Goal: Task Accomplishment & Management: Use online tool/utility

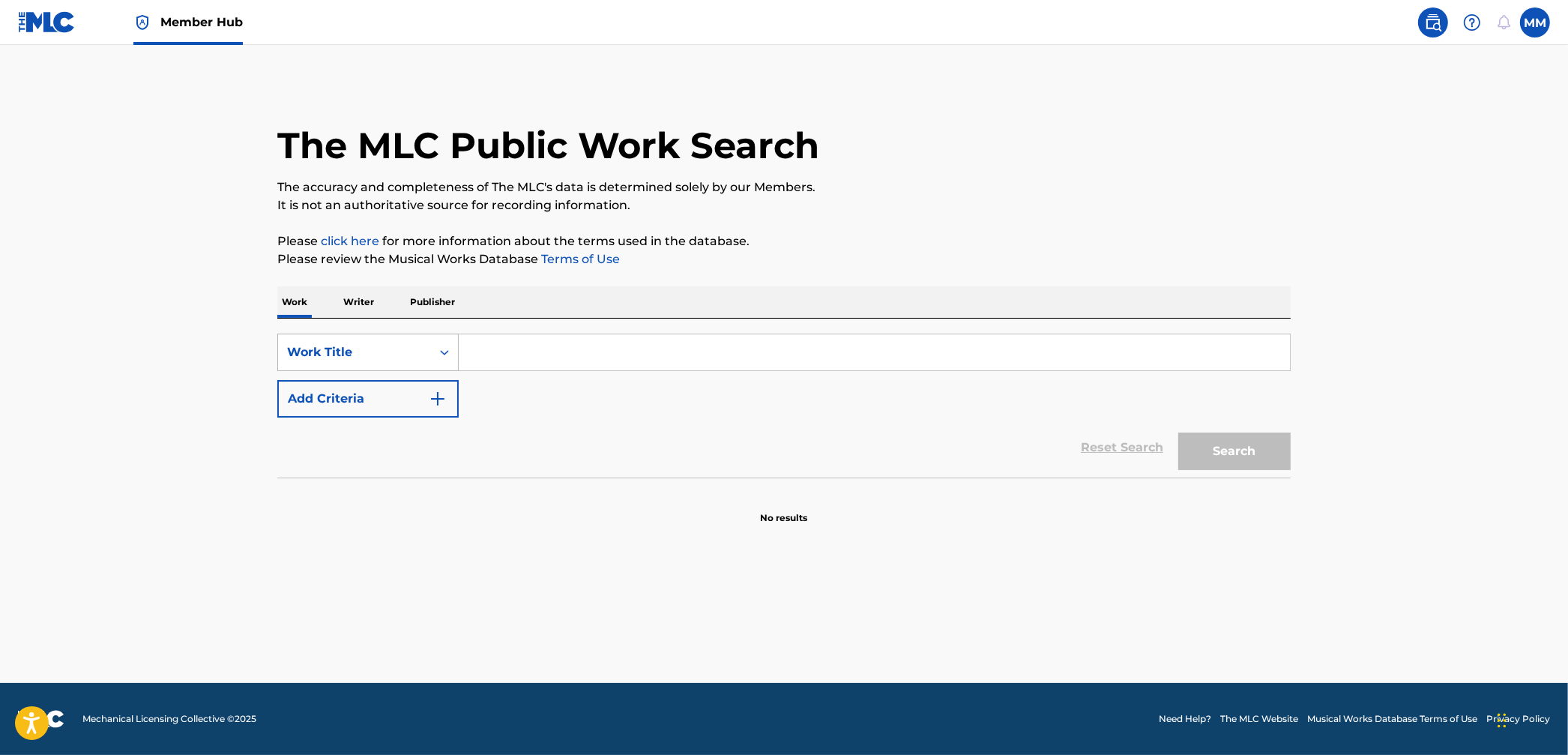
click at [399, 339] on div "Work Title" at bounding box center [354, 353] width 153 height 28
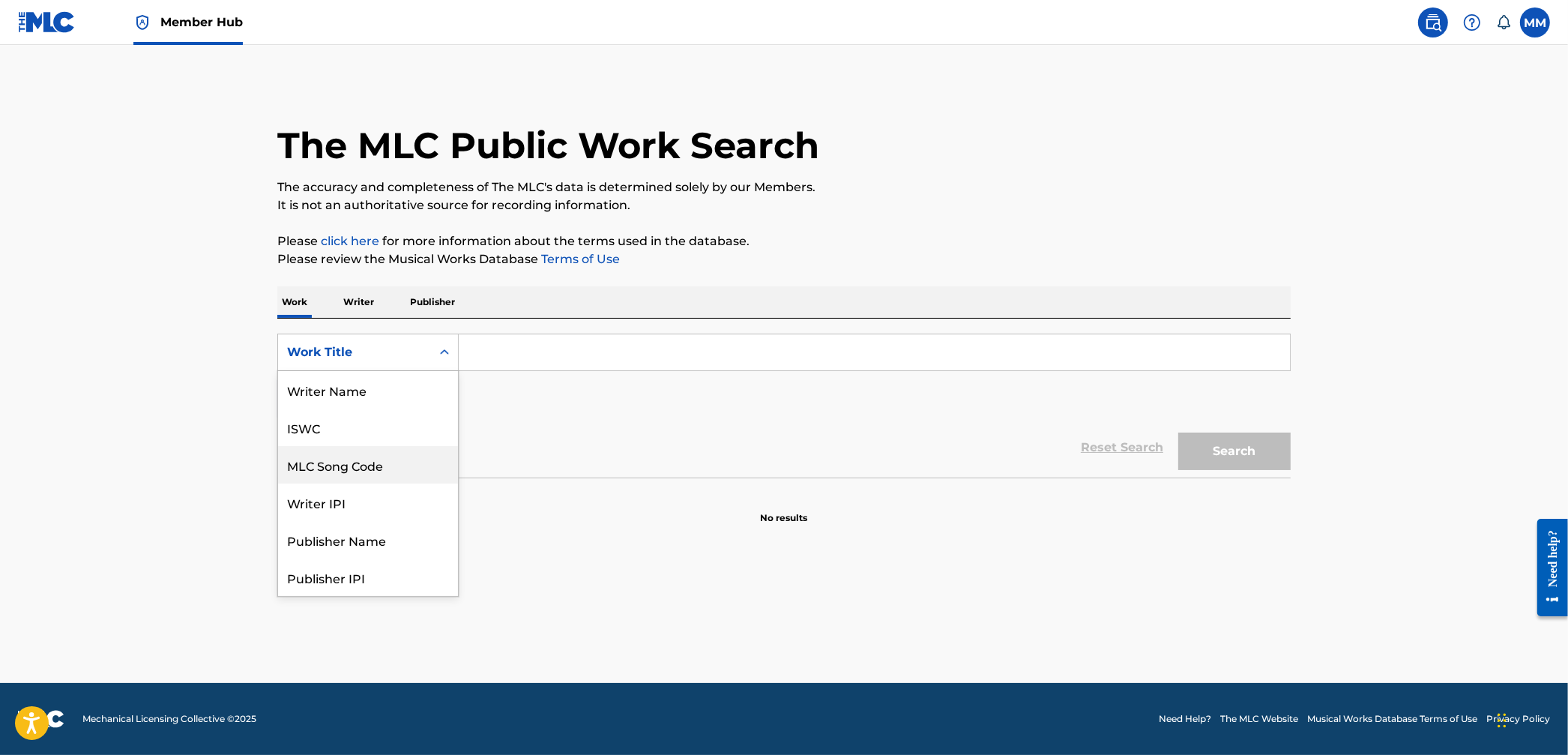
click at [412, 458] on div "MLC Song Code" at bounding box center [368, 465] width 180 height 37
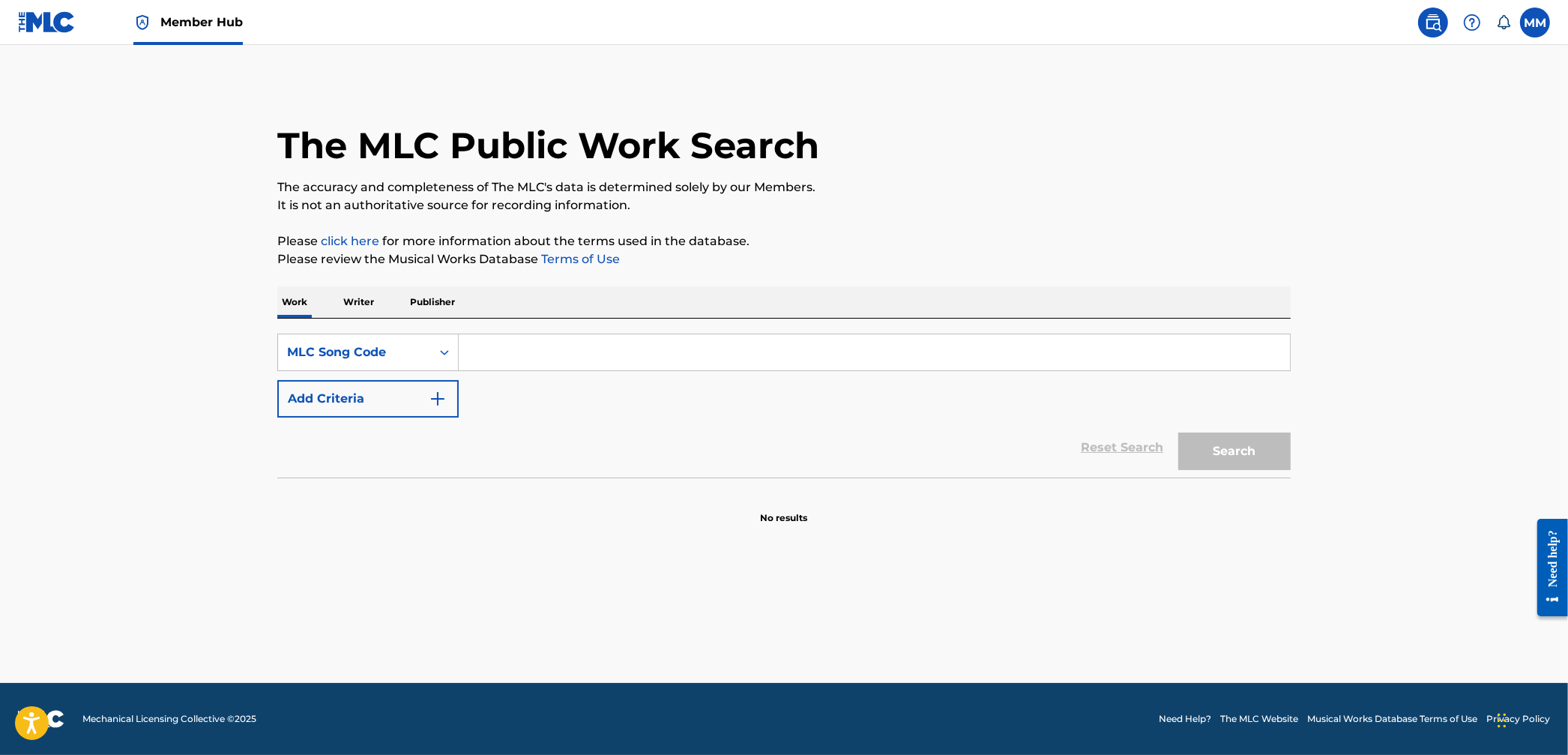
click at [491, 353] on input "Search Form" at bounding box center [874, 353] width 832 height 36
type input "nh39z2"
click at [1179, 433] on button "Search" at bounding box center [1235, 451] width 112 height 37
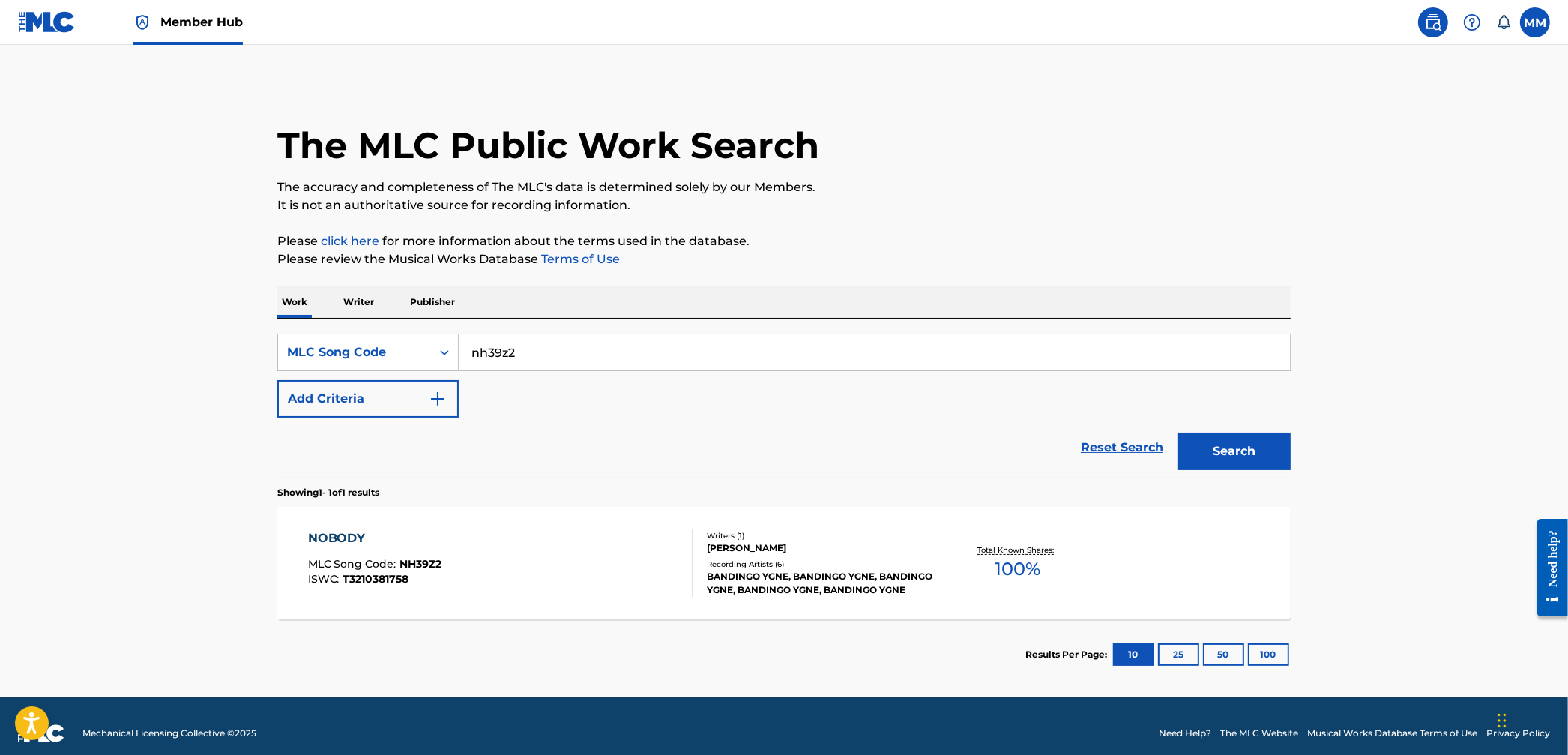
click at [538, 532] on div "NOBODY MLC Song Code : NH39Z2 ISWC : T3210381758" at bounding box center [500, 563] width 386 height 68
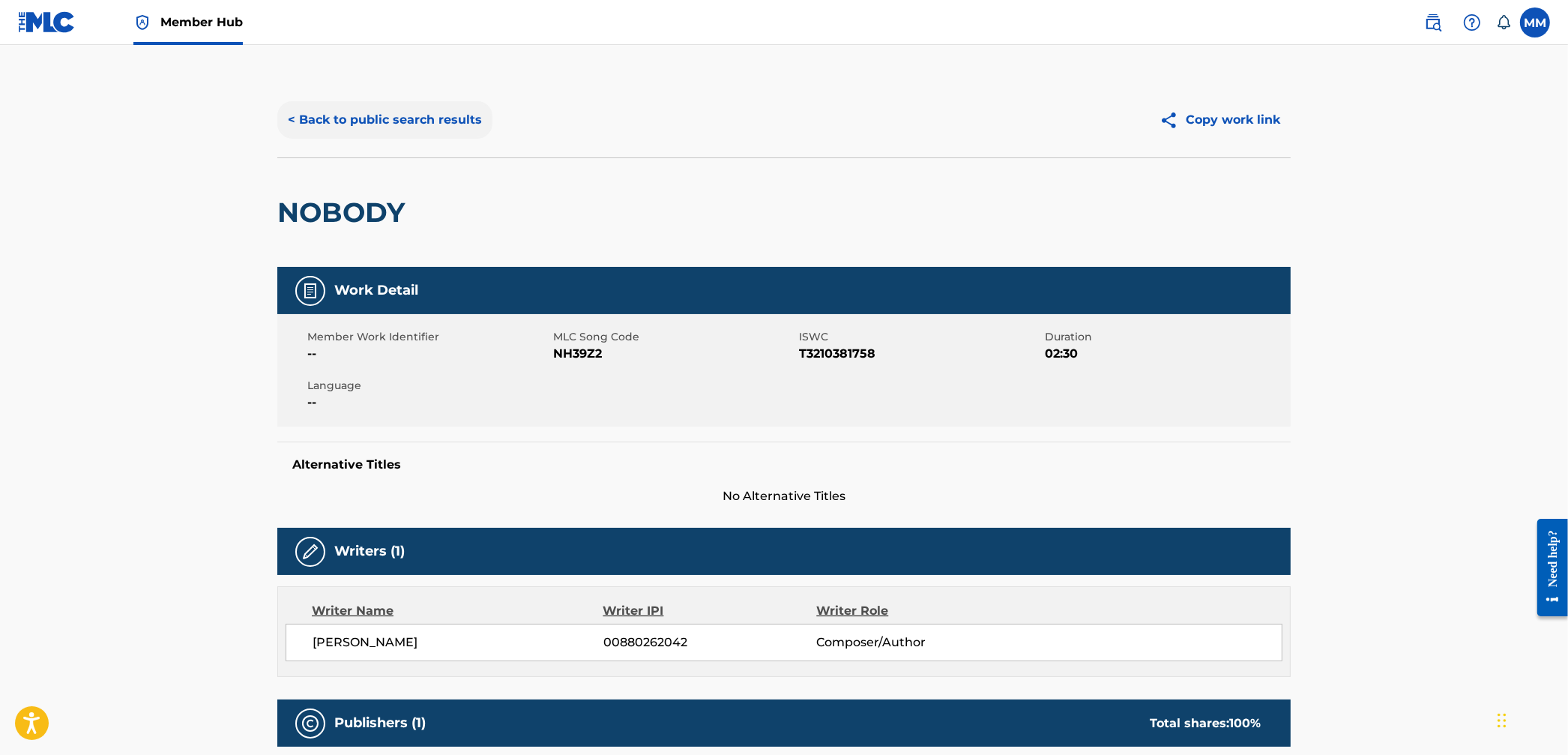
drag, startPoint x: 470, startPoint y: 142, endPoint x: 453, endPoint y: 128, distance: 22.0
click at [467, 140] on div "< Back to public search results Copy work link" at bounding box center [784, 120] width 1013 height 75
click at [447, 125] on button "< Back to public search results" at bounding box center [386, 120] width 215 height 37
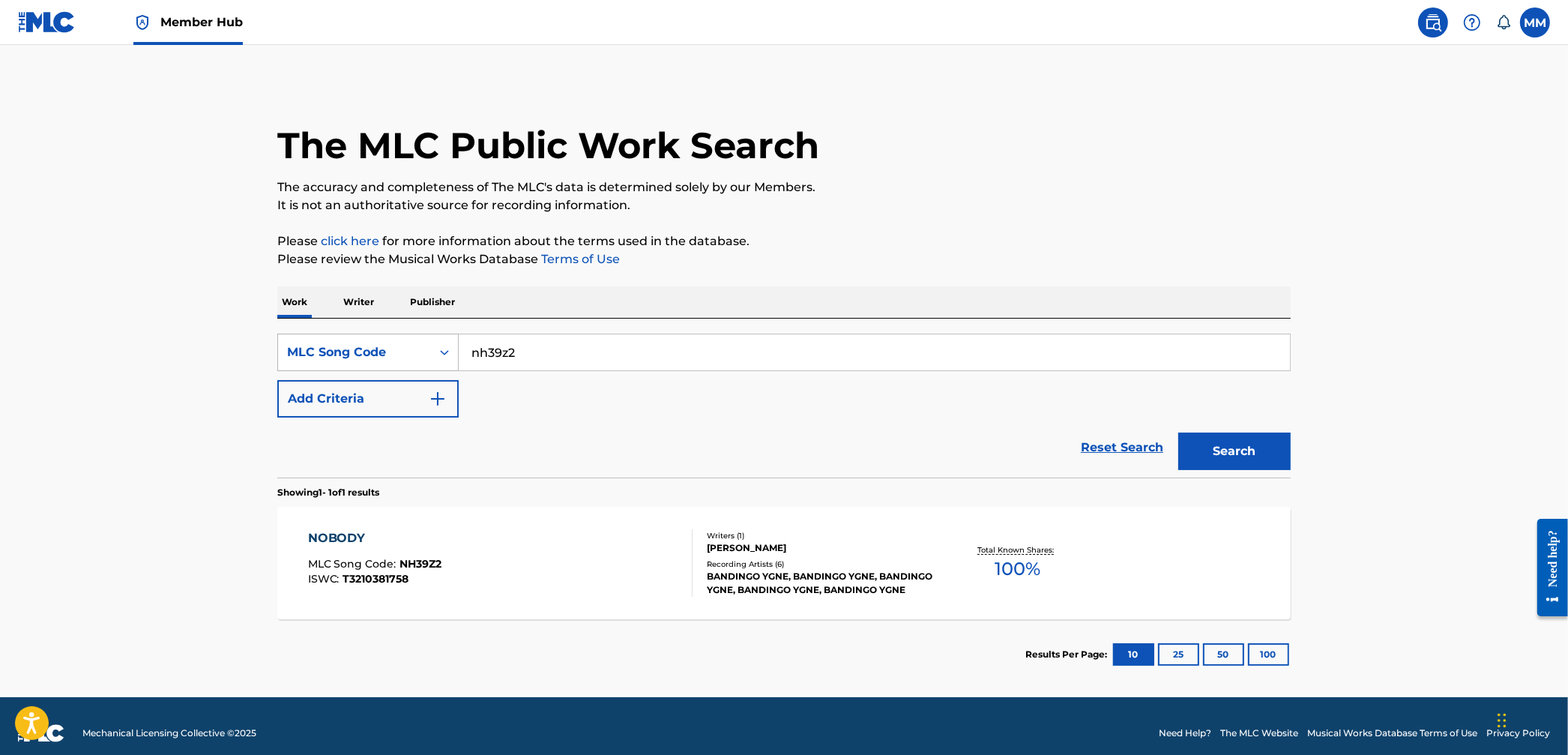
drag, startPoint x: 543, startPoint y: 354, endPoint x: 451, endPoint y: 353, distance: 92.0
click at [451, 353] on div "SearchWithCriteriafe629771-78bc-4a44-8f40-abc6db8d02d5 MLC Song Code nh39z2" at bounding box center [784, 353] width 1013 height 37
type input "ic3ksk"
click at [1179, 433] on button "Search" at bounding box center [1235, 451] width 112 height 37
click at [610, 553] on div "IT'S UP MLC Song Code : IC3KSK ISWC : T3024741086" at bounding box center [500, 563] width 386 height 68
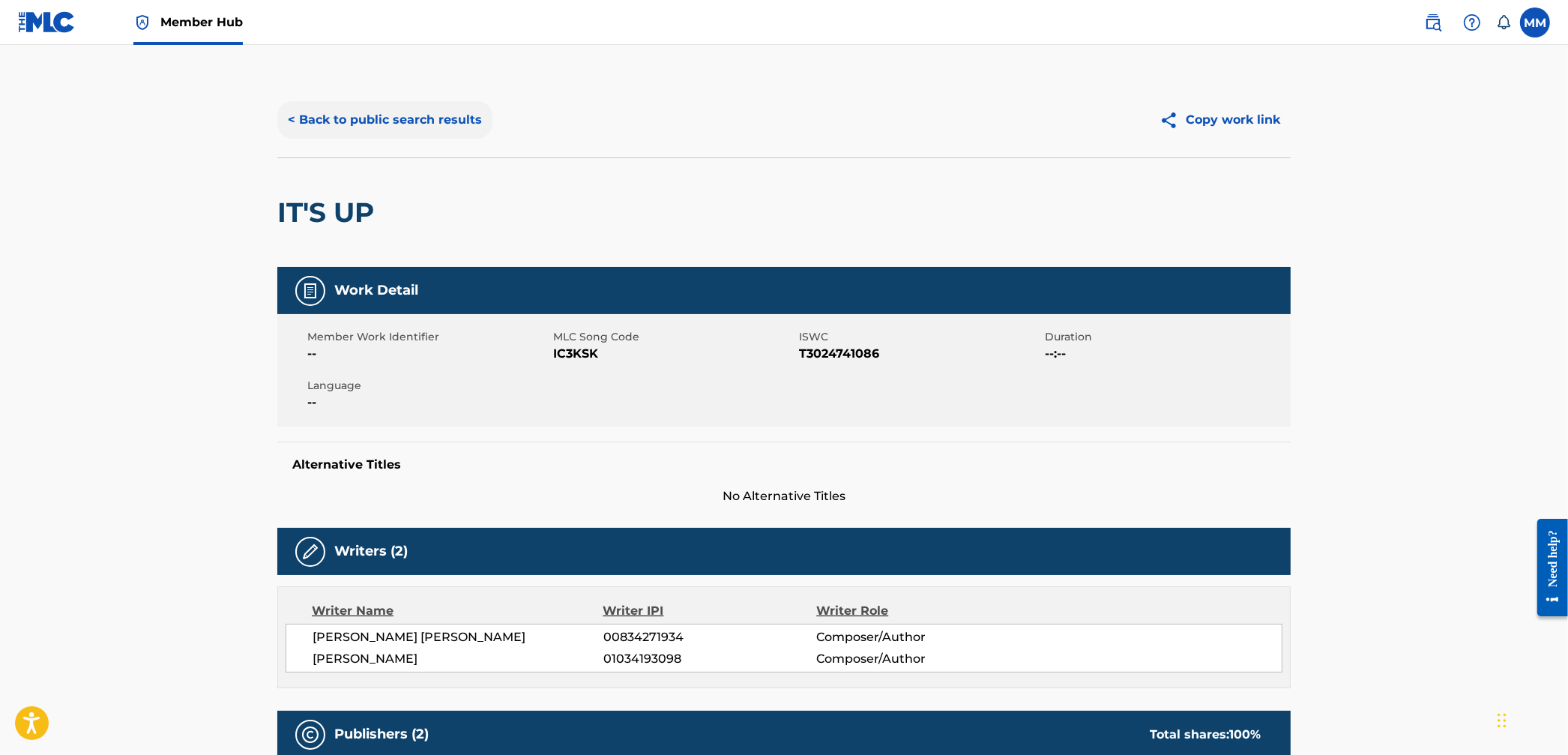
click at [387, 123] on button "< Back to public search results" at bounding box center [386, 120] width 215 height 37
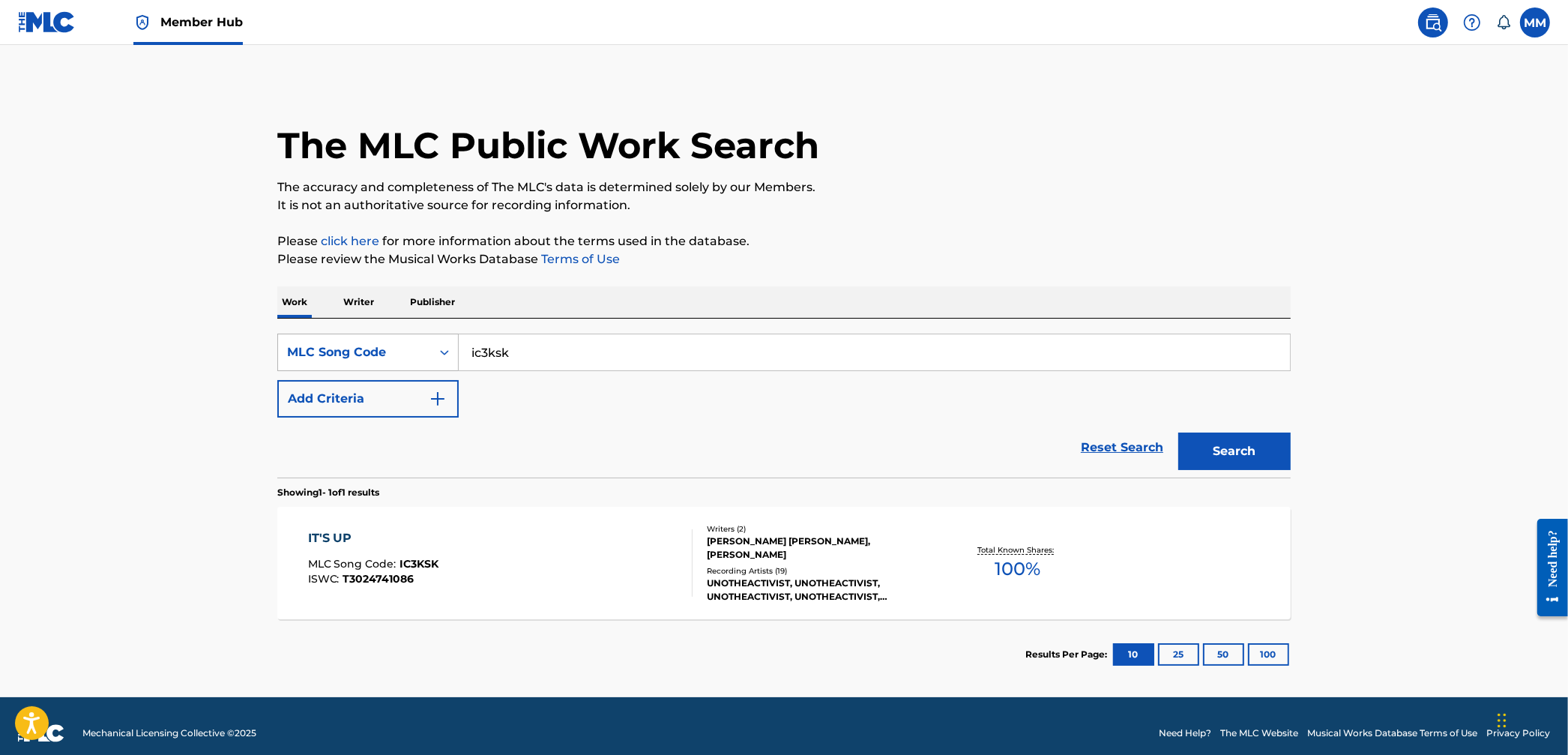
drag, startPoint x: 557, startPoint y: 363, endPoint x: 394, endPoint y: 342, distance: 164.3
click at [394, 342] on div "SearchWithCriteriafe629771-78bc-4a44-8f40-abc6db8d02d5 MLC Song Code ic3ksk" at bounding box center [784, 353] width 1013 height 37
type input "la2fjm"
click at [1179, 433] on button "Search" at bounding box center [1235, 451] width 112 height 37
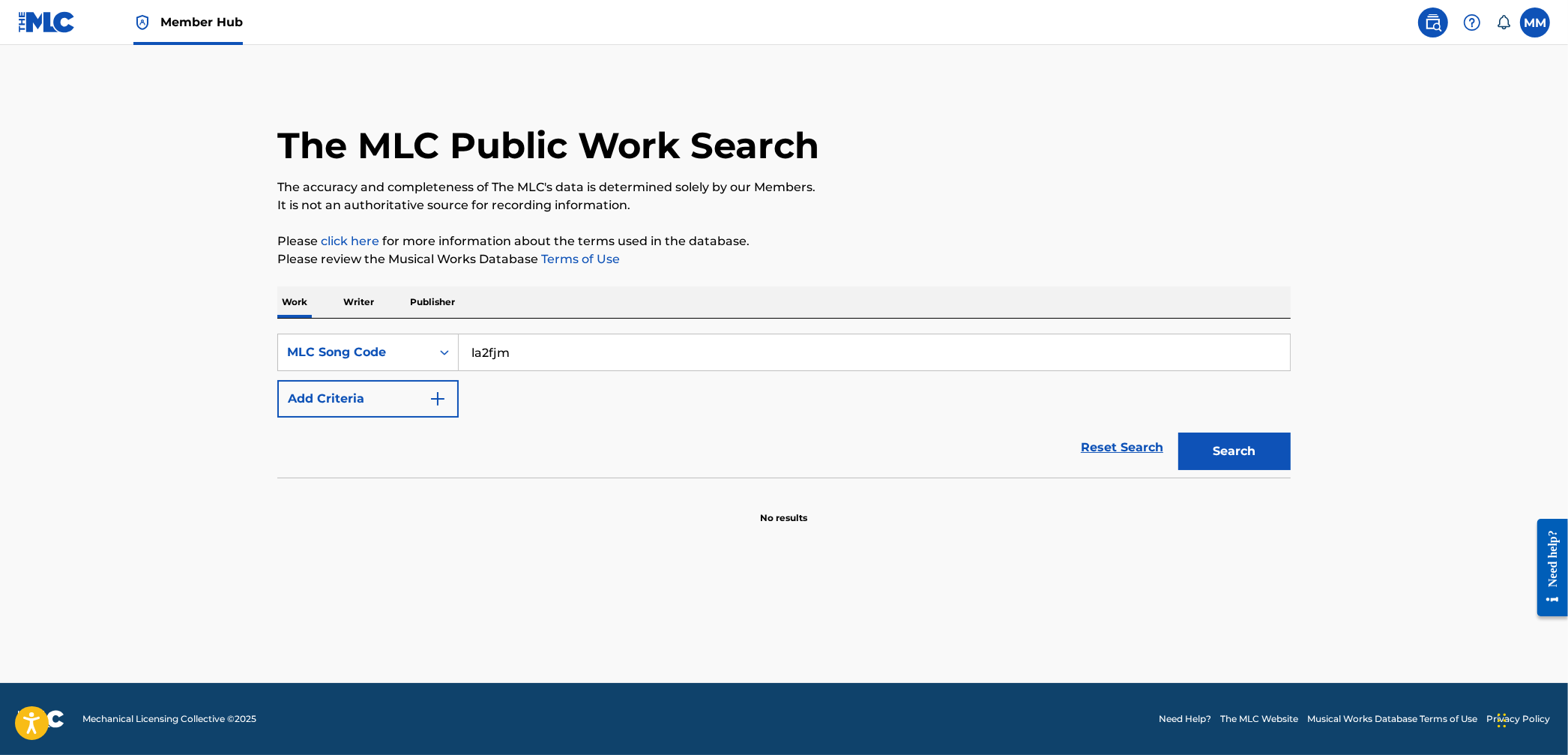
click at [515, 365] on input "la2fjm" at bounding box center [874, 353] width 832 height 36
click at [517, 358] on input "la2fjm" at bounding box center [874, 353] width 832 height 36
click at [145, 17] on img at bounding box center [142, 22] width 18 height 18
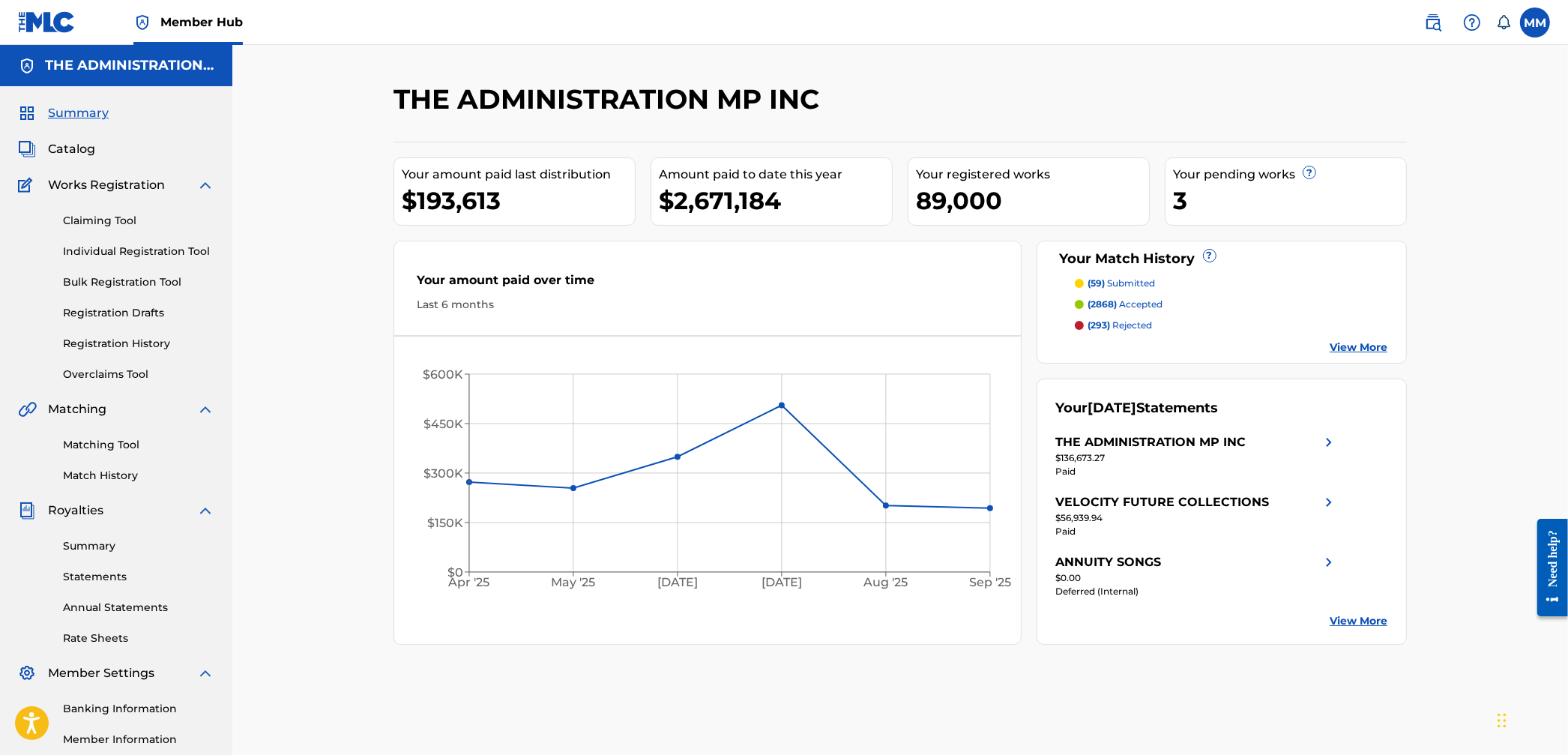
click at [808, 173] on div "Amount paid to date this year" at bounding box center [776, 175] width 233 height 18
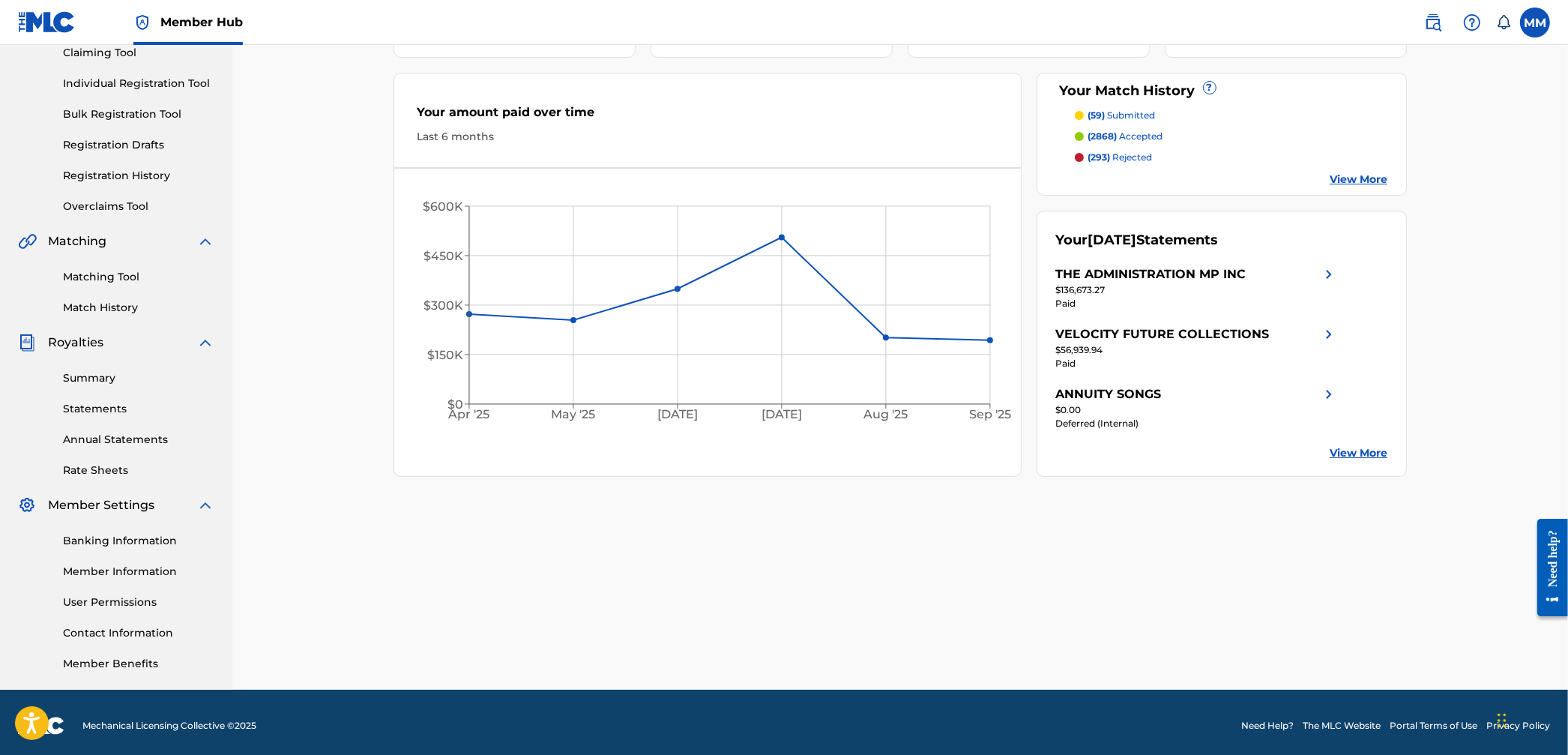
scroll to position [174, 0]
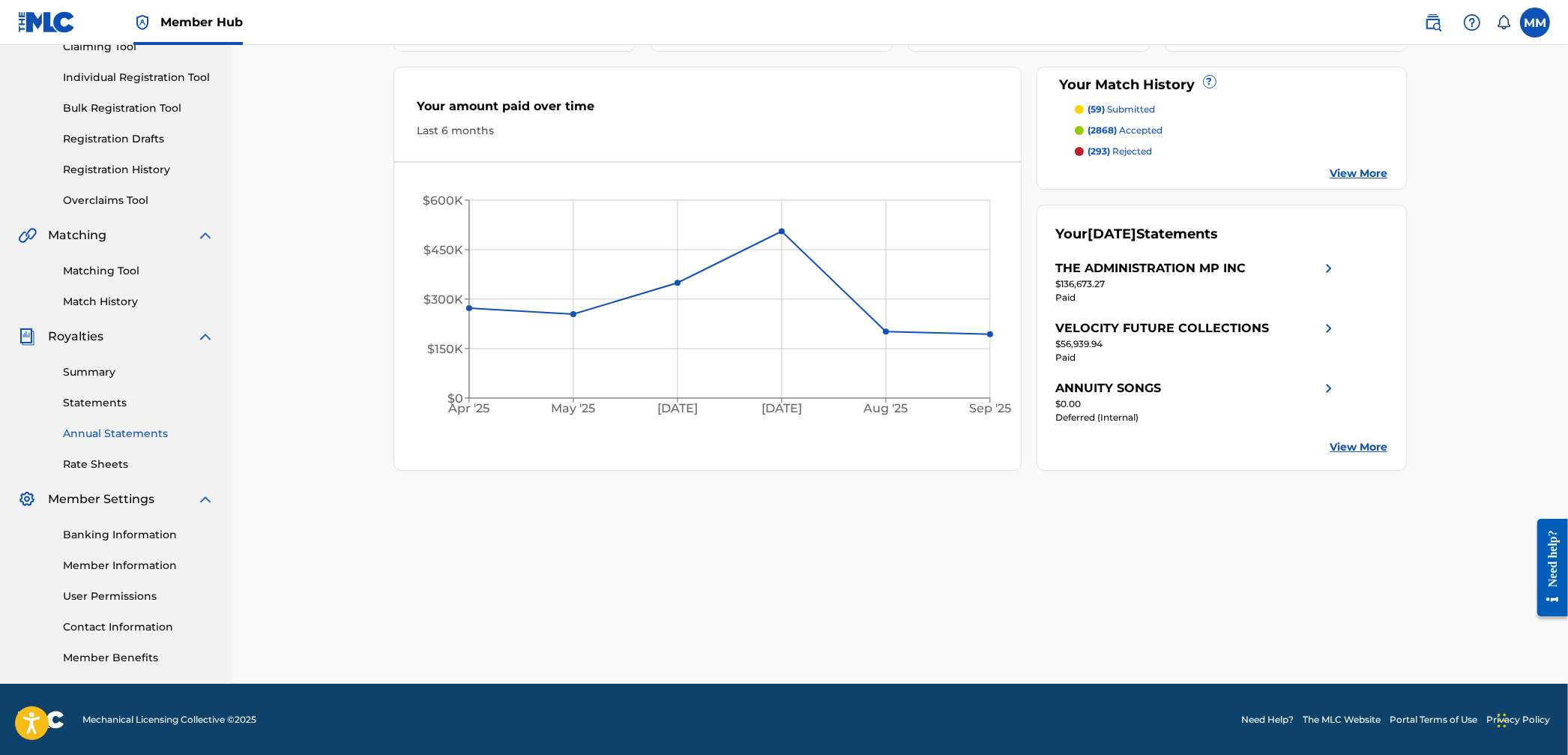
click at [103, 438] on link "Annual Statements" at bounding box center [139, 434] width 151 height 16
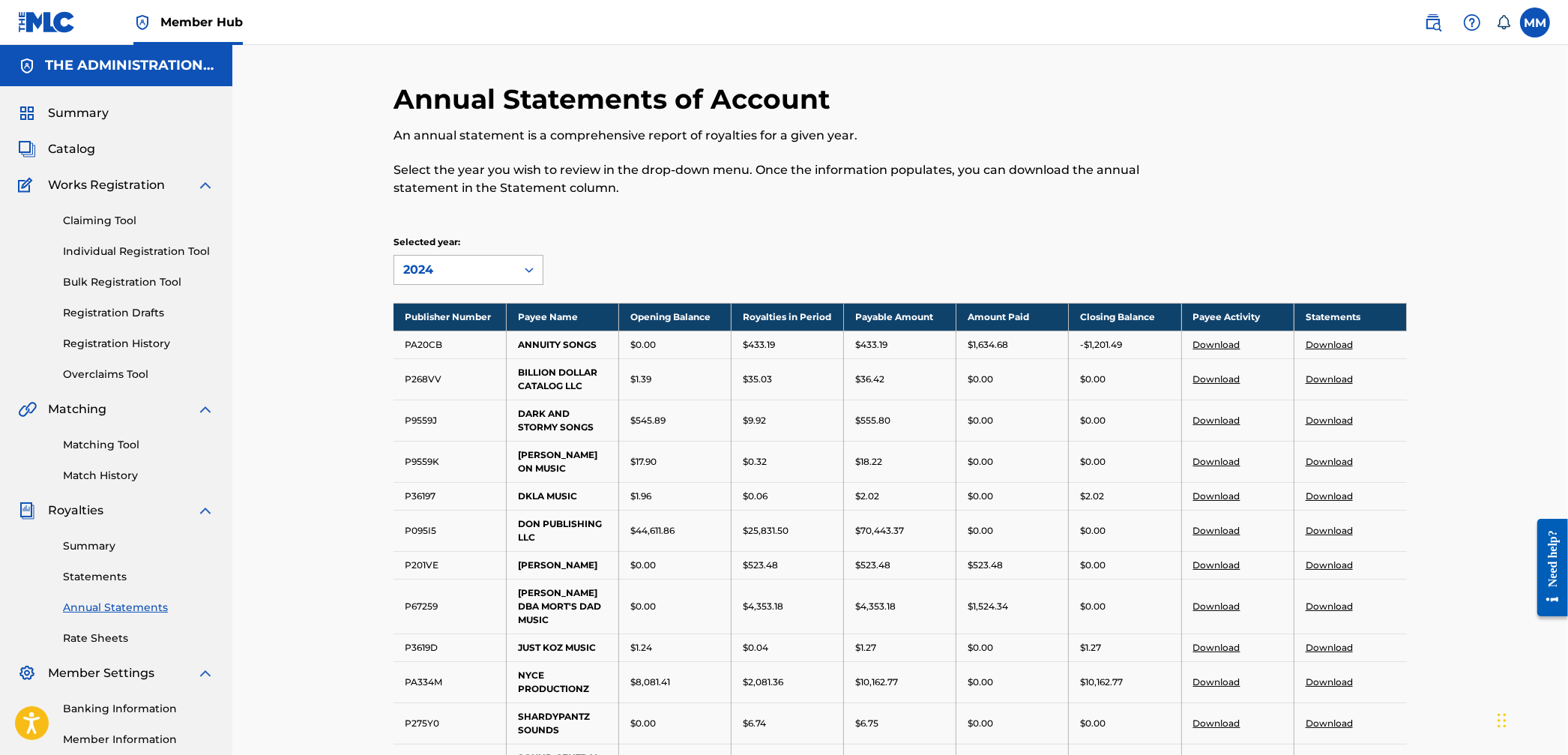
click at [417, 272] on div "2024" at bounding box center [455, 270] width 103 height 18
click at [408, 337] on div "2023" at bounding box center [468, 341] width 149 height 37
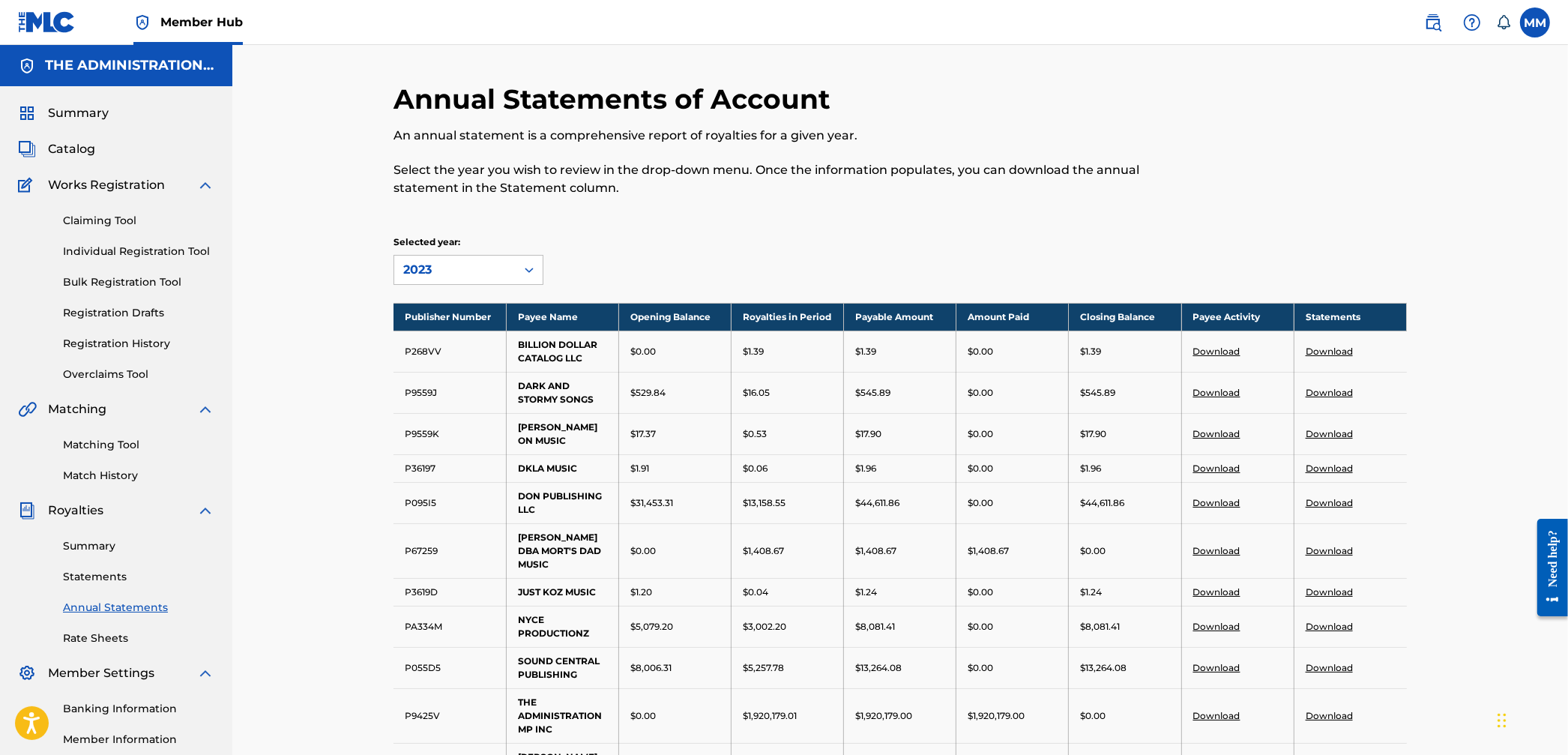
click at [440, 258] on div "2023" at bounding box center [455, 270] width 121 height 28
click at [432, 314] on div "2024" at bounding box center [468, 304] width 149 height 37
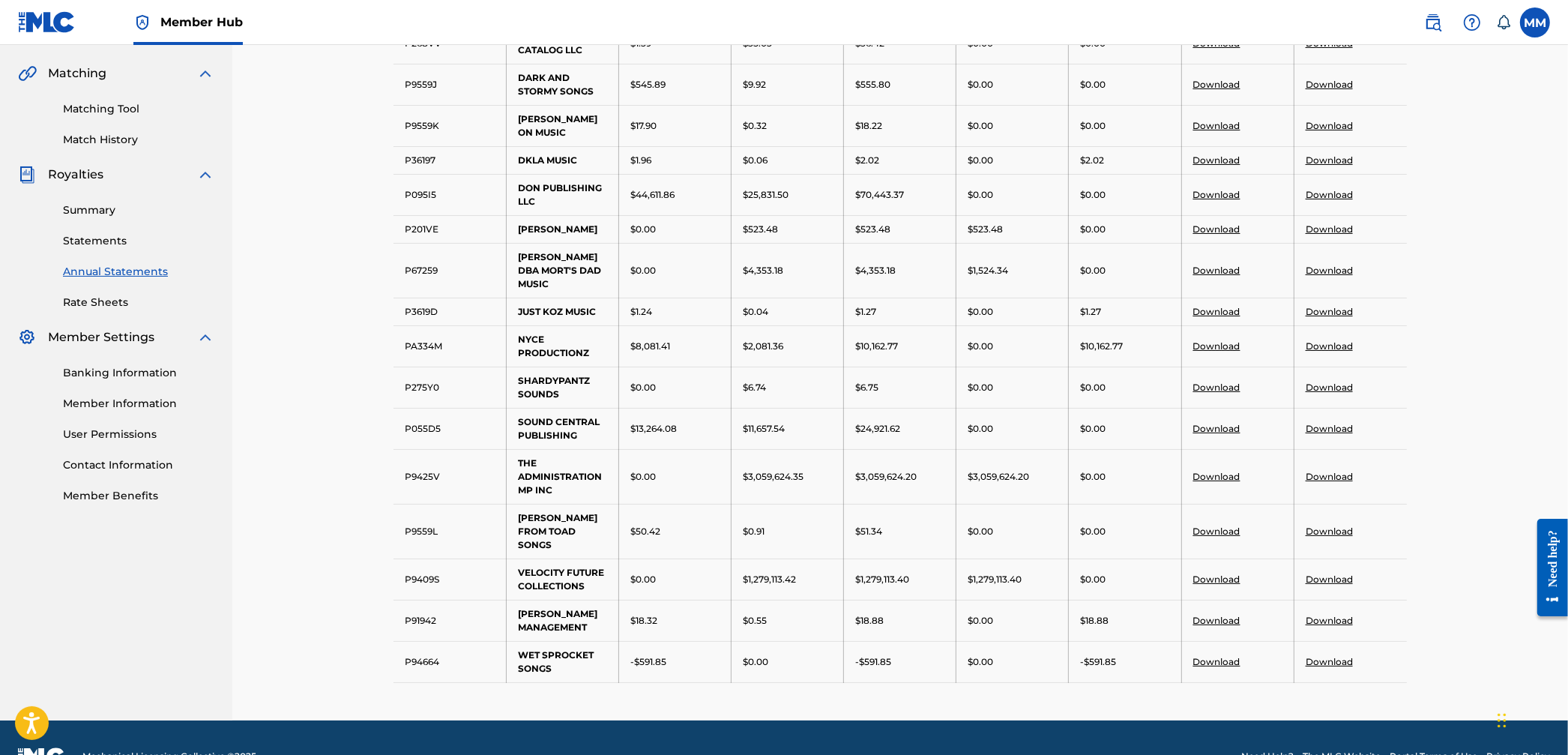
scroll to position [360, 0]
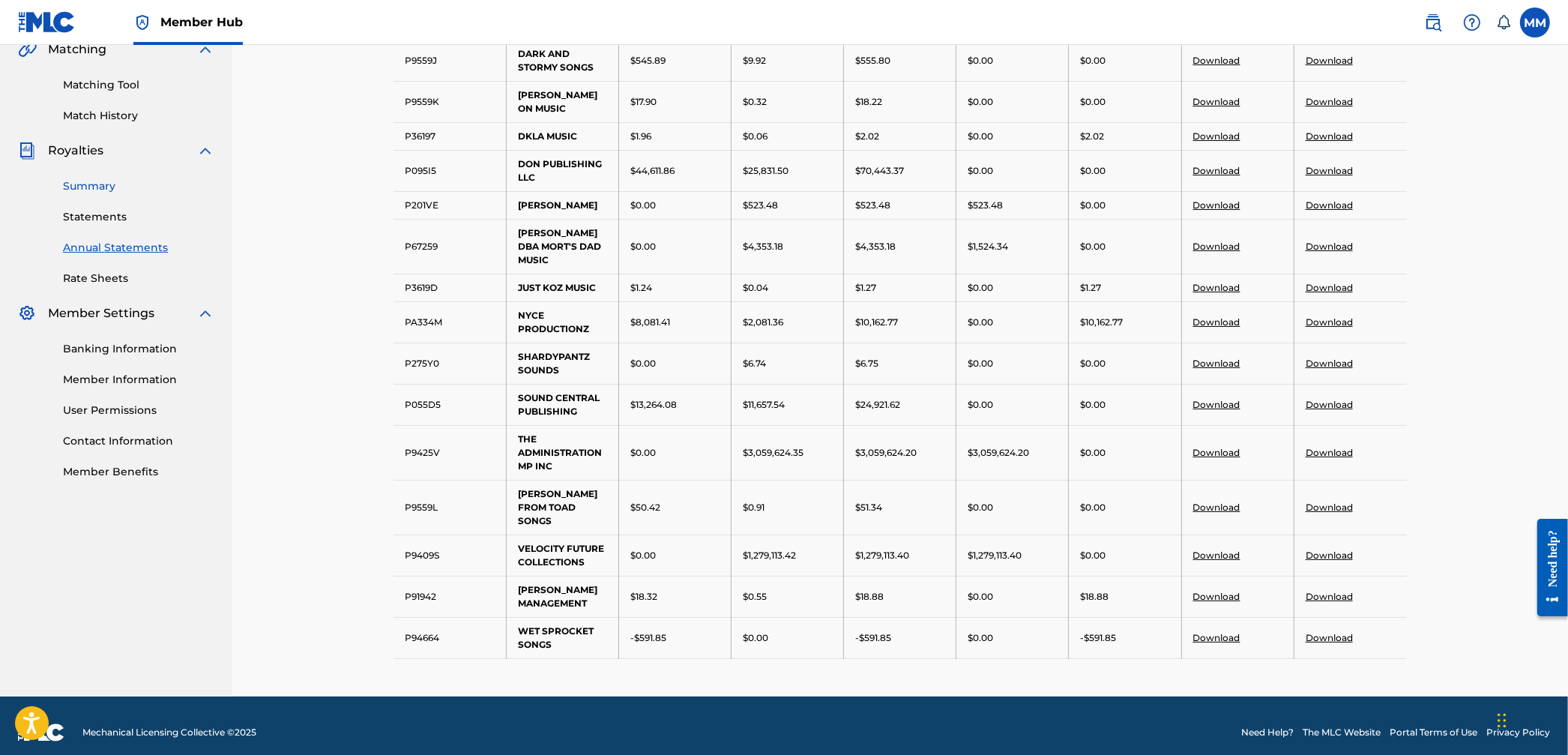
click at [82, 181] on link "Summary" at bounding box center [139, 186] width 151 height 16
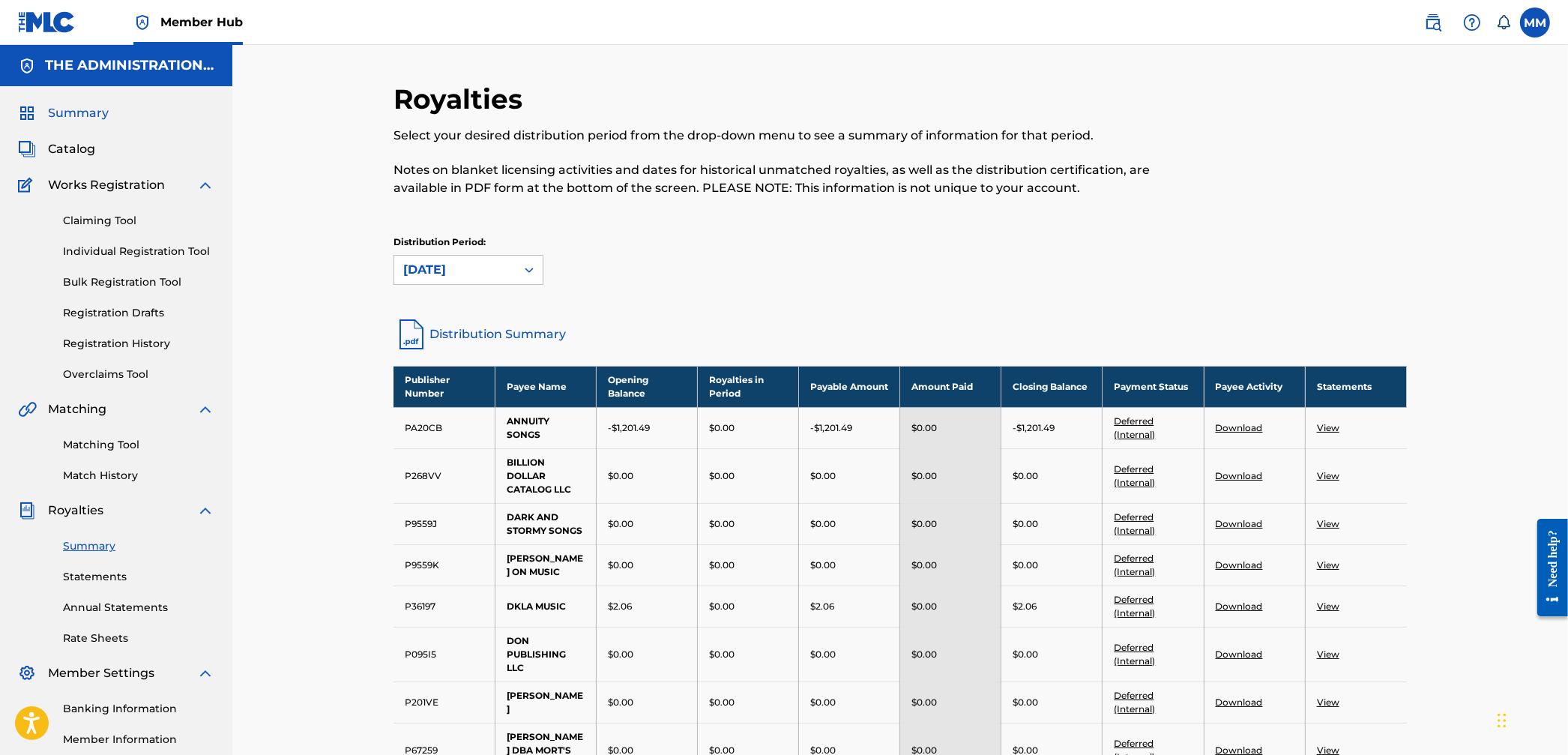
click at [85, 110] on span "Summary" at bounding box center [78, 113] width 61 height 18
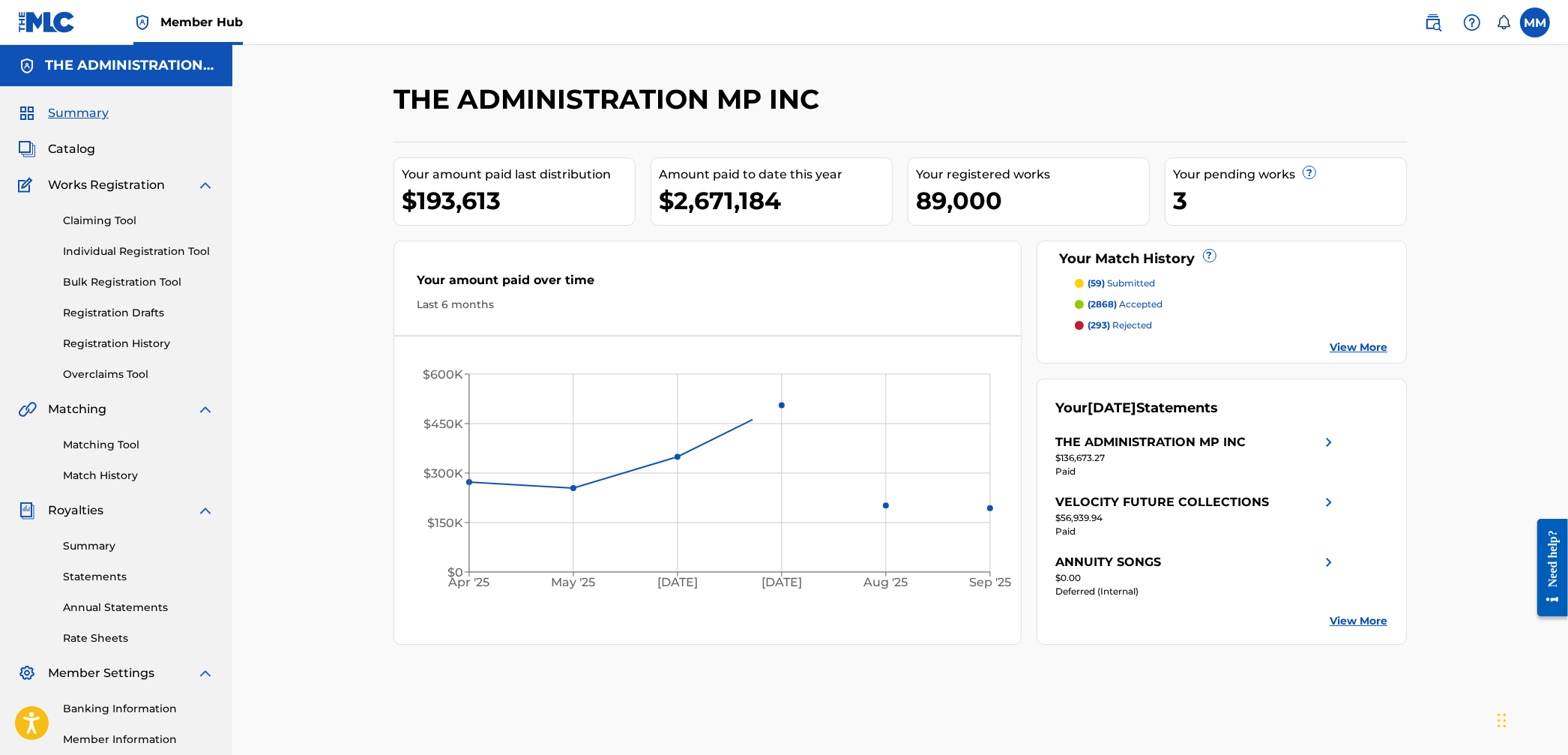
click at [735, 197] on div "$2,671,184" at bounding box center [776, 200] width 233 height 34
click at [77, 147] on span "Catalog" at bounding box center [71, 149] width 47 height 18
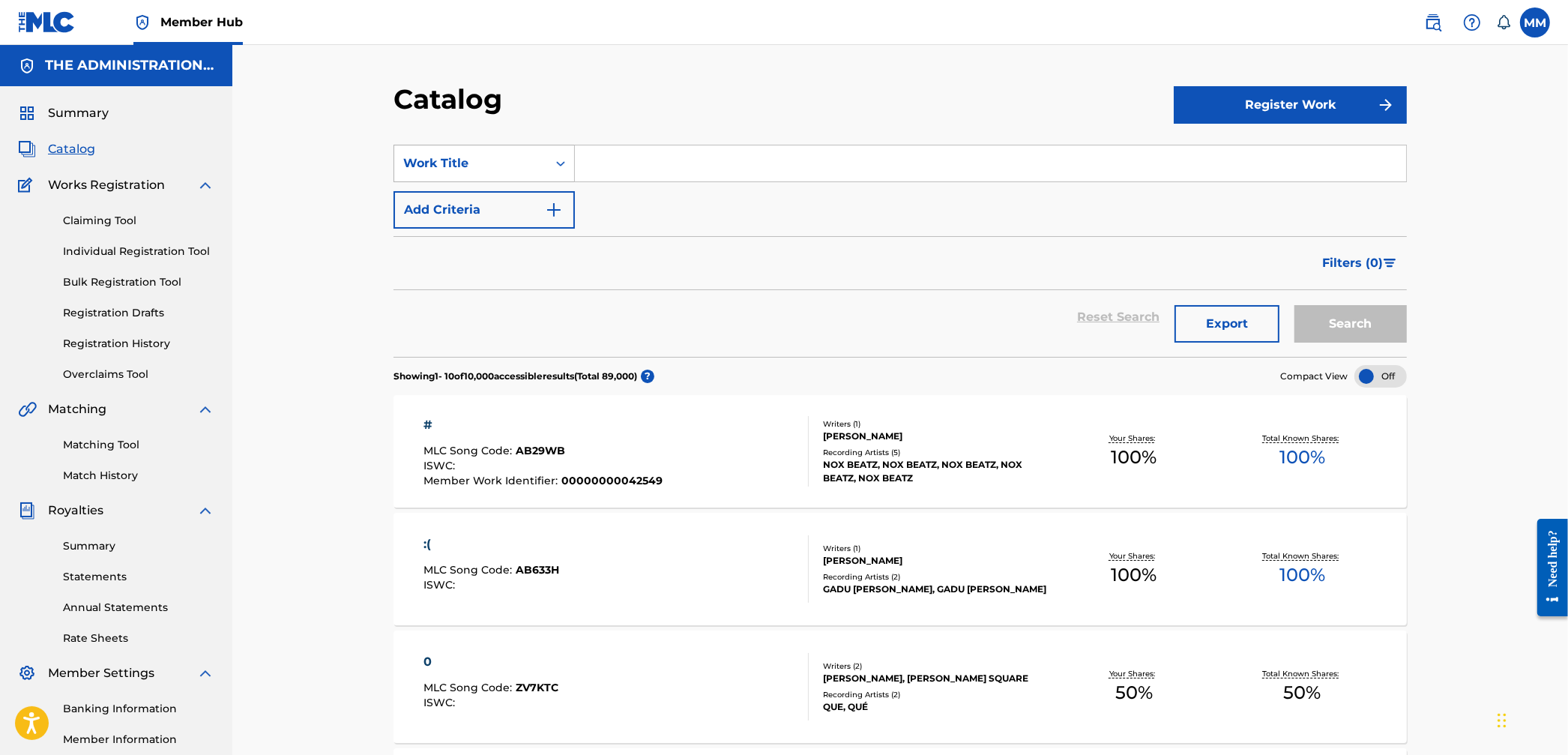
drag, startPoint x: 494, startPoint y: 158, endPoint x: 492, endPoint y: 166, distance: 8.2
click at [493, 158] on div "Work Title" at bounding box center [471, 163] width 135 height 18
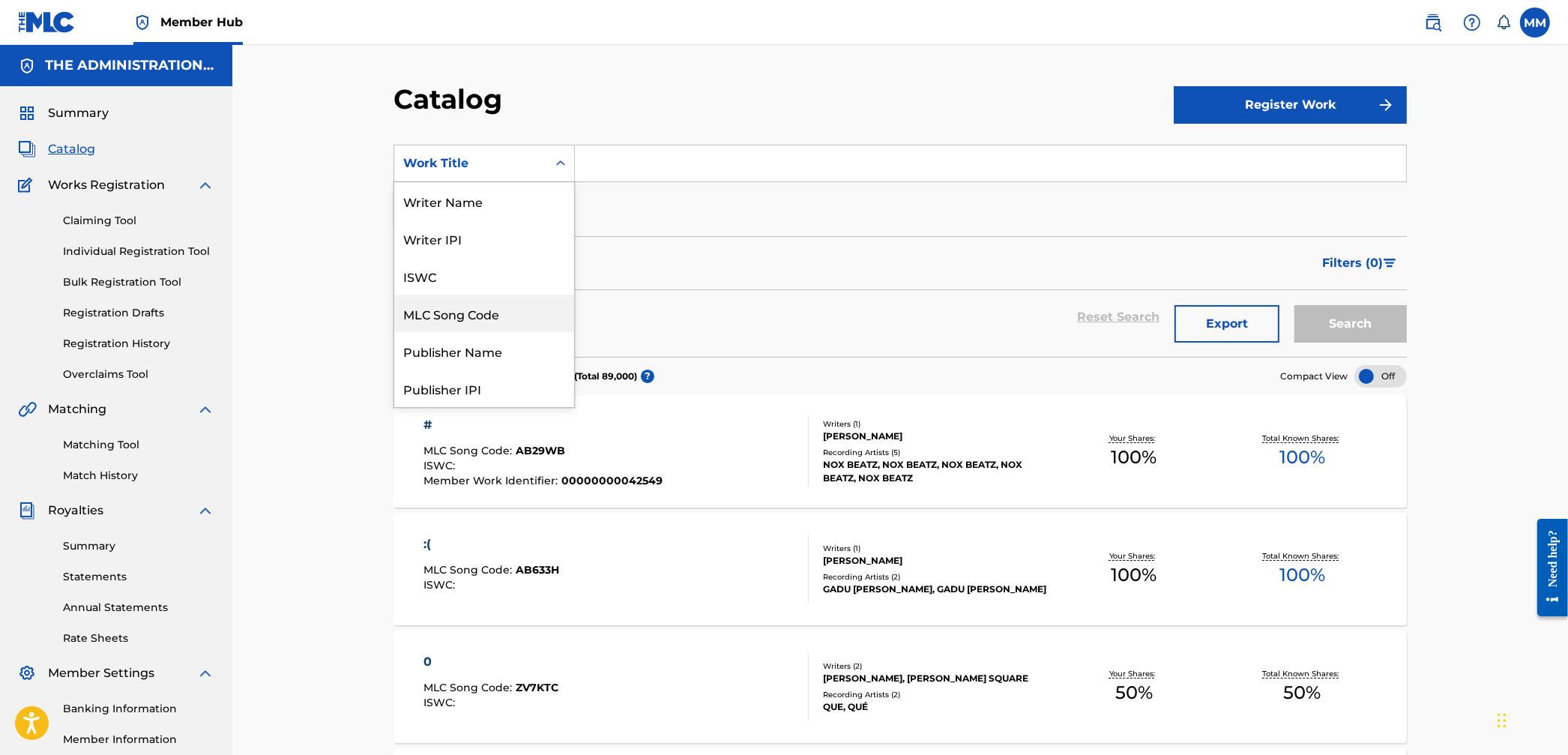
click at [476, 305] on div "MLC Song Code" at bounding box center [484, 313] width 180 height 37
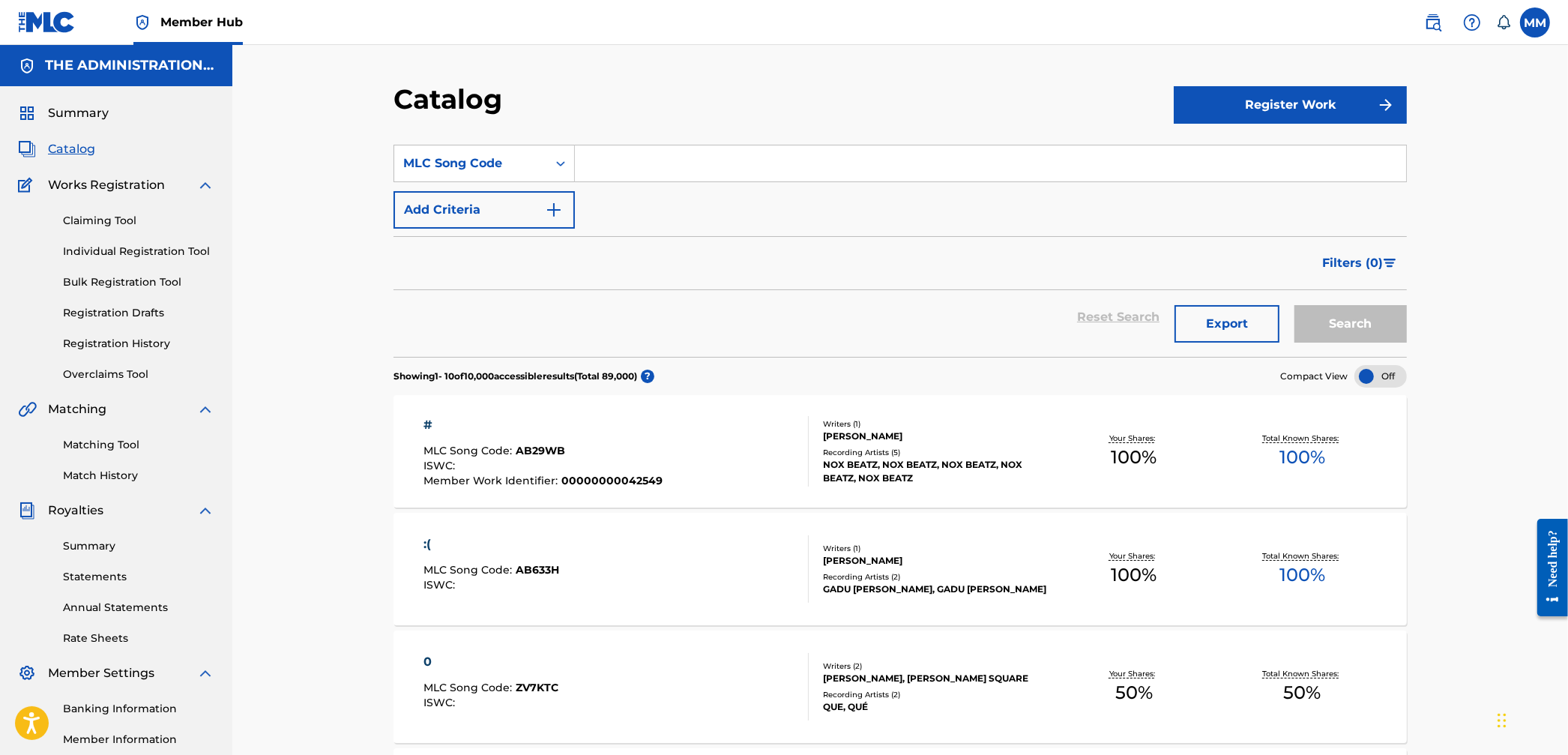
click at [638, 173] on input "Search Form" at bounding box center [991, 163] width 832 height 36
click at [605, 161] on input "Search Form" at bounding box center [991, 163] width 832 height 36
drag, startPoint x: 510, startPoint y: 158, endPoint x: 497, endPoint y: 168, distance: 16.4
click at [509, 158] on div "MLC Song Code" at bounding box center [471, 163] width 135 height 18
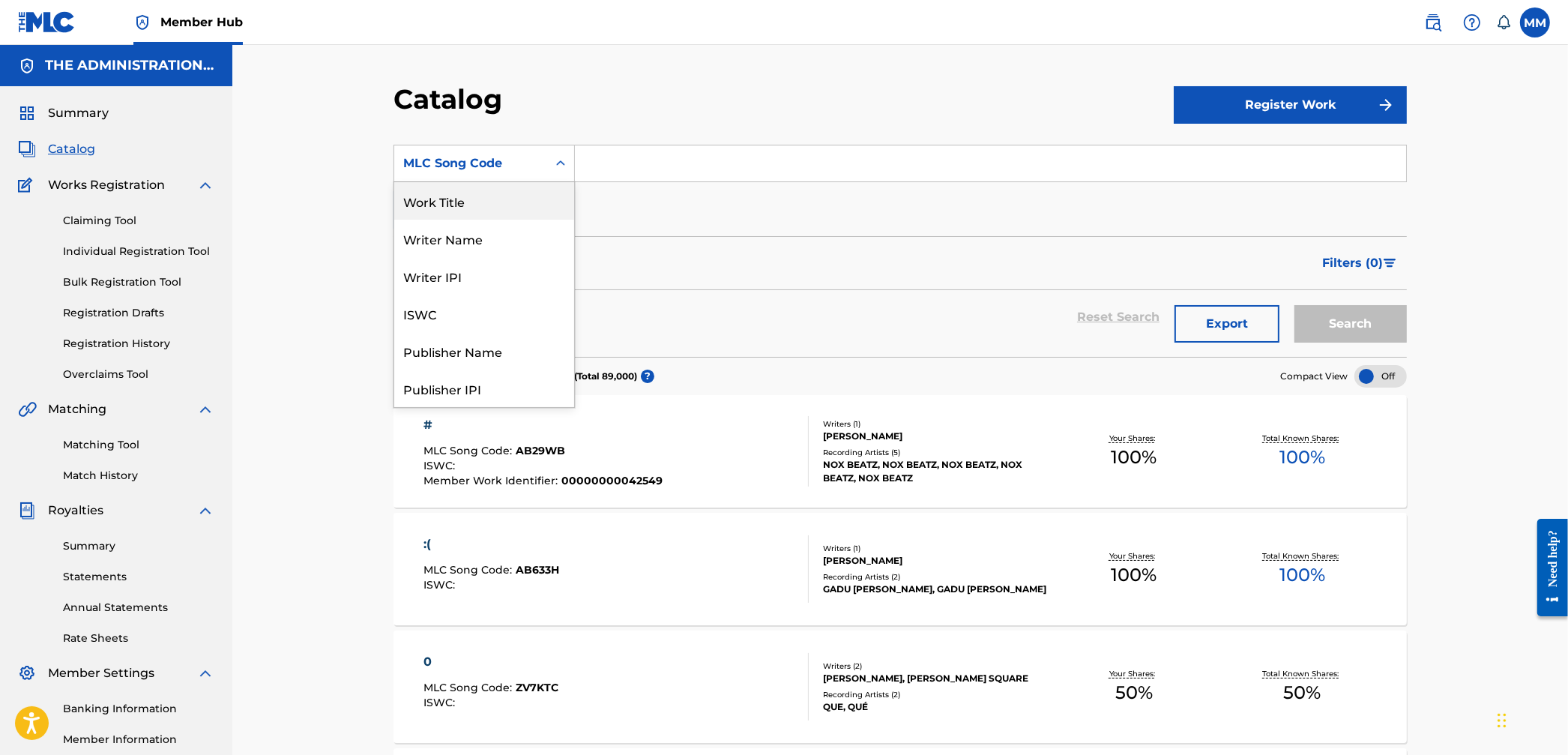
click at [481, 215] on div "Work Title" at bounding box center [484, 201] width 180 height 37
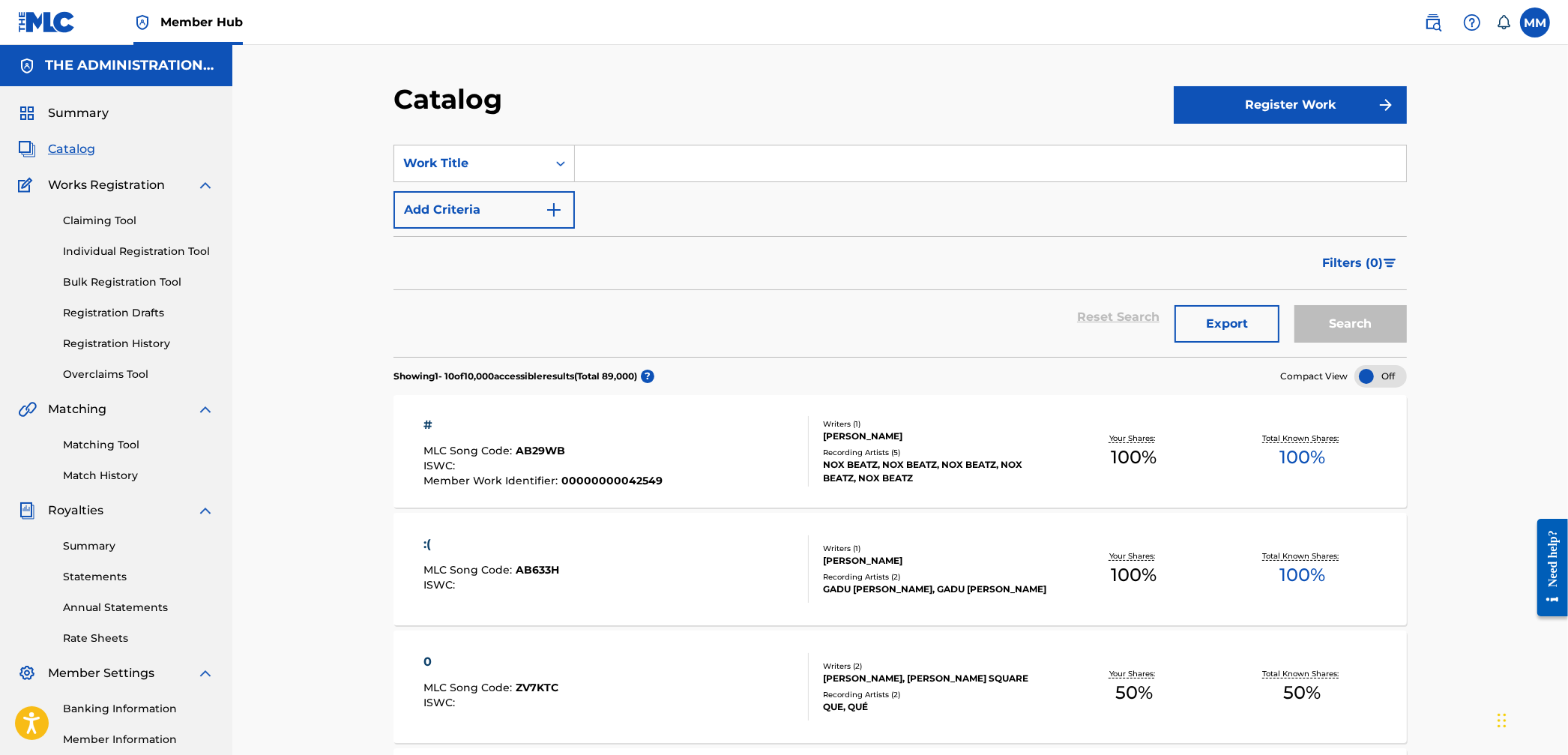
click at [636, 163] on input "Search Form" at bounding box center [991, 163] width 832 height 36
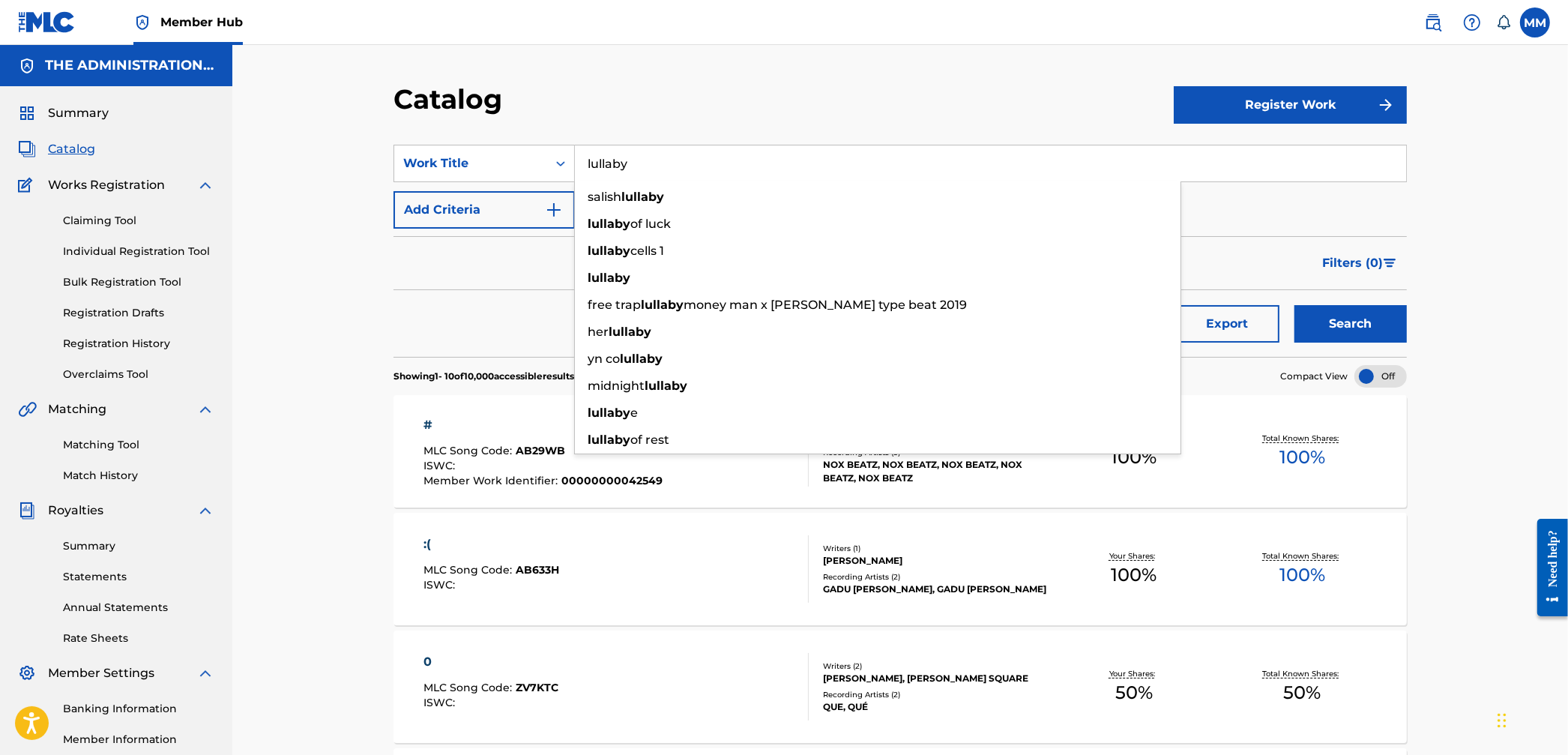
type input "lullaby"
click at [1295, 305] on button "Search" at bounding box center [1351, 324] width 112 height 37
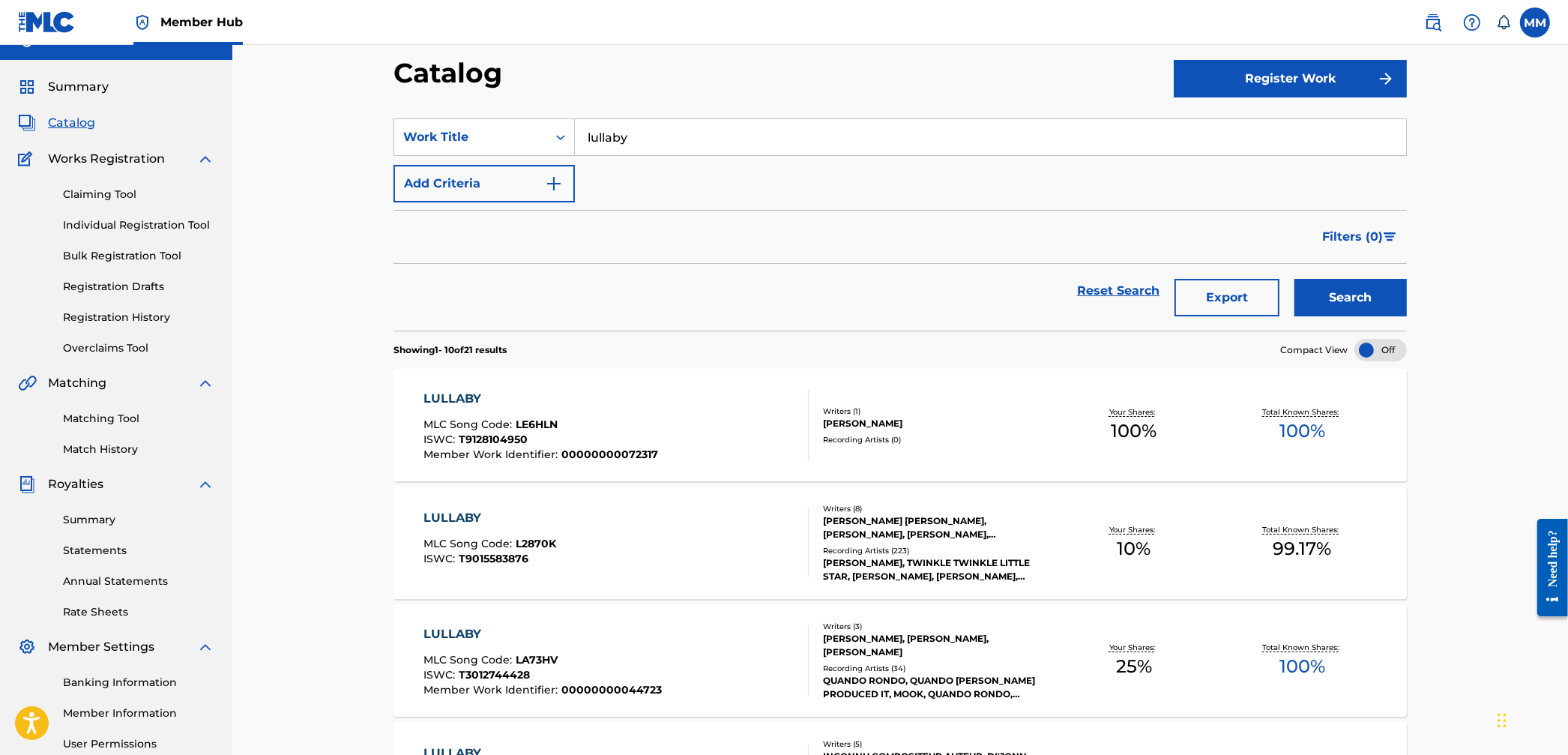
scroll to position [27, 0]
click at [761, 645] on div "LULLABY MLC Song Code : LA73HV ISWC : T3012744428 Member Work Identifier : 0000…" at bounding box center [617, 659] width 386 height 70
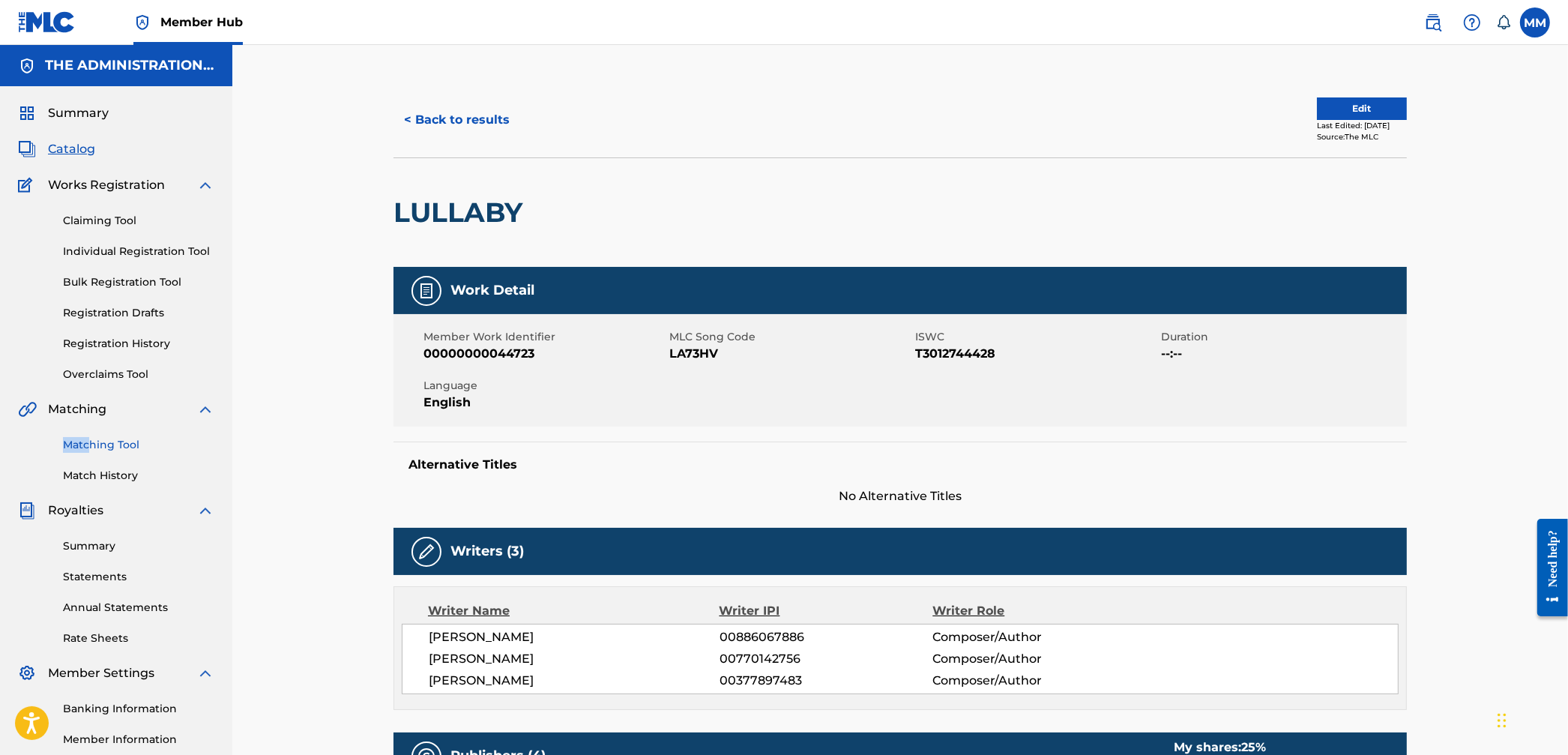
drag, startPoint x: 85, startPoint y: 432, endPoint x: 90, endPoint y: 442, distance: 11.2
click at [89, 442] on div "Matching Tool Match History" at bounding box center [116, 451] width 197 height 65
click at [90, 442] on link "Matching Tool" at bounding box center [139, 445] width 151 height 16
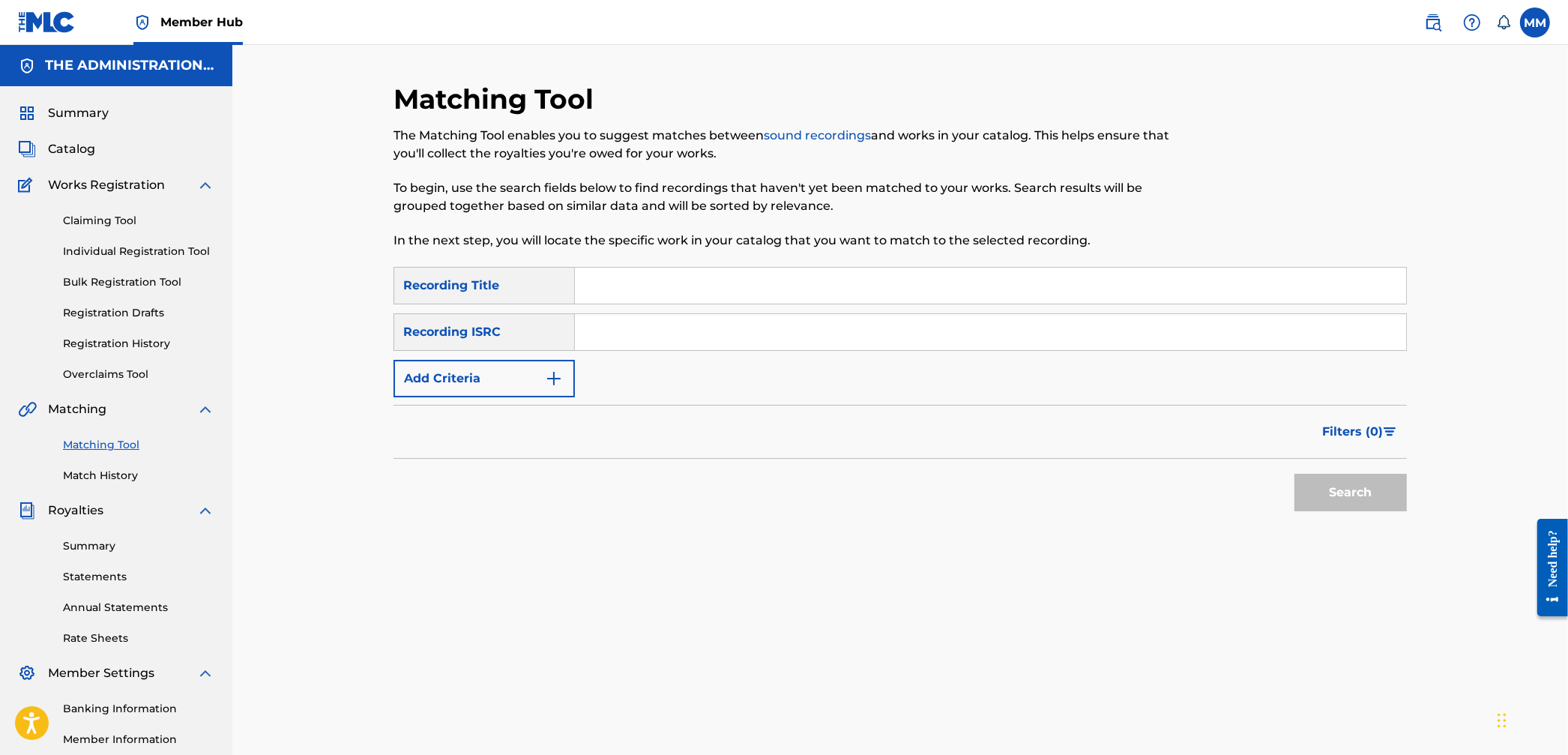
click at [602, 328] on input "Search Form" at bounding box center [991, 332] width 832 height 36
paste input "QM4DW1779180 / QMPKX1724159 / QMPKX1742195 / QMPKX1756251"
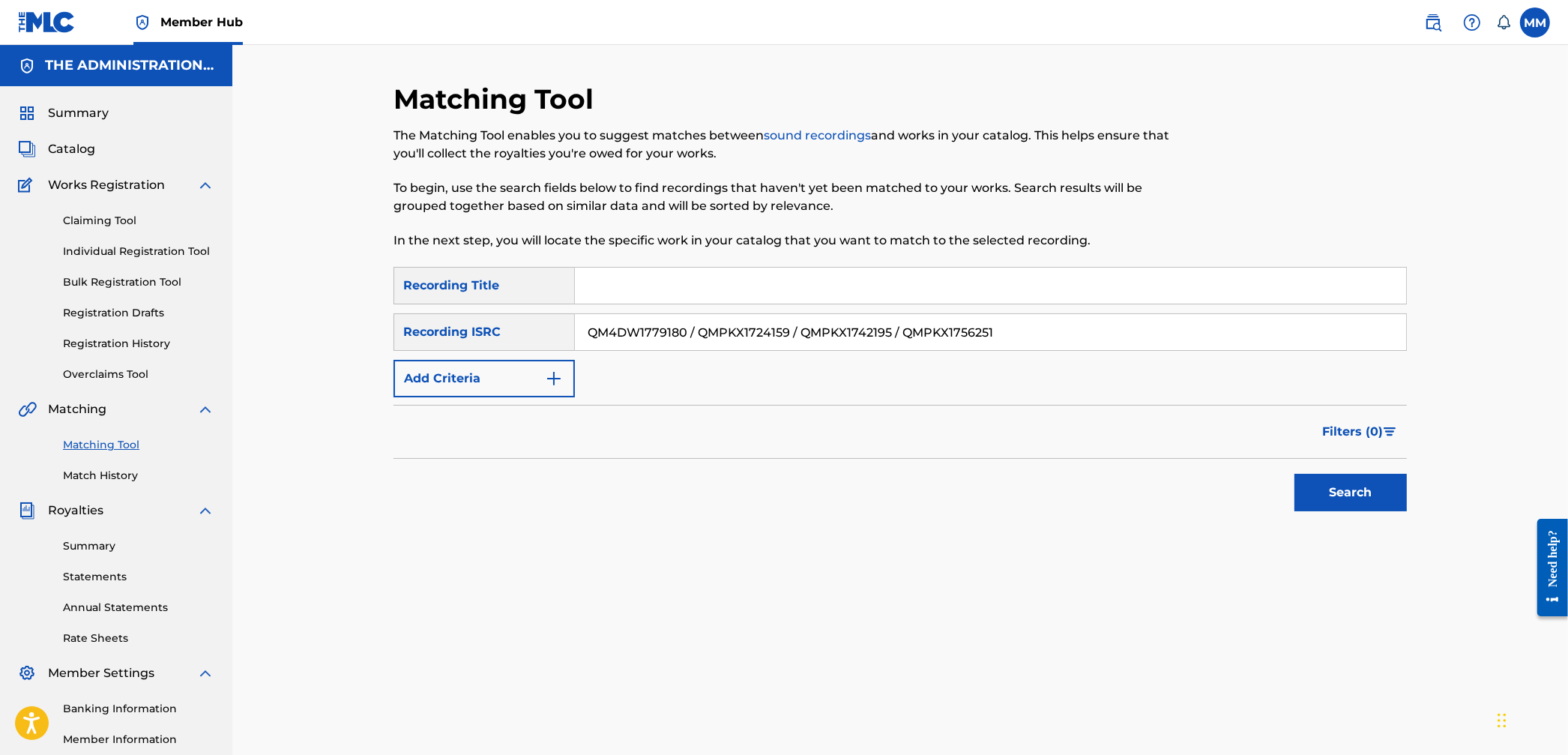
drag, startPoint x: 787, startPoint y: 337, endPoint x: 1263, endPoint y: 344, distance: 476.1
click at [1263, 344] on input "QM4DW1779180 / QMPKX1724159 / QMPKX1742195 / QMPKX1756251" at bounding box center [991, 332] width 832 height 36
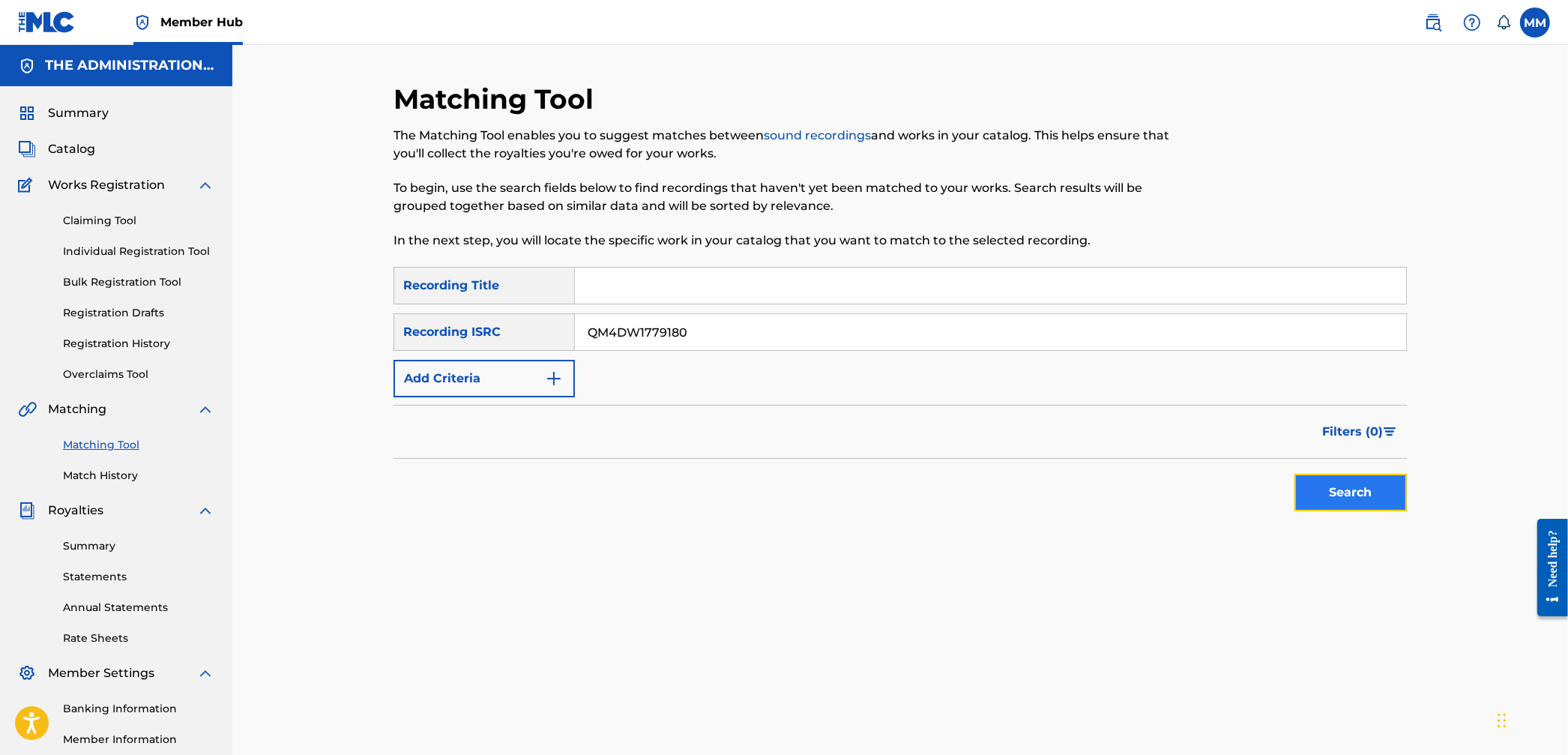
click at [1350, 491] on button "Search" at bounding box center [1351, 492] width 112 height 37
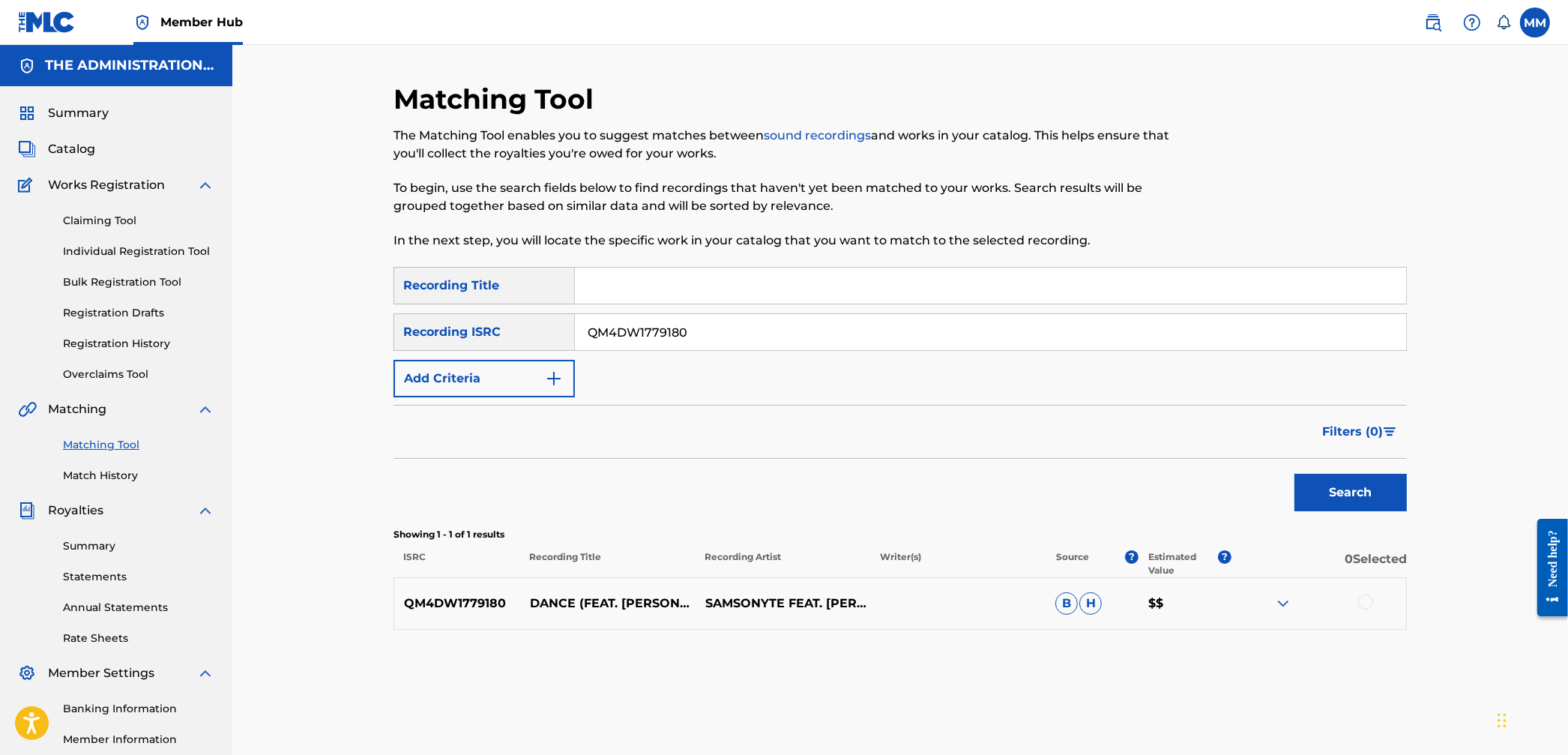
click at [1369, 601] on div at bounding box center [1366, 602] width 15 height 15
drag, startPoint x: 757, startPoint y: 337, endPoint x: 435, endPoint y: 309, distance: 323.2
click at [435, 309] on div "SearchWithCriteria3059abc9-1987-4217-a07b-528084bf290b Recording Title SearchWi…" at bounding box center [900, 332] width 1013 height 131
paste input "/ QMPKX1724159 / QMPKX1742195 / QMPKX1756251"
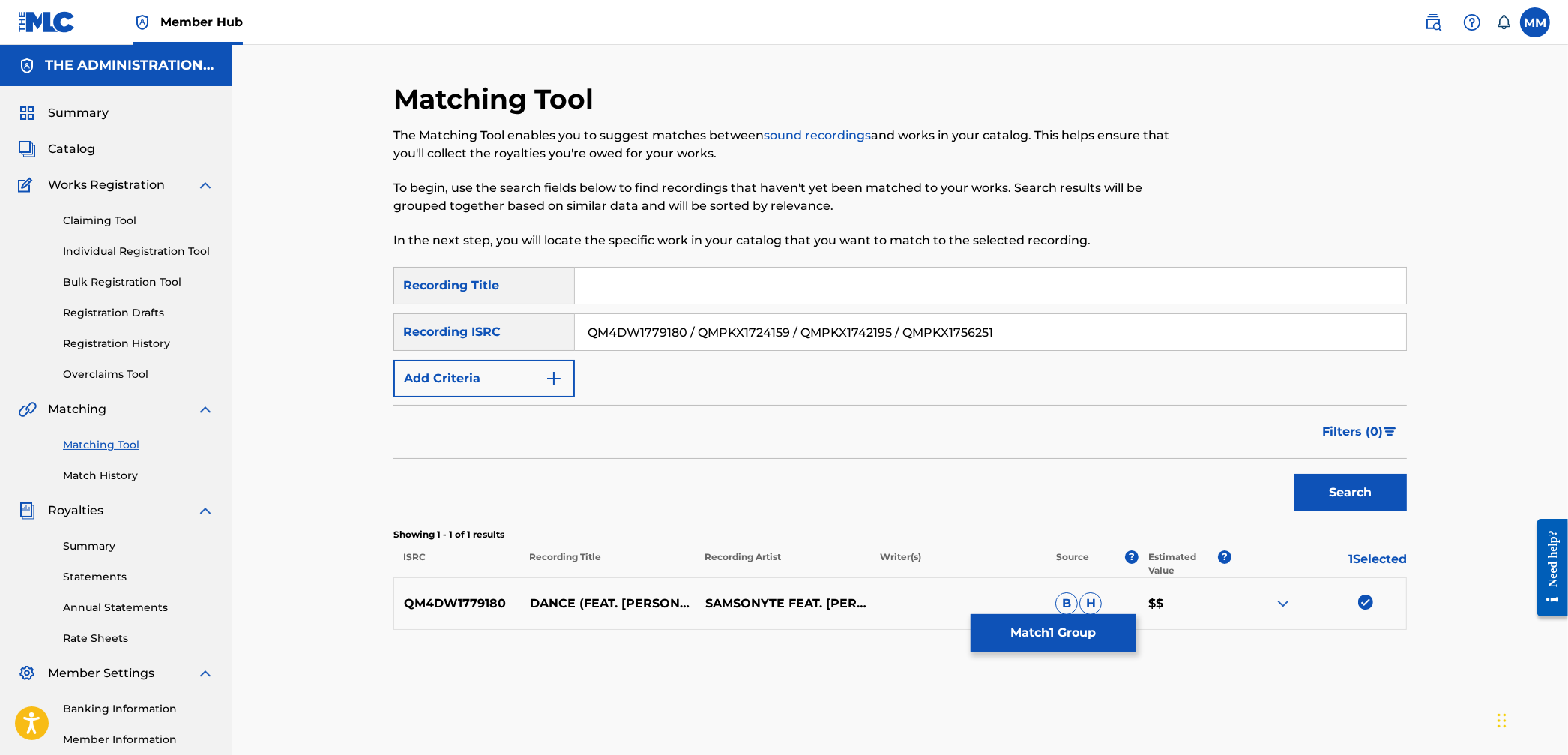
drag, startPoint x: 700, startPoint y: 335, endPoint x: 220, endPoint y: 293, distance: 481.8
click at [222, 293] on main "THE ADMINISTRATION MP INC Summary Catalog Works Registration Claiming Tool Indi…" at bounding box center [784, 451] width 1568 height 813
drag, startPoint x: 682, startPoint y: 336, endPoint x: 1057, endPoint y: 344, distance: 375.1
click at [1057, 344] on input "QMPKX1724159 / QMPKX1742195 / QMPKX1756251" at bounding box center [991, 332] width 832 height 36
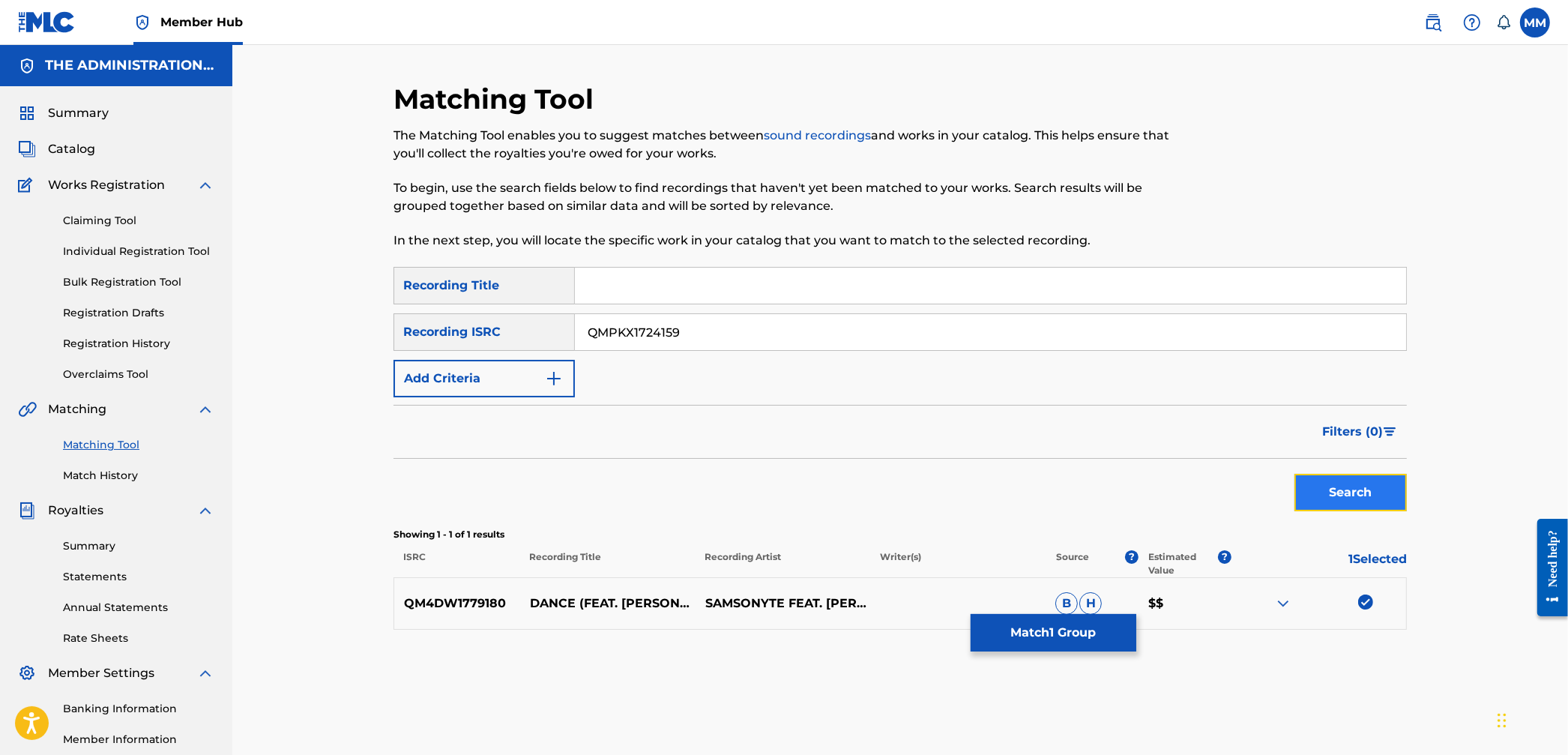
click at [1361, 486] on button "Search" at bounding box center [1351, 492] width 112 height 37
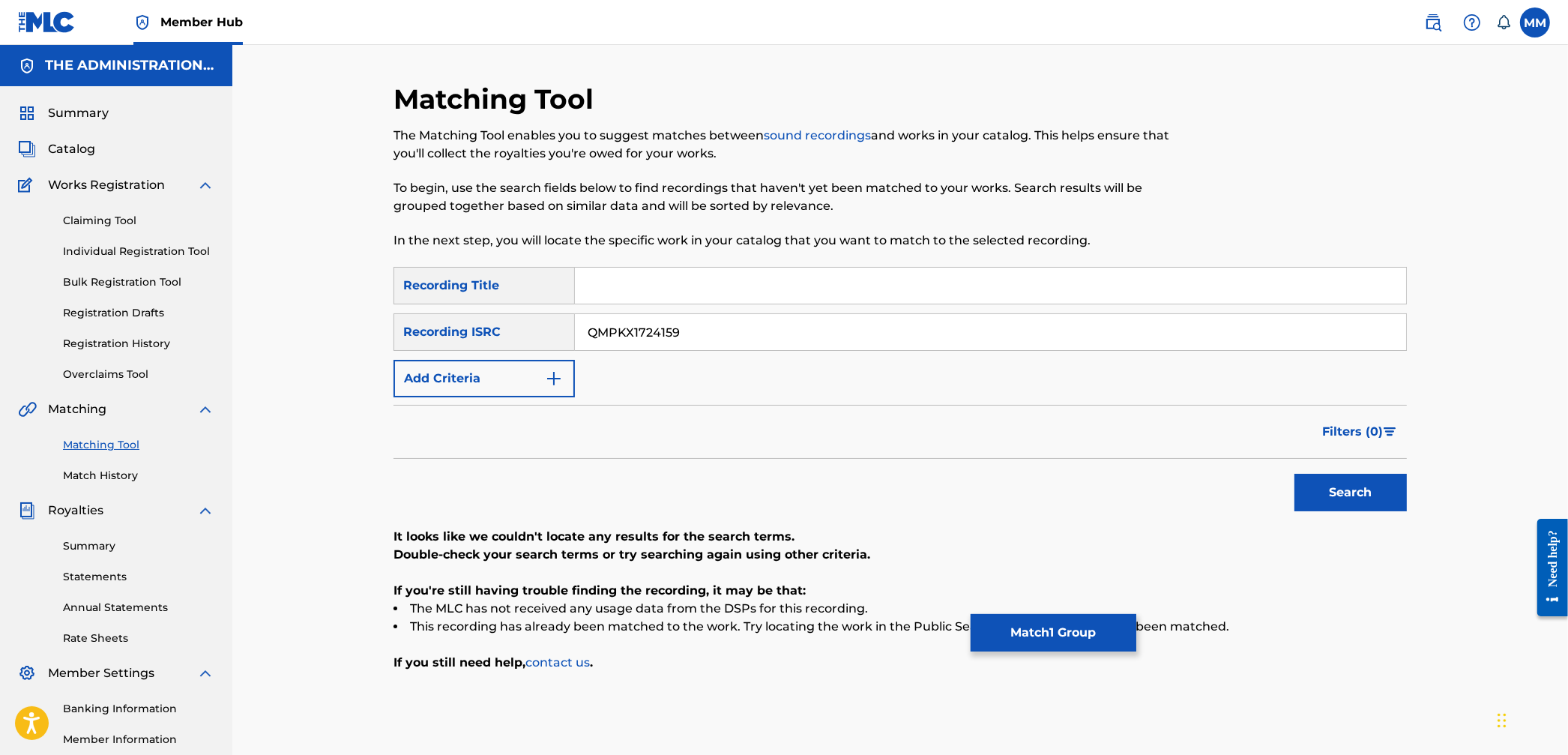
drag, startPoint x: 752, startPoint y: 341, endPoint x: 429, endPoint y: 318, distance: 323.8
click at [429, 318] on div "SearchWithCriteria1b4f5a1d-8920-471b-ba11-8a46213ba16e Recording ISRC QMPKX1724…" at bounding box center [900, 332] width 1013 height 37
paste input "4DW1779180 / QMPKX1724159 / QMPKX1742195 / QMPKX1756251"
drag, startPoint x: 801, startPoint y: 329, endPoint x: 319, endPoint y: 301, distance: 482.8
click at [319, 301] on div "Matching Tool The Matching Tool enables you to suggest matches between sound re…" at bounding box center [900, 451] width 1336 height 813
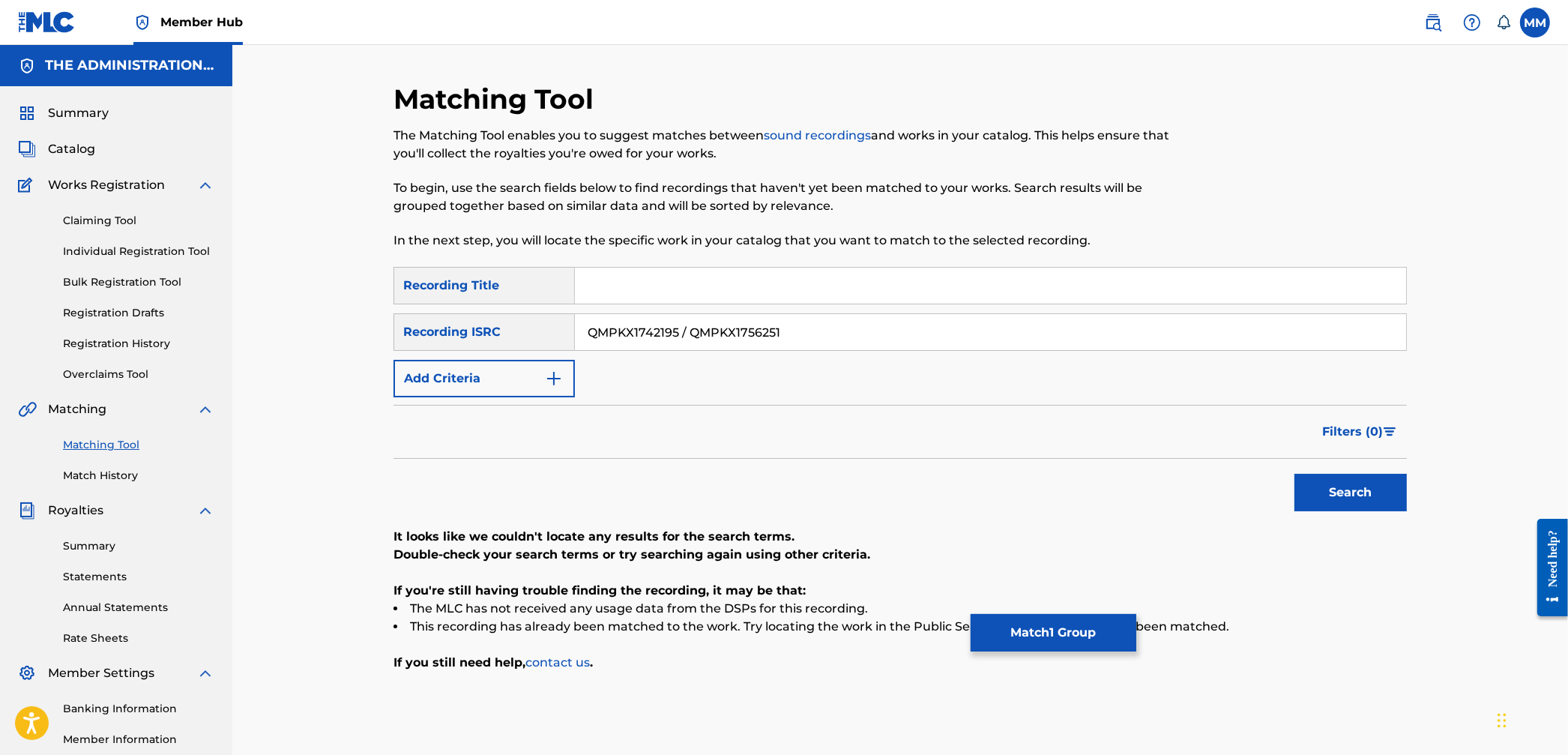
drag, startPoint x: 811, startPoint y: 332, endPoint x: 675, endPoint y: 333, distance: 136.0
click at [675, 333] on input "QMPKX1742195 / QMPKX1756251" at bounding box center [991, 332] width 832 height 36
click at [1313, 496] on button "Search" at bounding box center [1351, 492] width 112 height 37
drag, startPoint x: 767, startPoint y: 333, endPoint x: 443, endPoint y: 318, distance: 324.3
click at [443, 318] on div "SearchWithCriteria1b4f5a1d-8920-471b-ba11-8a46213ba16e Recording ISRC QMPKX1742…" at bounding box center [900, 332] width 1013 height 37
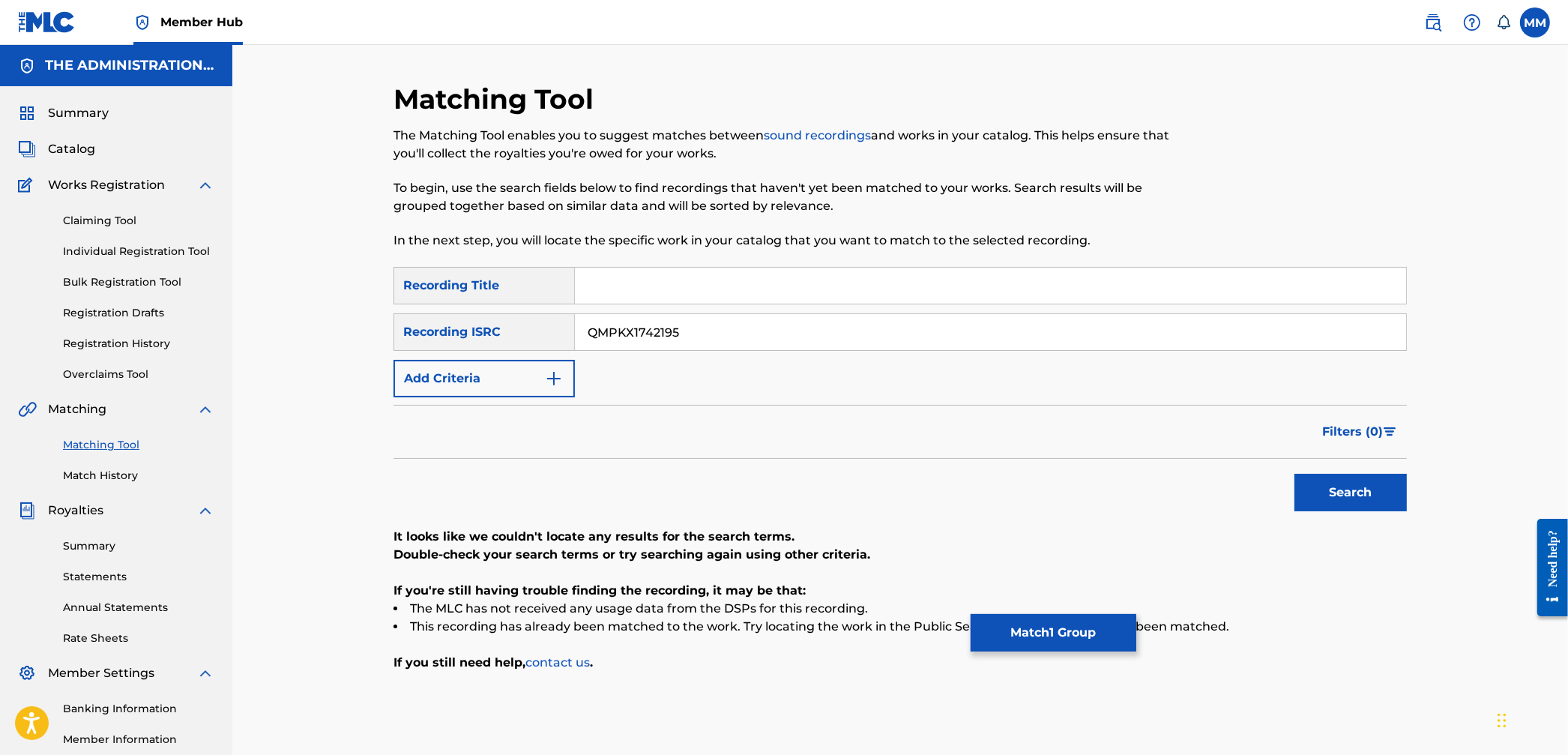
paste input "4DW1779180 / QMPKX1724159 / QMPKX1742195 / QMPKX1756251"
click at [885, 331] on input "QM4DW1779180 / QMPKX1724159 / QMPKX1742195 / QMPKX1756251" at bounding box center [991, 332] width 832 height 36
drag, startPoint x: 904, startPoint y: 335, endPoint x: 435, endPoint y: 303, distance: 470.1
click at [435, 303] on div "SearchWithCriteria3059abc9-1987-4217-a07b-528084bf290b Recording Title SearchWi…" at bounding box center [900, 332] width 1013 height 131
type input "QMPKX1756251"
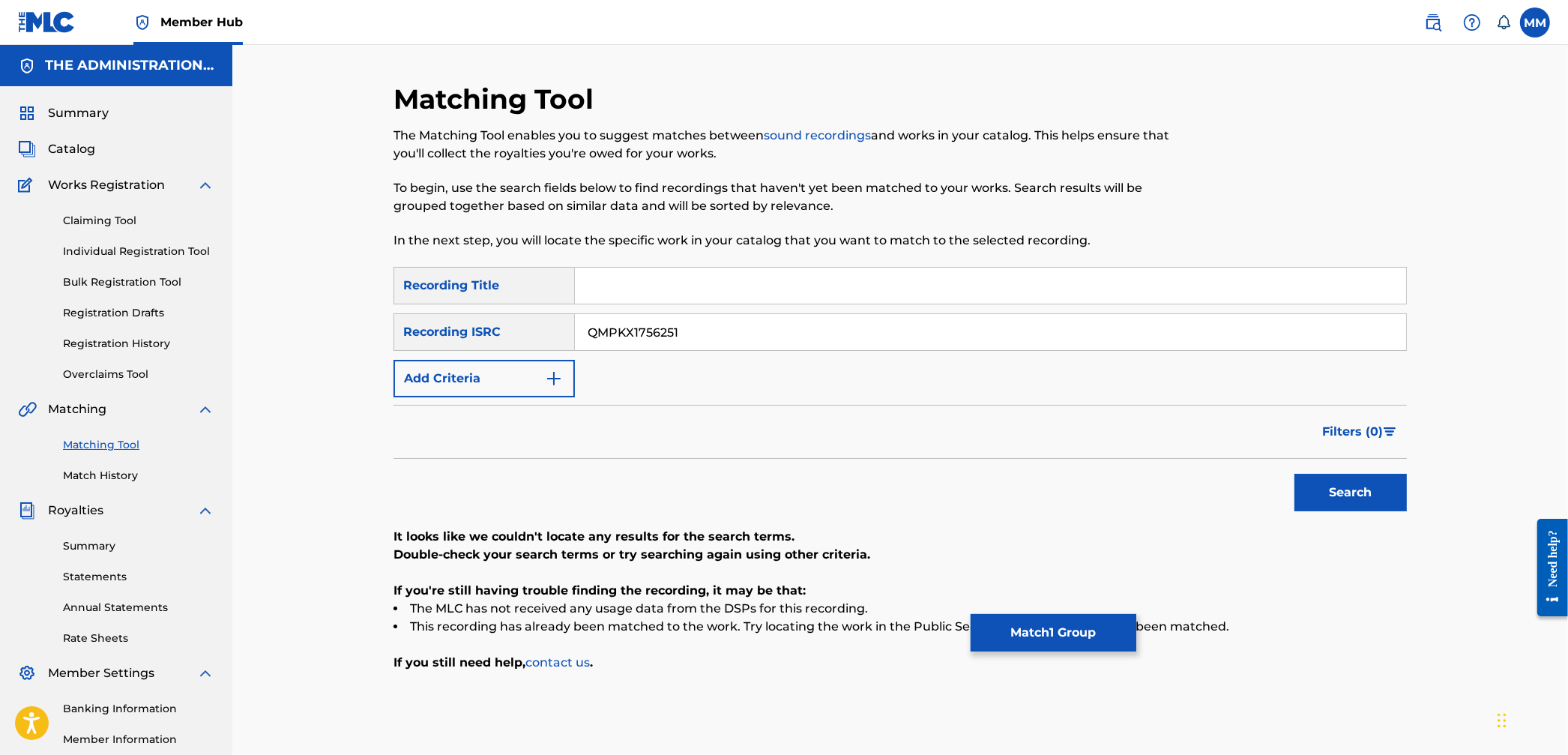
click at [1399, 467] on div "Search" at bounding box center [1347, 488] width 120 height 60
click at [1357, 504] on button "Search" at bounding box center [1351, 492] width 112 height 37
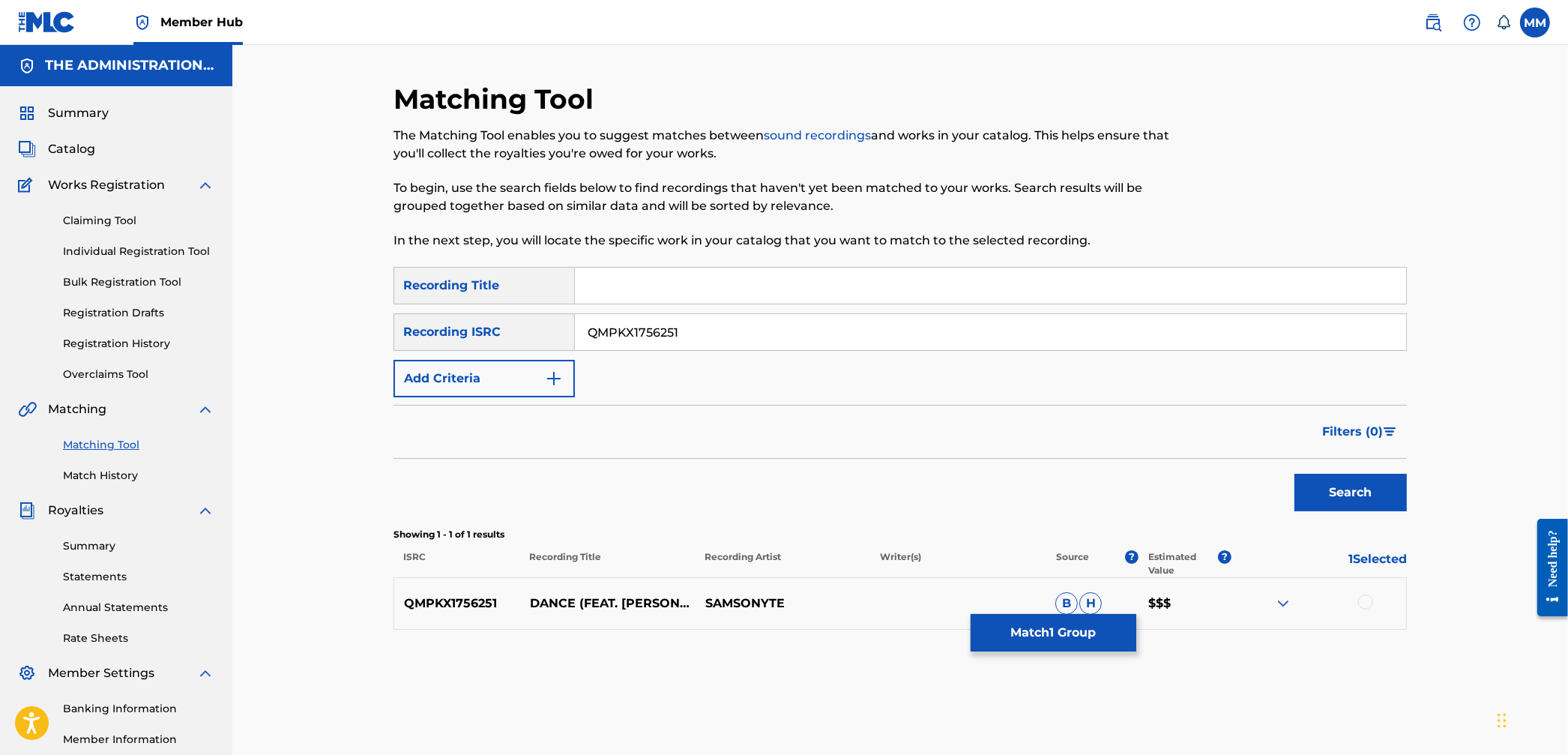
click at [1362, 600] on div at bounding box center [1366, 602] width 15 height 15
click at [1107, 630] on button "Match 2 Groups" at bounding box center [1053, 633] width 166 height 37
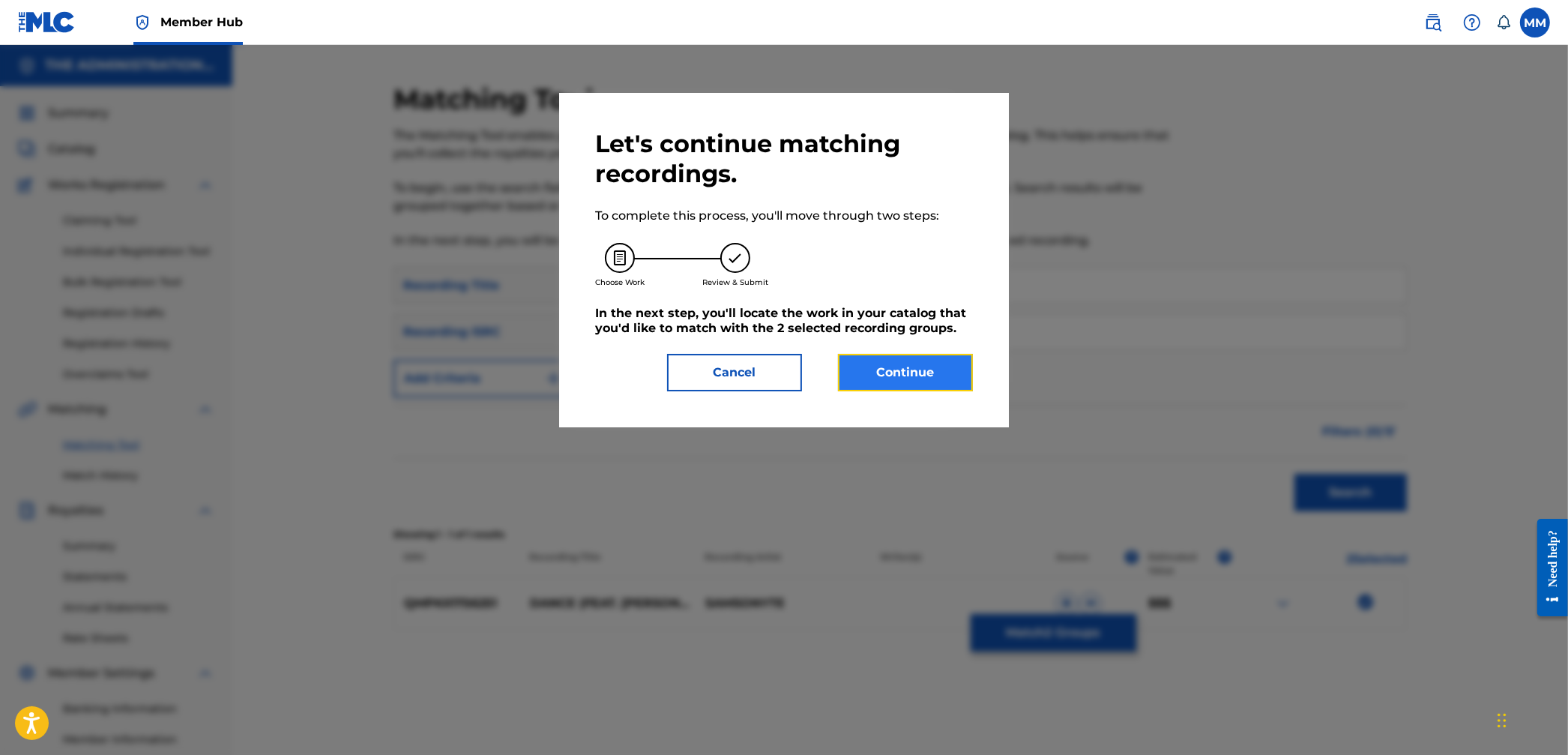
click at [882, 384] on button "Continue" at bounding box center [906, 372] width 135 height 37
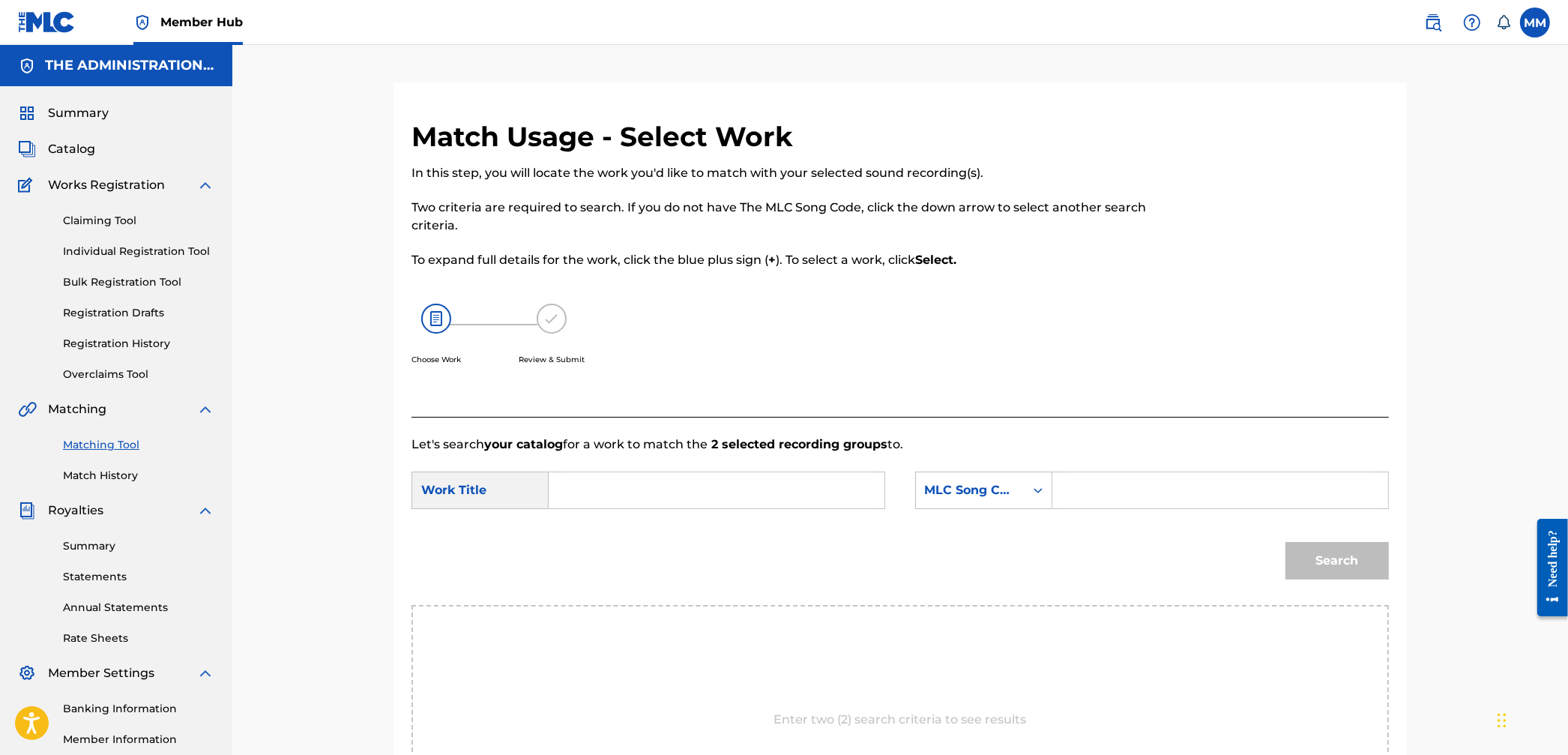
click at [660, 497] on input "Search Form" at bounding box center [717, 490] width 311 height 36
paste input "Dance"
type input "Dance"
click at [1008, 489] on div "MLC Song Code" at bounding box center [971, 491] width 91 height 18
drag, startPoint x: 989, startPoint y: 530, endPoint x: 1020, endPoint y: 510, distance: 36.9
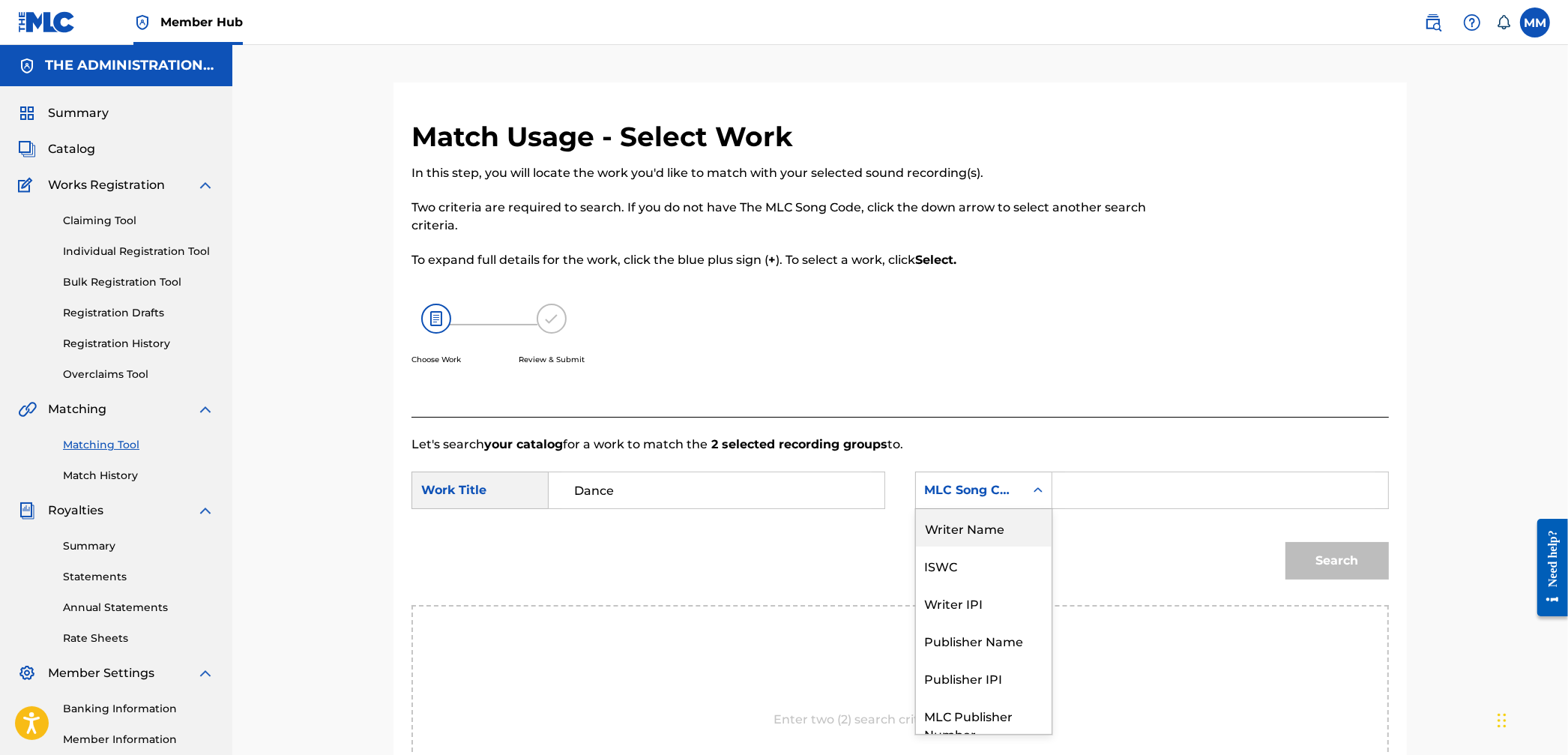
click at [990, 529] on div "Writer Name" at bounding box center [984, 528] width 135 height 37
click at [1055, 496] on div "Search Form" at bounding box center [1221, 491] width 337 height 37
click at [1085, 492] on input "Search Form" at bounding box center [1220, 490] width 311 height 36
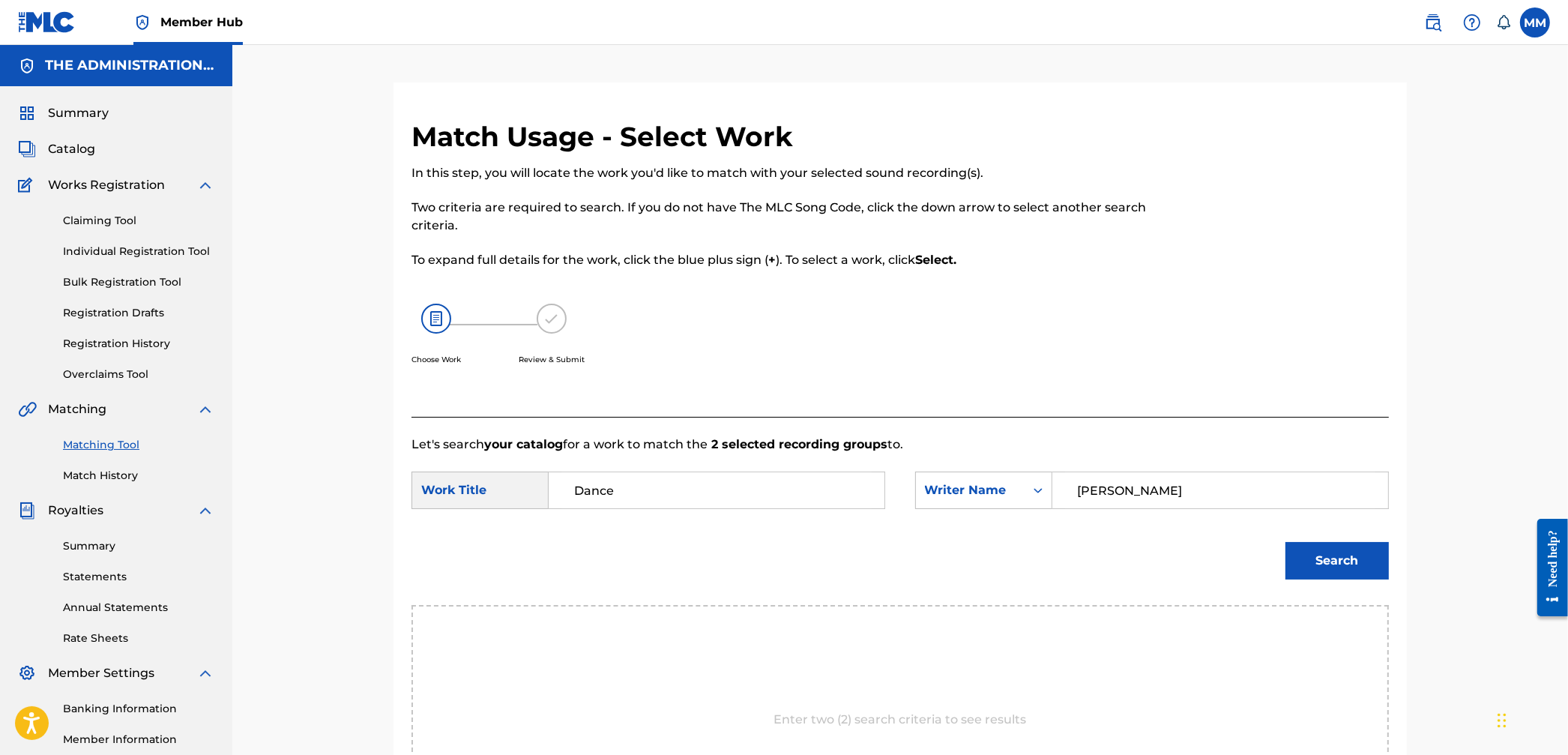
type input "[PERSON_NAME]"
click at [1286, 542] on button "Search" at bounding box center [1337, 561] width 103 height 37
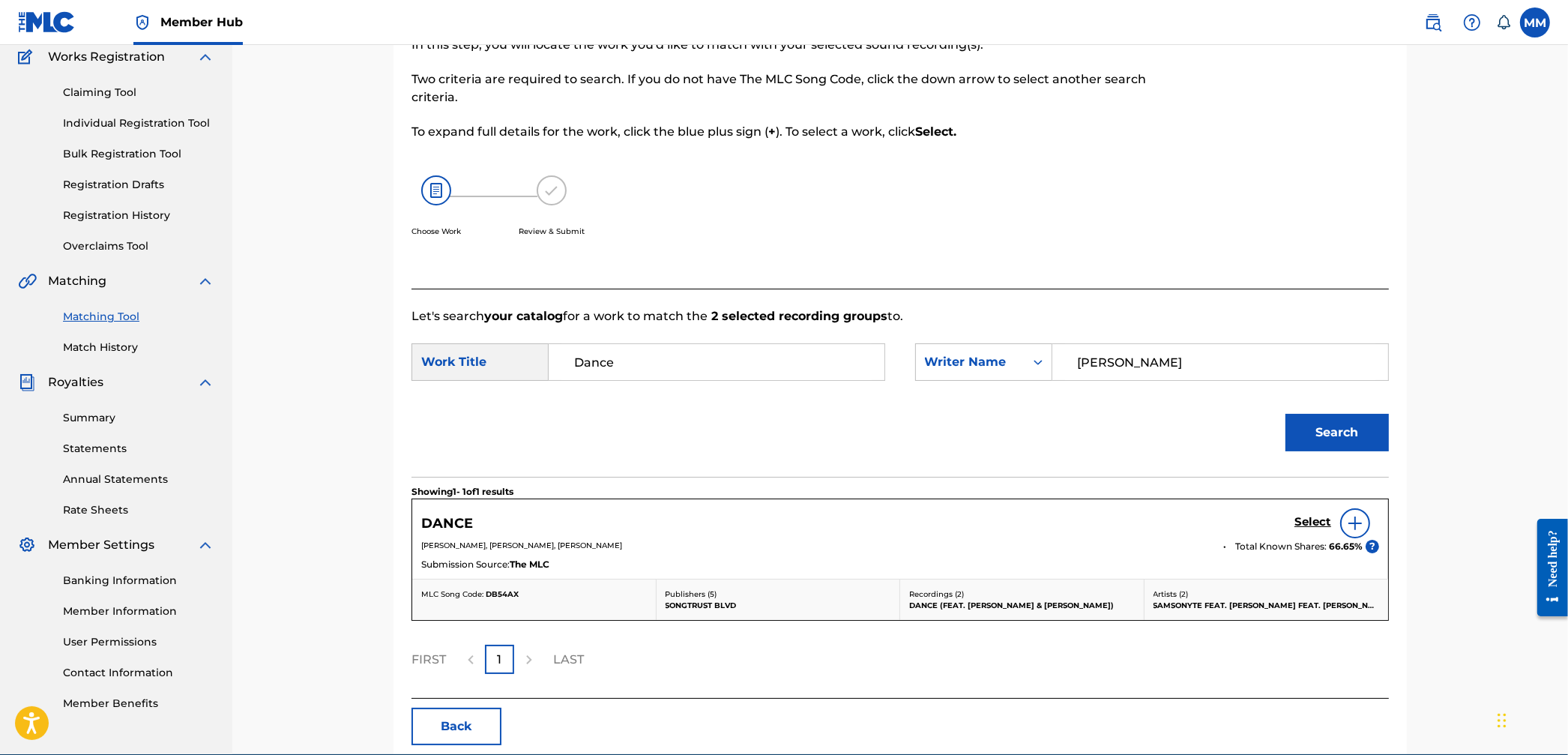
scroll to position [166, 0]
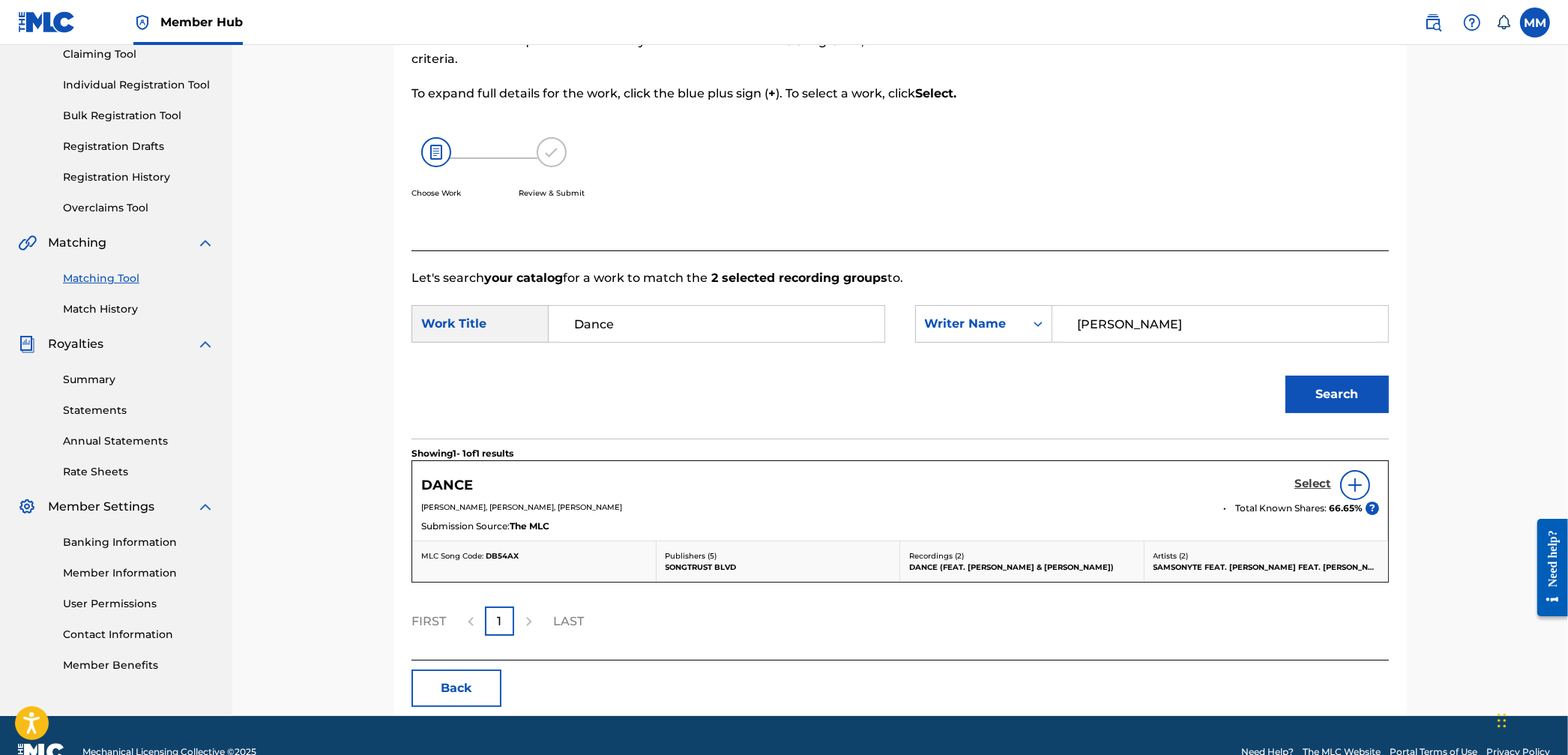
click at [1310, 490] on h5 "Select" at bounding box center [1312, 484] width 37 height 14
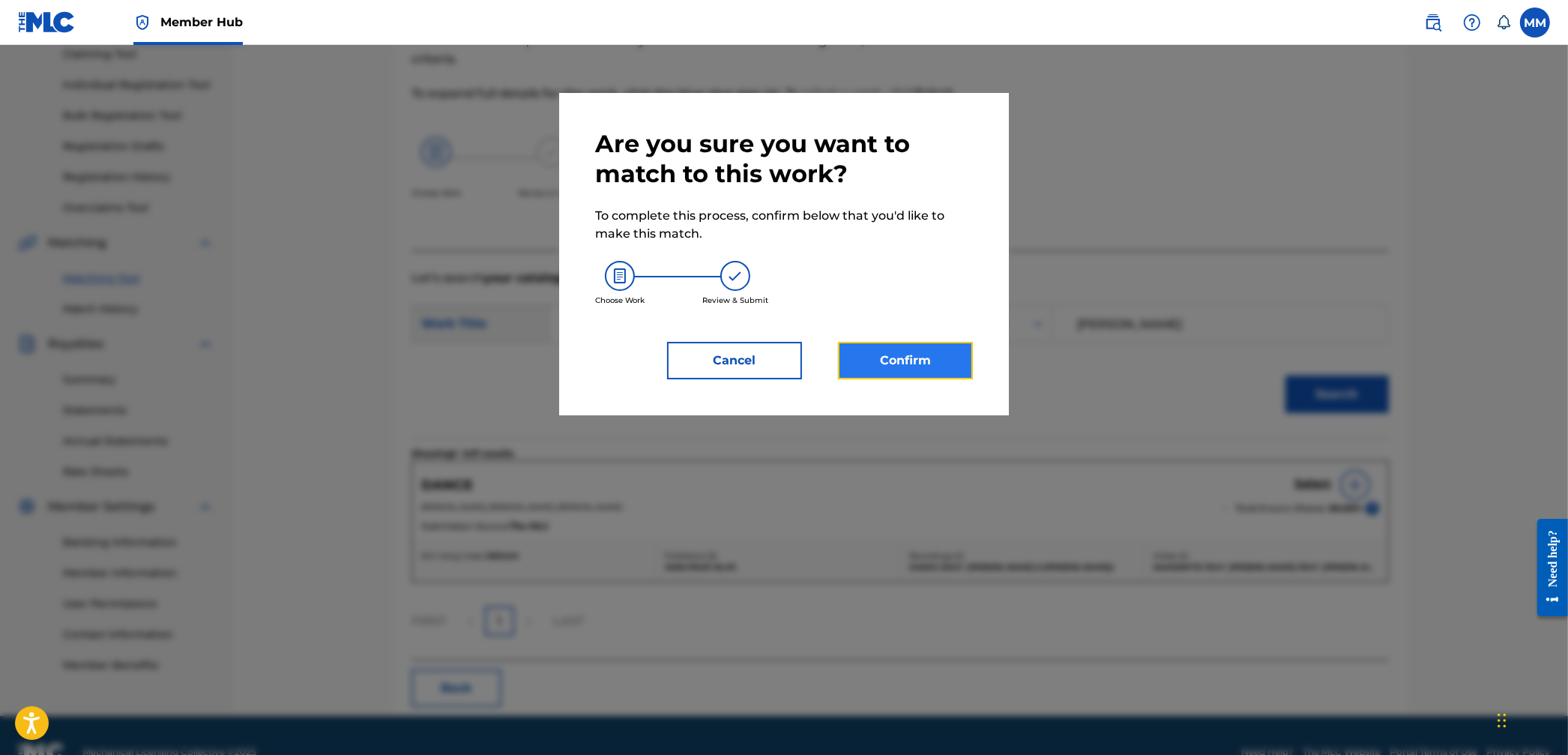
click at [930, 371] on button "Confirm" at bounding box center [906, 361] width 135 height 37
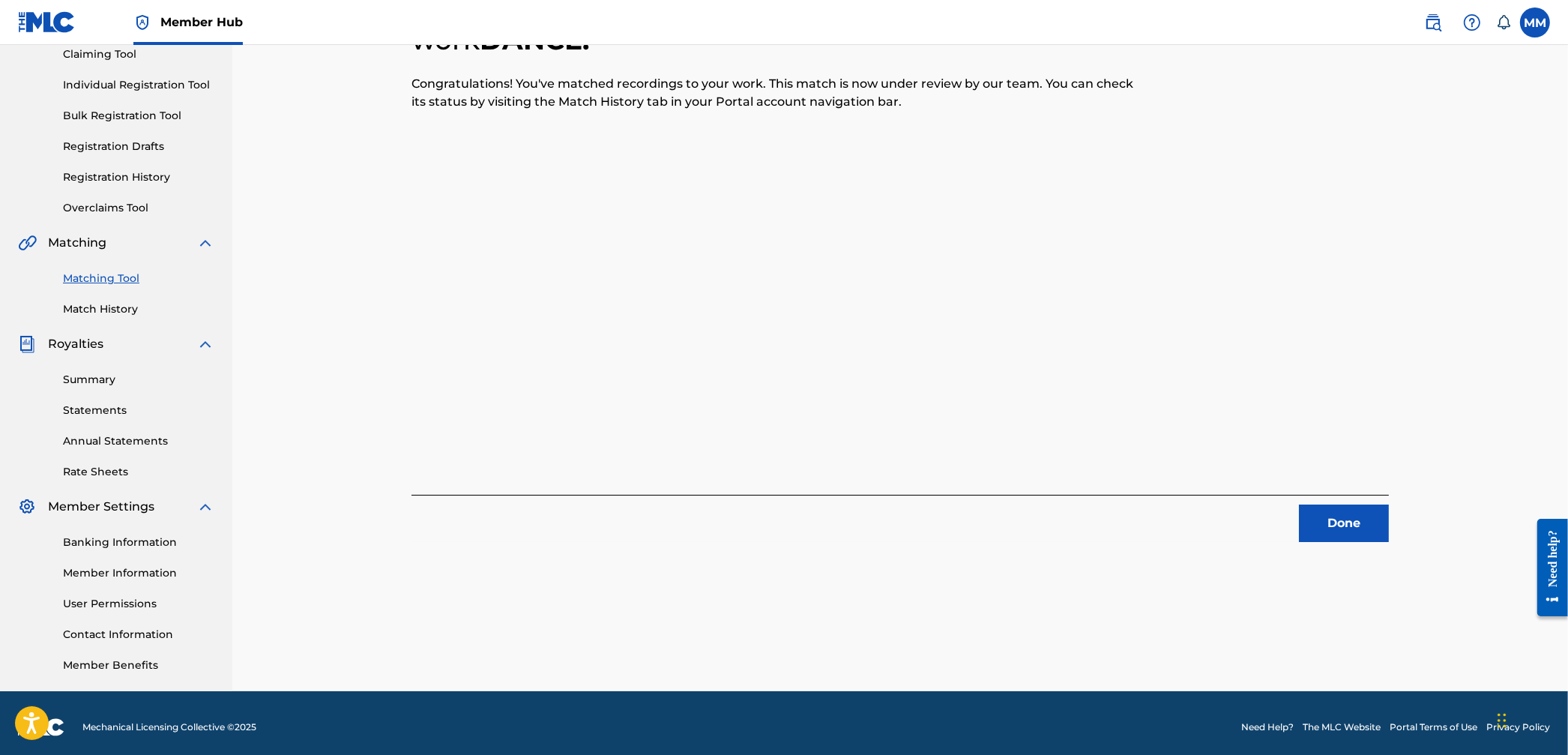
scroll to position [0, 0]
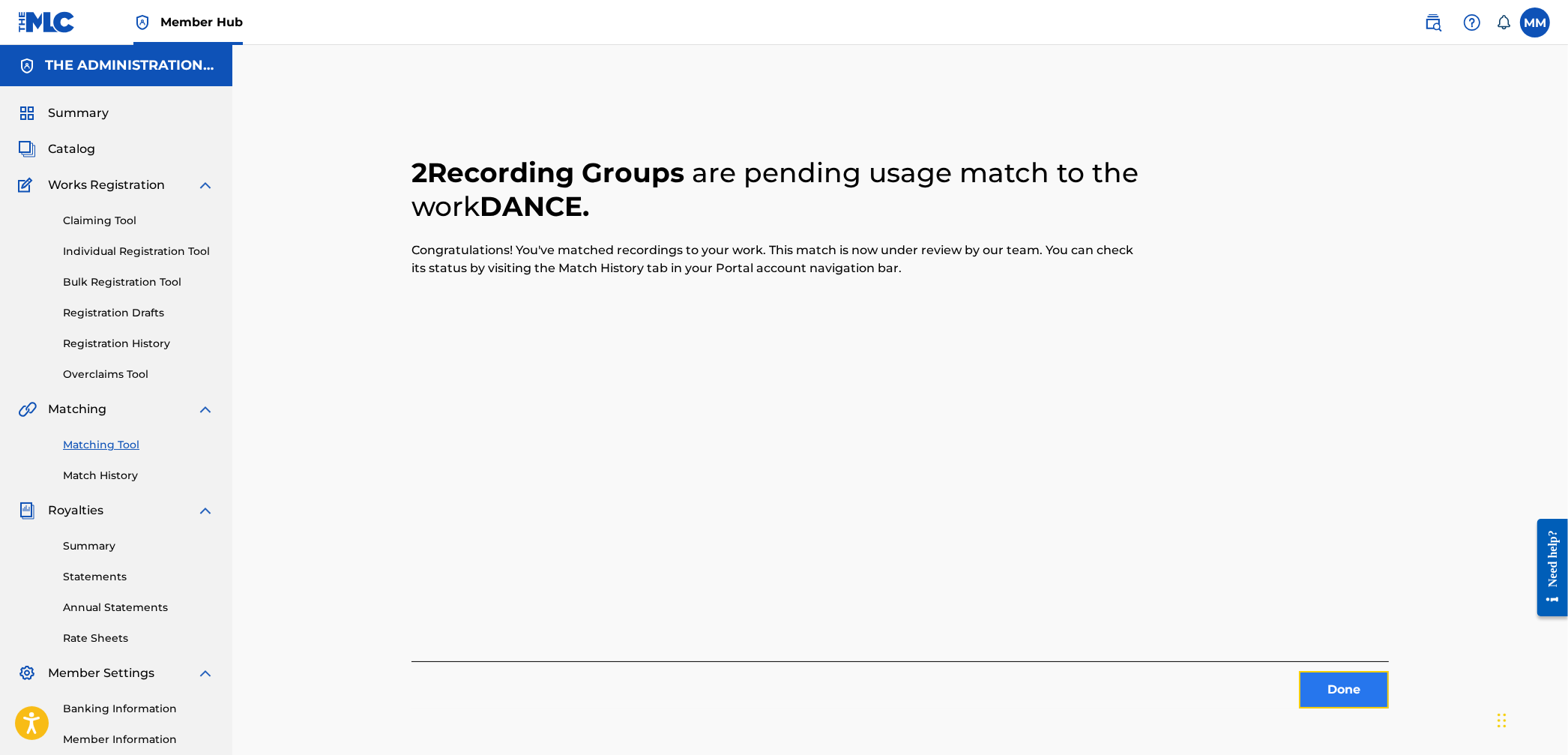
click at [1345, 690] on button "Done" at bounding box center [1344, 690] width 90 height 37
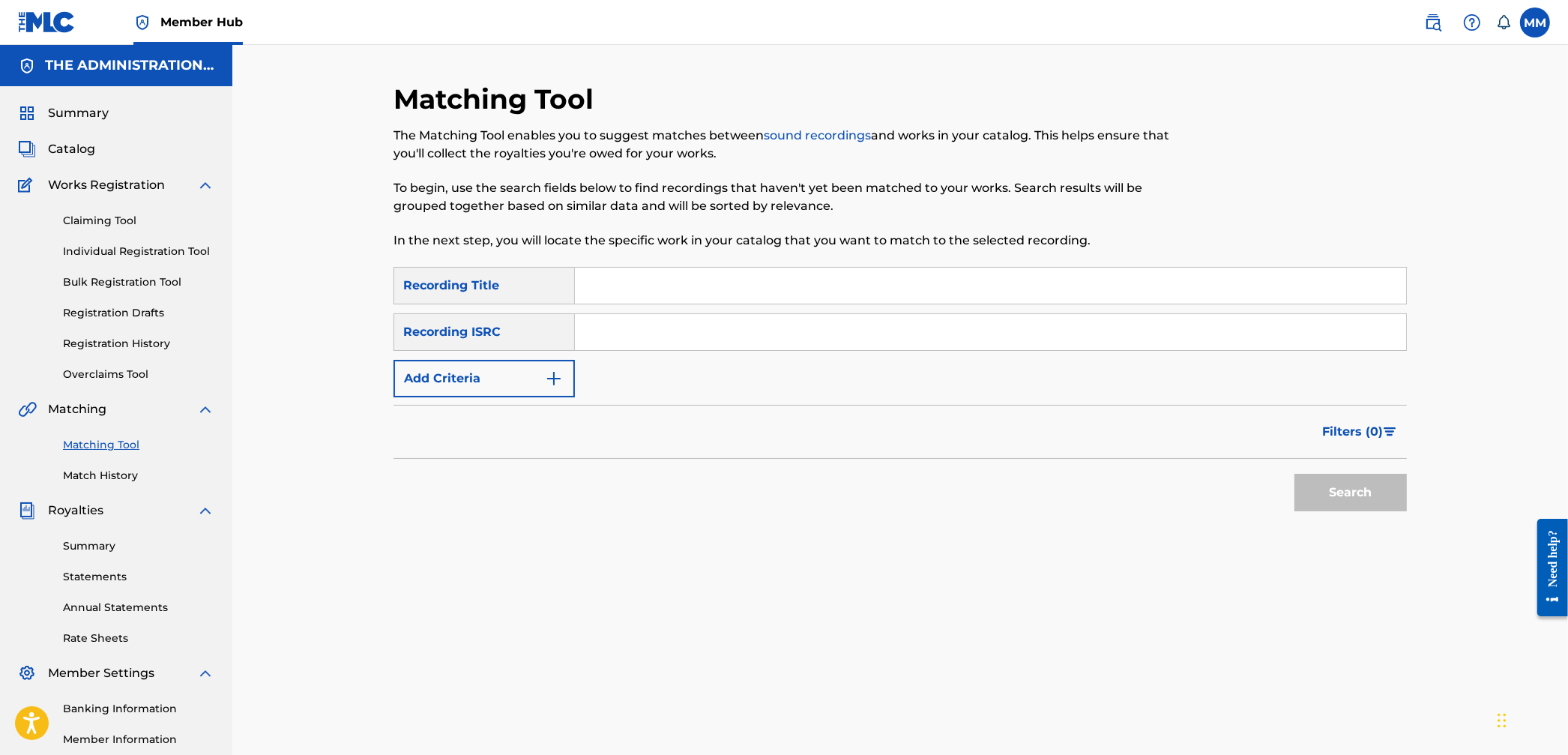
drag, startPoint x: 606, startPoint y: 301, endPoint x: 614, endPoint y: 328, distance: 28.2
click at [606, 302] on input "Search Form" at bounding box center [991, 286] width 832 height 36
click at [614, 330] on input "Search Form" at bounding box center [991, 332] width 832 height 36
paste input "QM4DW1831179 / QZBRF1890360"
drag, startPoint x: 681, startPoint y: 339, endPoint x: 1045, endPoint y: 350, distance: 364.2
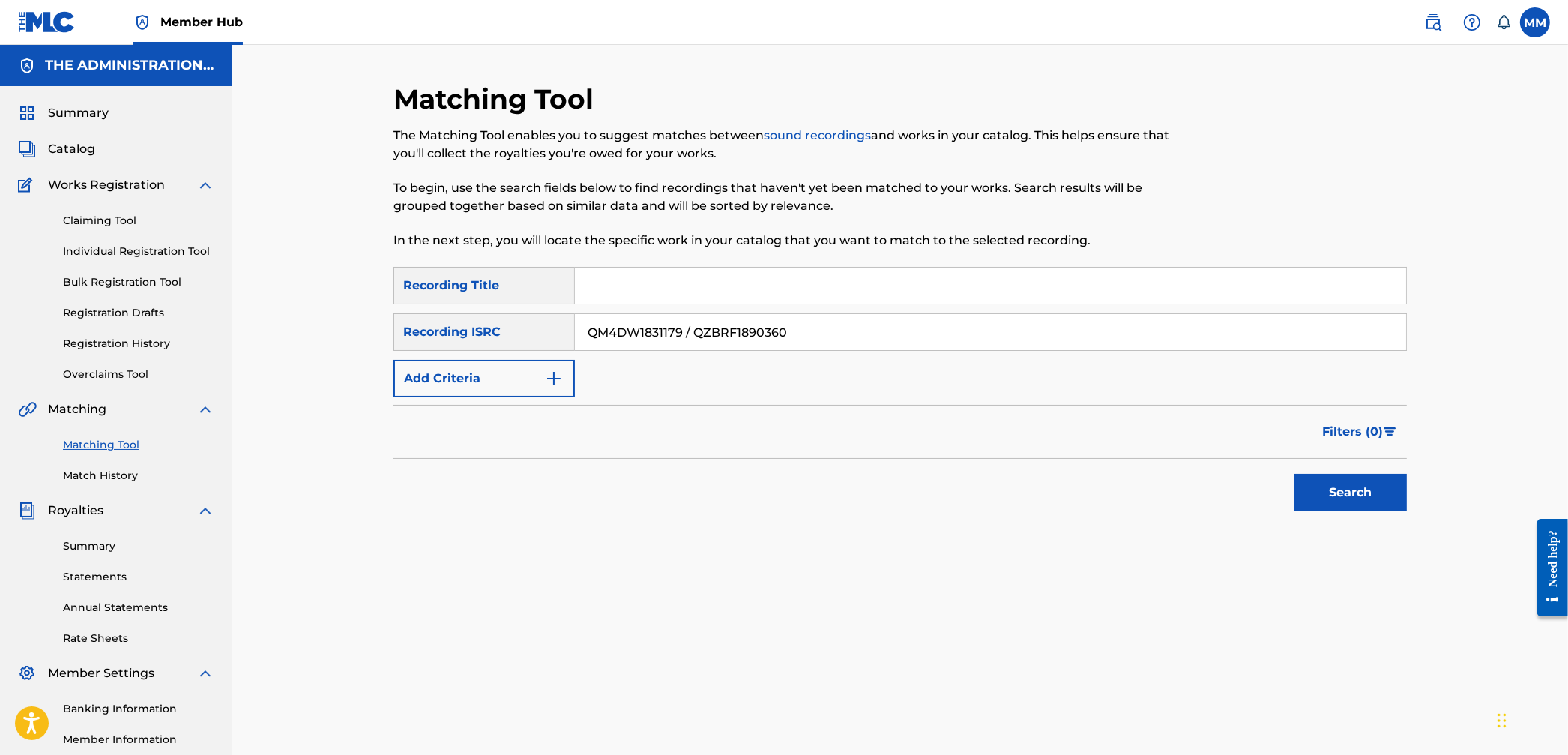
click at [1045, 350] on div "QM4DW1831179 / QZBRF1890360" at bounding box center [991, 332] width 833 height 37
click at [1328, 486] on button "Search" at bounding box center [1351, 492] width 112 height 37
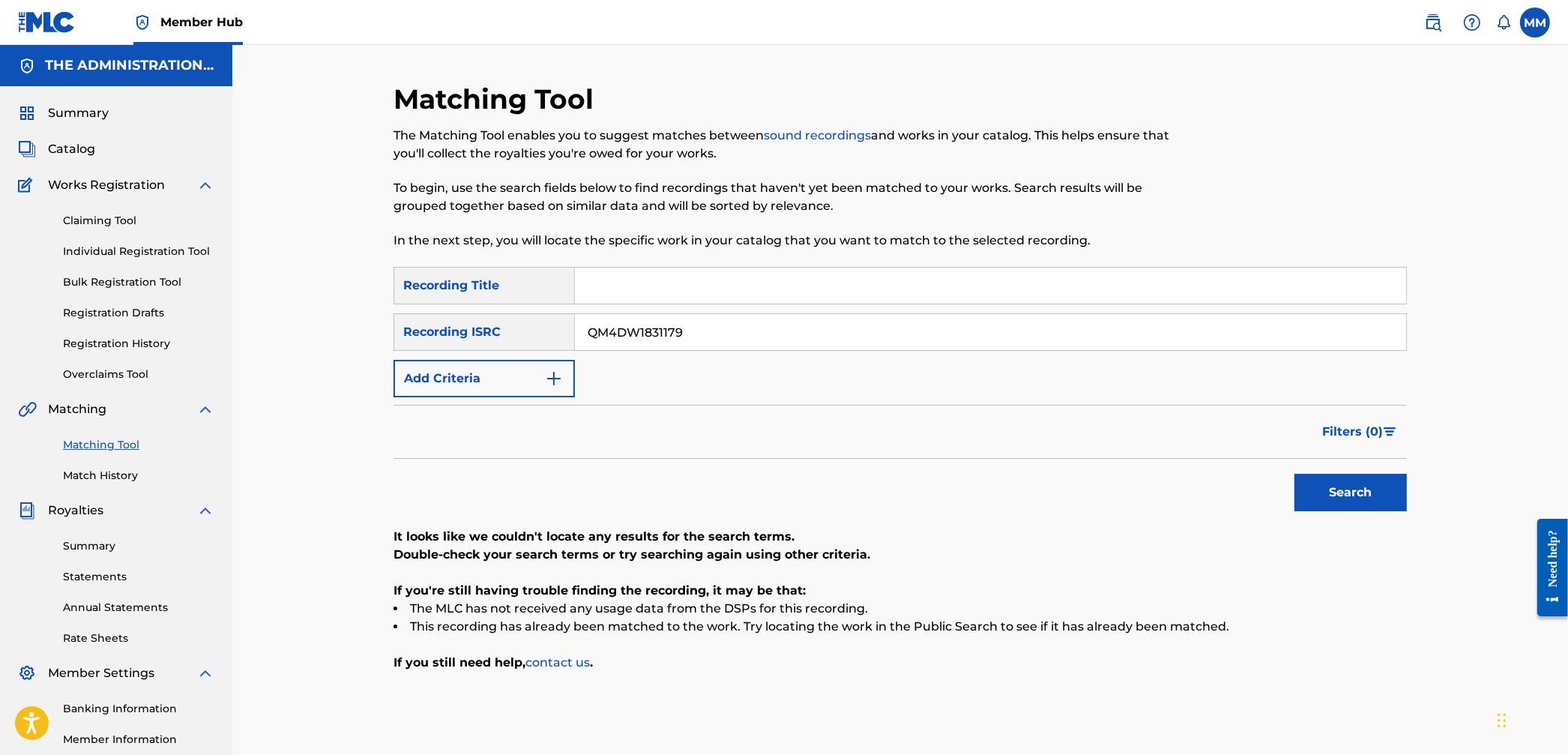
drag, startPoint x: 714, startPoint y: 331, endPoint x: 396, endPoint y: 301, distance: 319.4
click at [400, 301] on div "SearchWithCriteria3059abc9-1987-4217-a07b-528084bf290b Recording Title SearchWi…" at bounding box center [900, 332] width 1013 height 131
paste input "/ QZBRF1890360"
drag, startPoint x: 692, startPoint y: 331, endPoint x: 307, endPoint y: 297, distance: 386.5
click at [320, 298] on div "Matching Tool The Matching Tool enables you to suggest matches between sound re…" at bounding box center [900, 451] width 1336 height 813
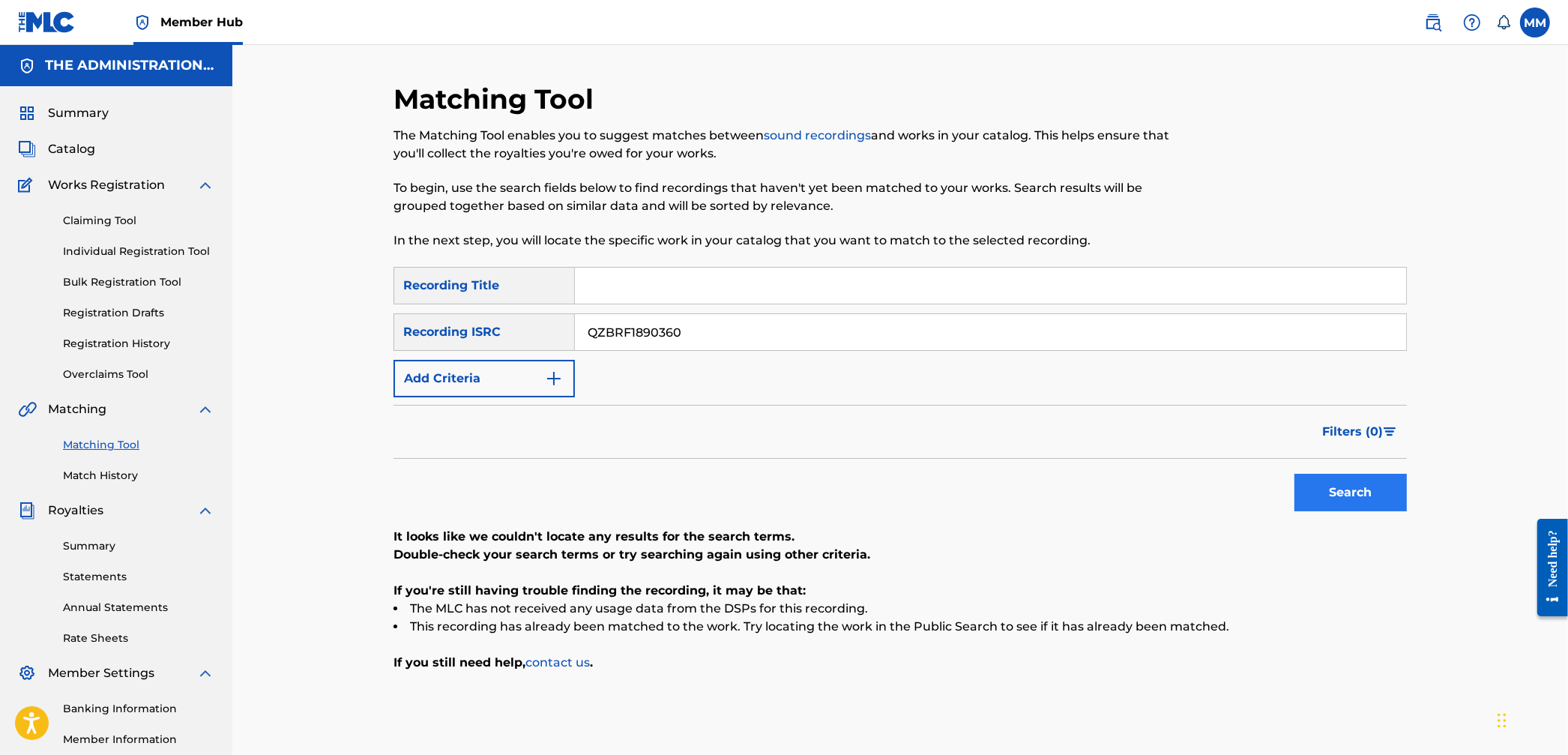
type input "QZBRF1890360"
click at [1378, 475] on button "Search" at bounding box center [1351, 492] width 112 height 37
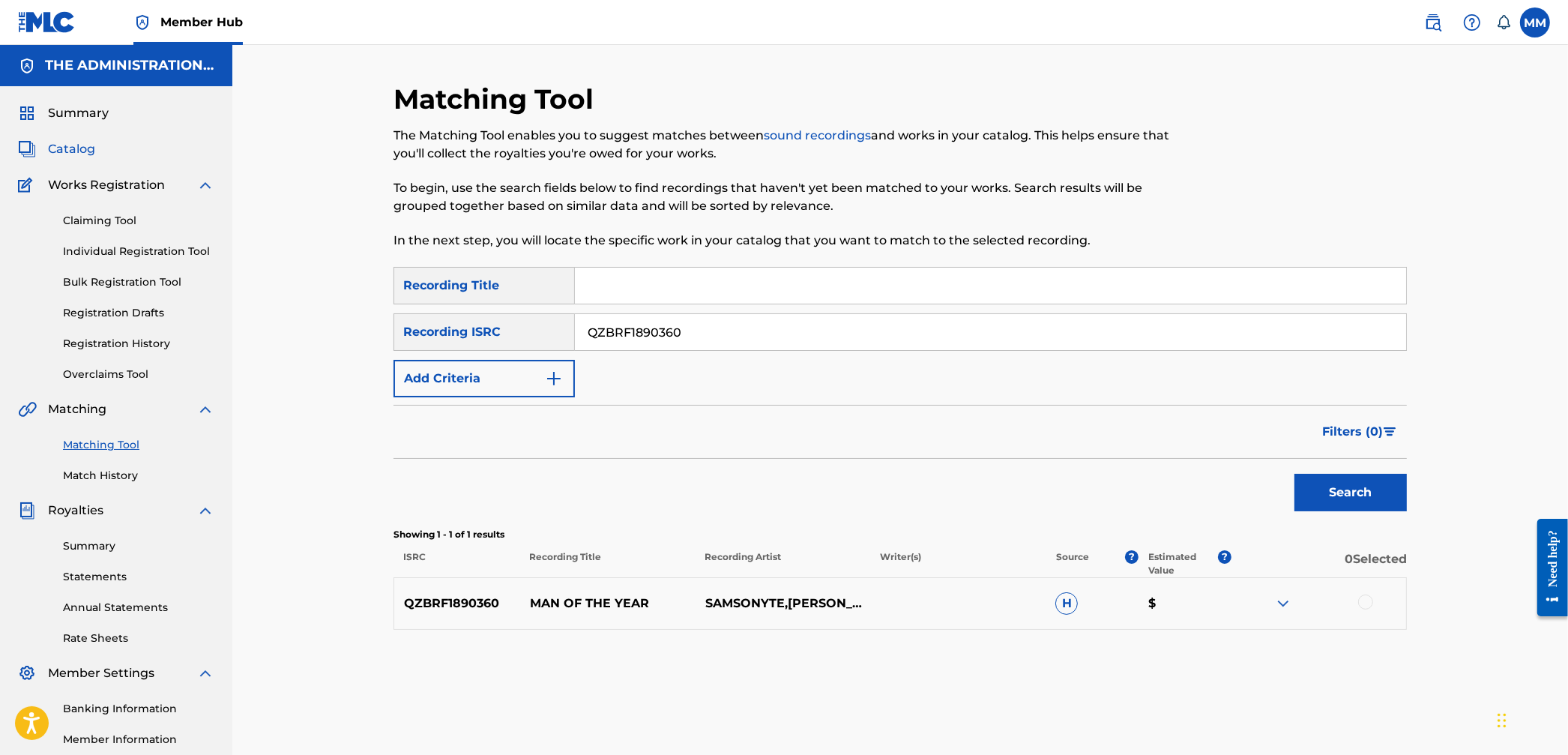
click at [62, 145] on span "Catalog" at bounding box center [71, 149] width 47 height 18
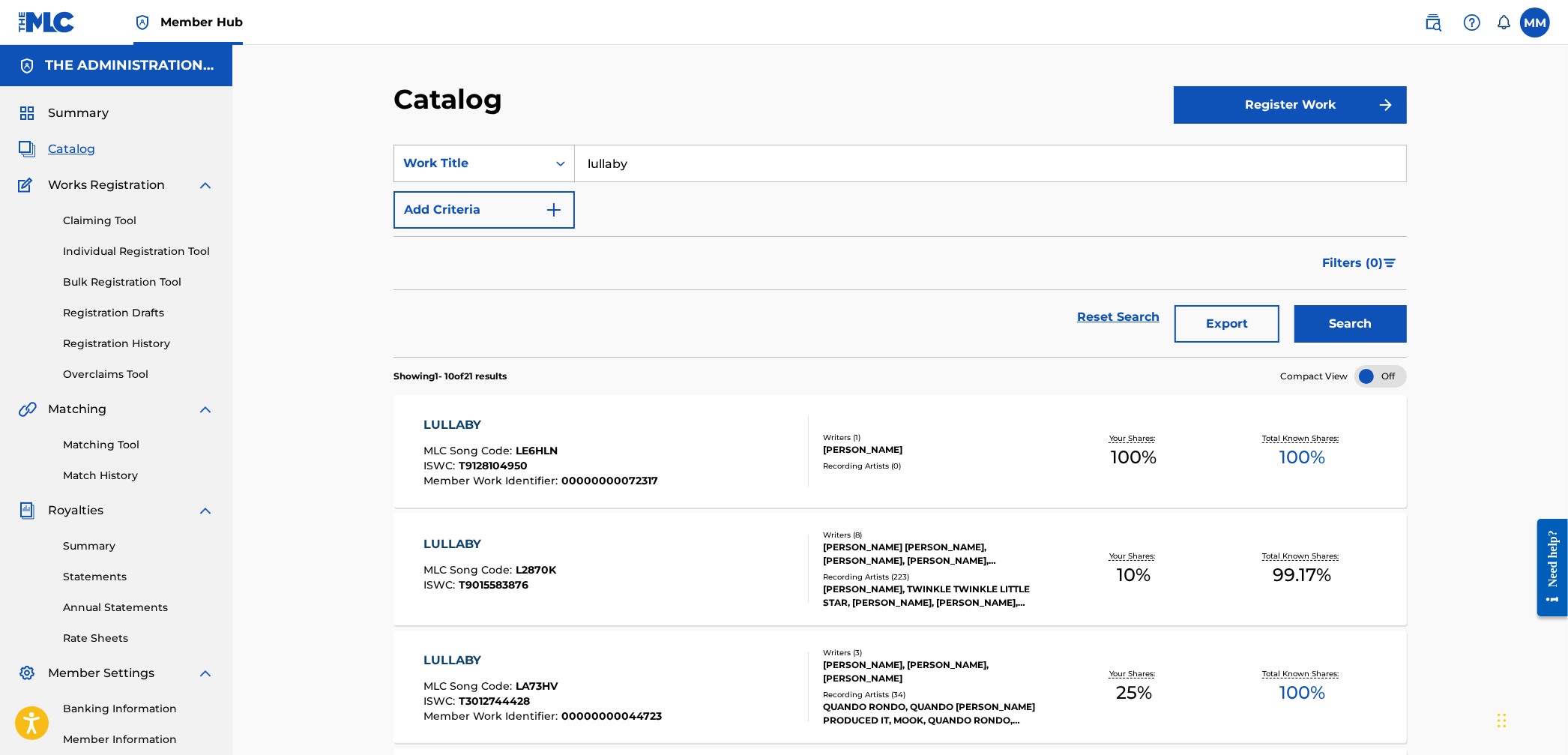
click at [515, 171] on div "Work Title" at bounding box center [471, 163] width 135 height 18
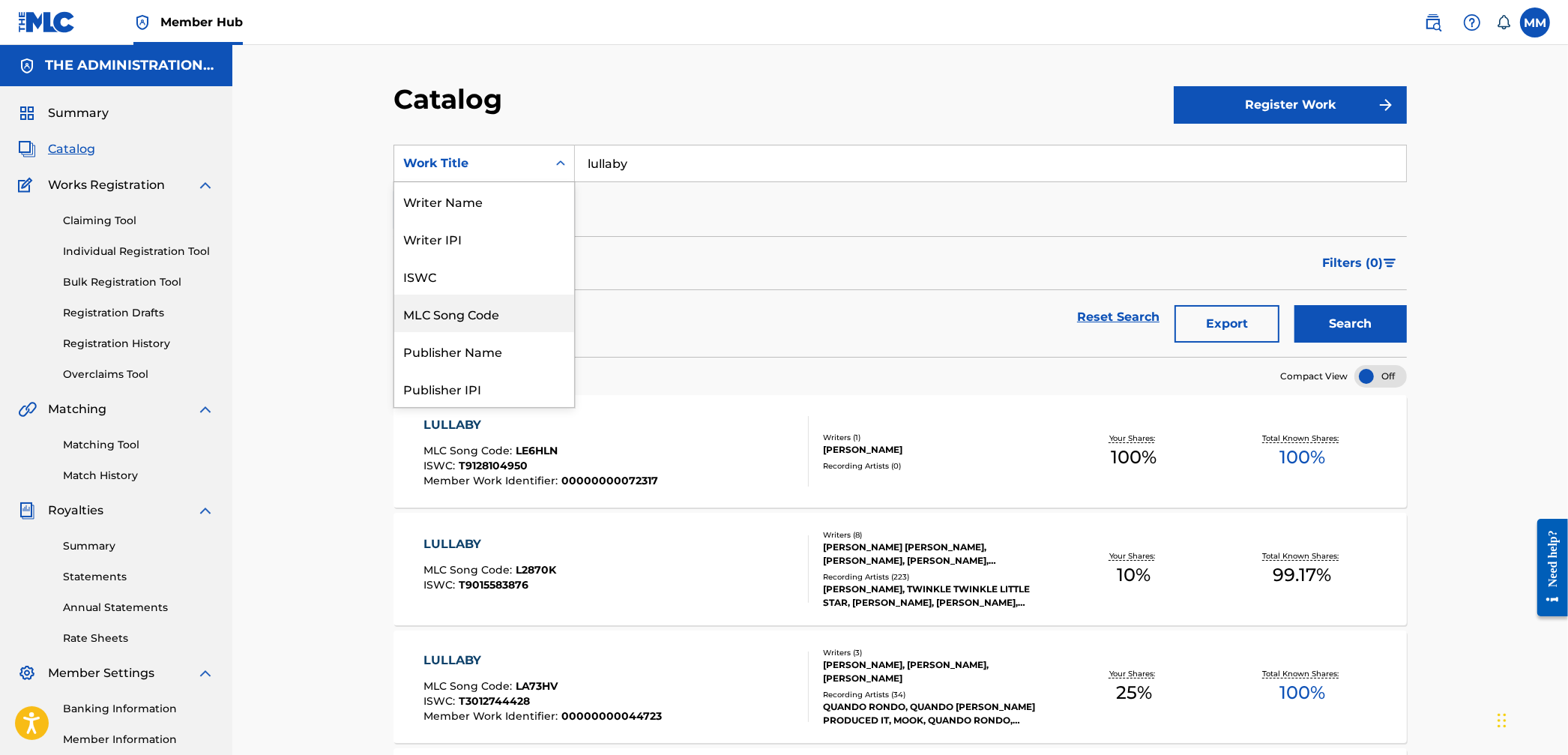
click at [508, 308] on div "MLC Song Code" at bounding box center [484, 313] width 180 height 37
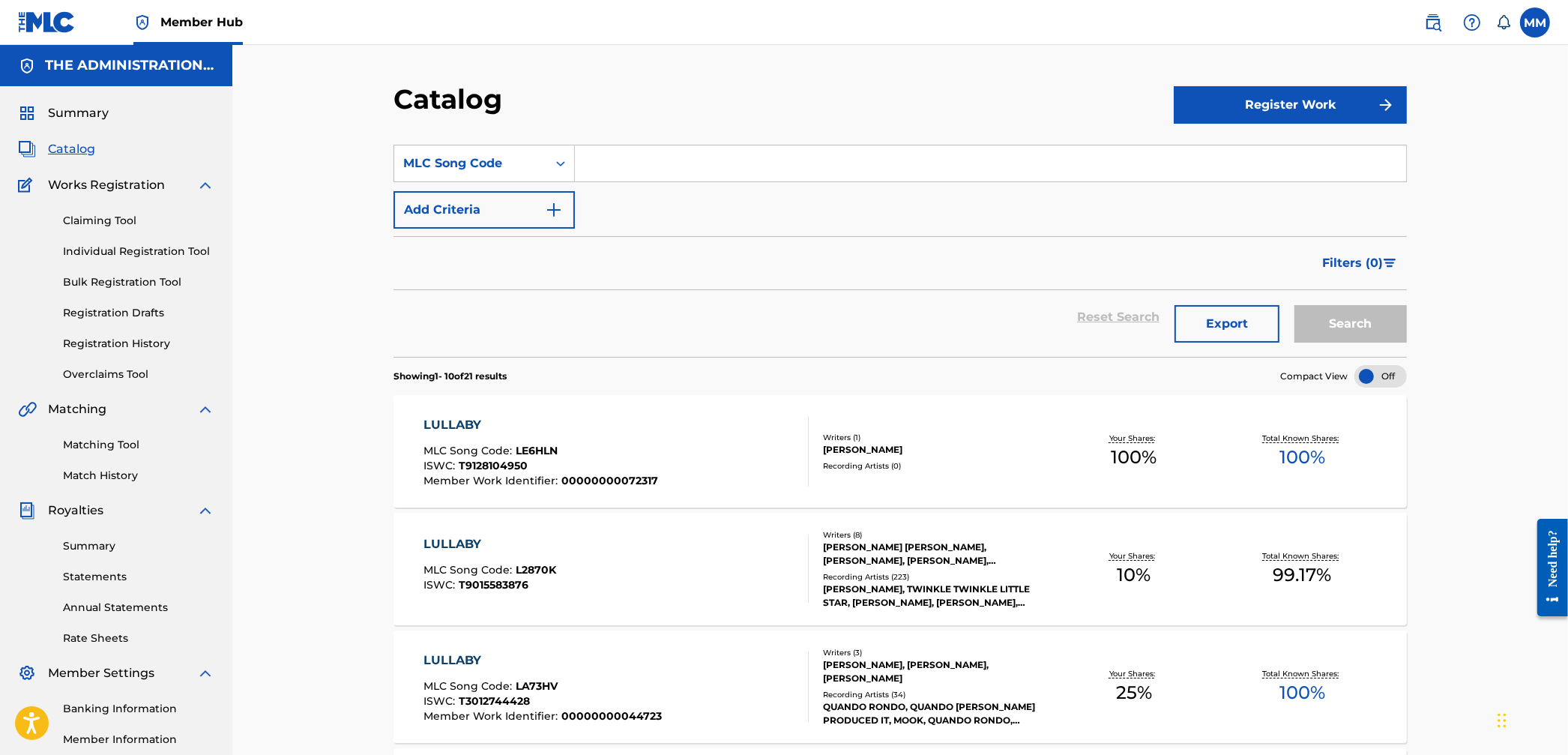
click at [653, 166] on input "Search Form" at bounding box center [991, 163] width 832 height 36
type input "wv9sye"
click at [1295, 305] on button "Search" at bounding box center [1351, 324] width 112 height 37
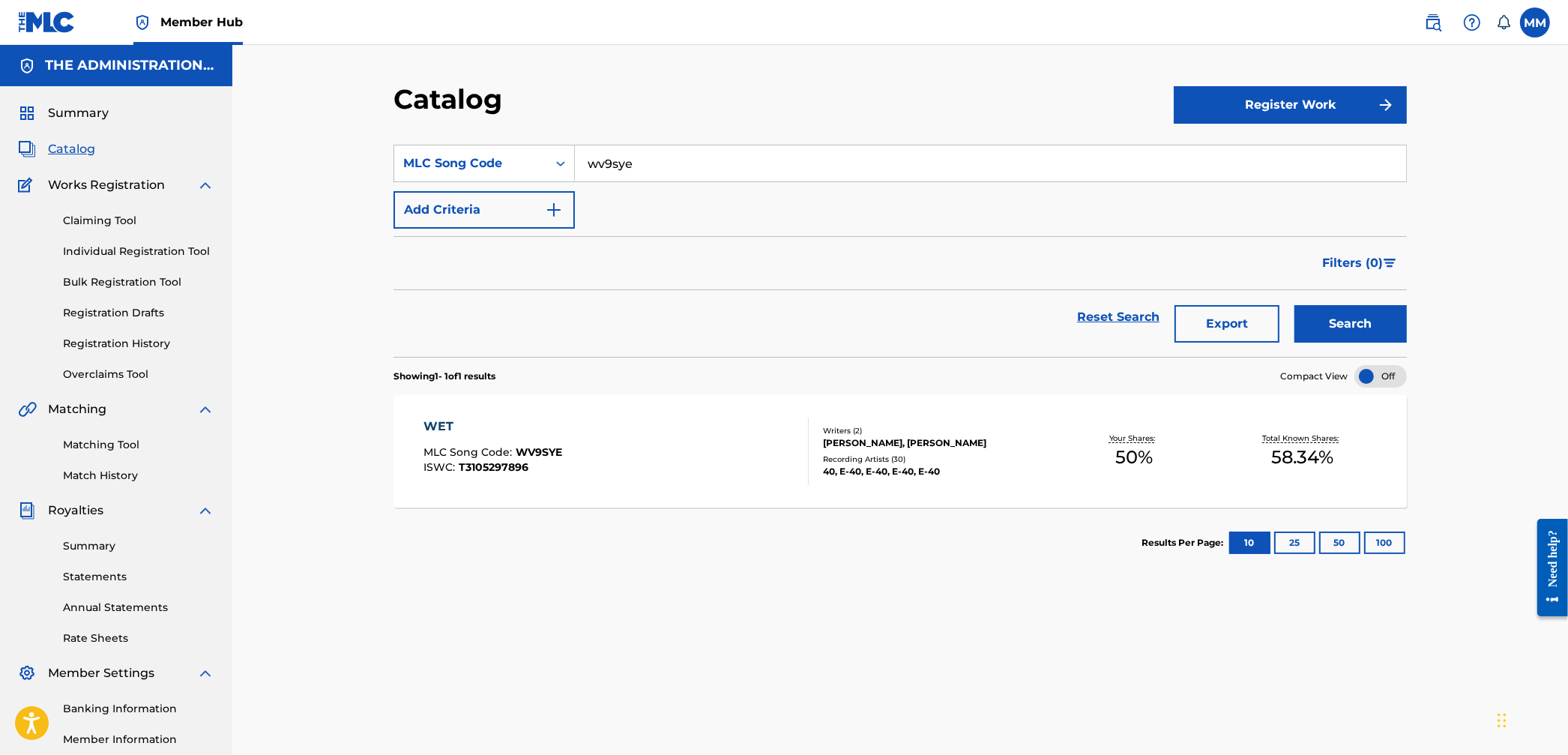
click at [728, 459] on div "WET MLC Song Code : WV9SYE ISWC : T3105297896" at bounding box center [617, 451] width 386 height 68
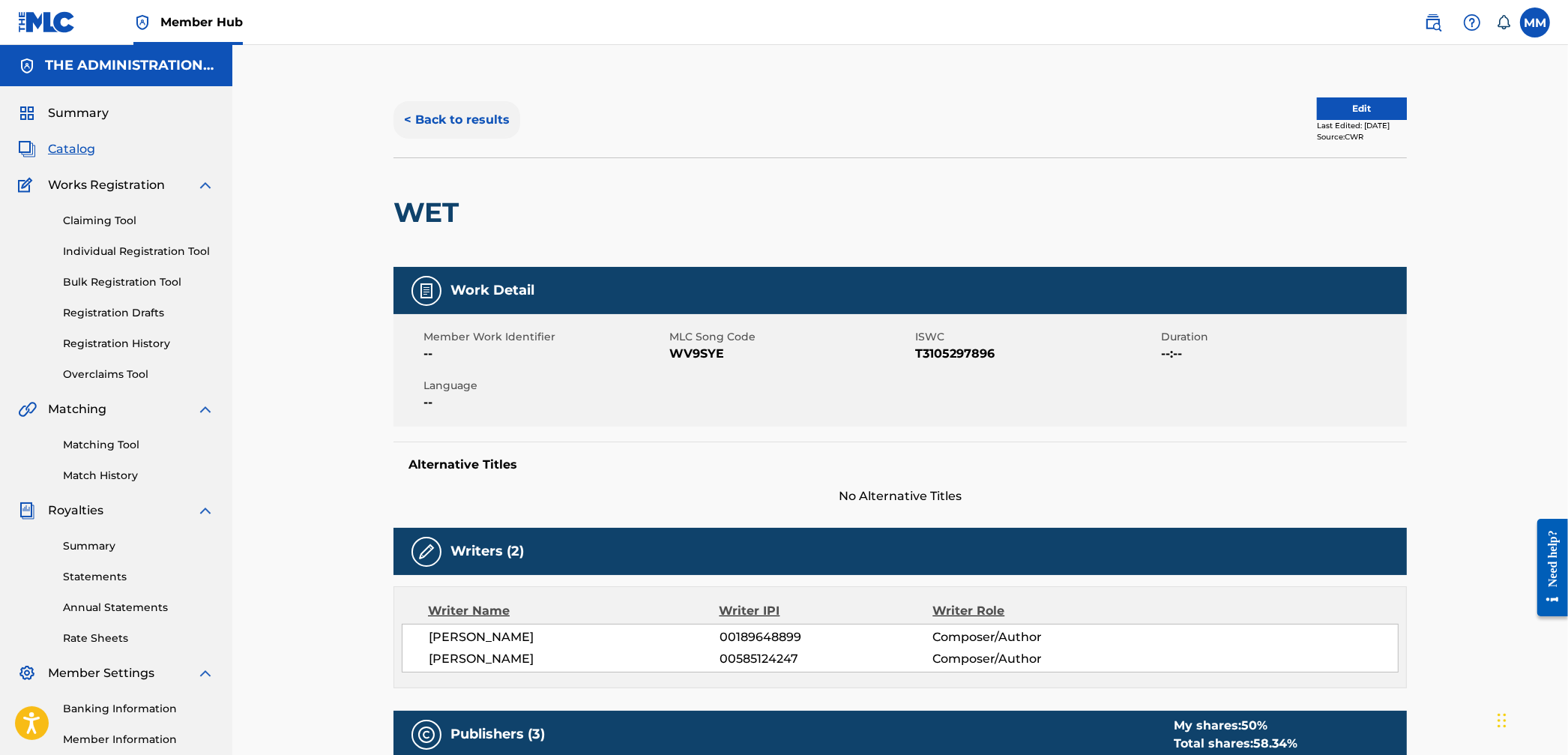
click at [460, 121] on button "< Back to results" at bounding box center [457, 120] width 126 height 37
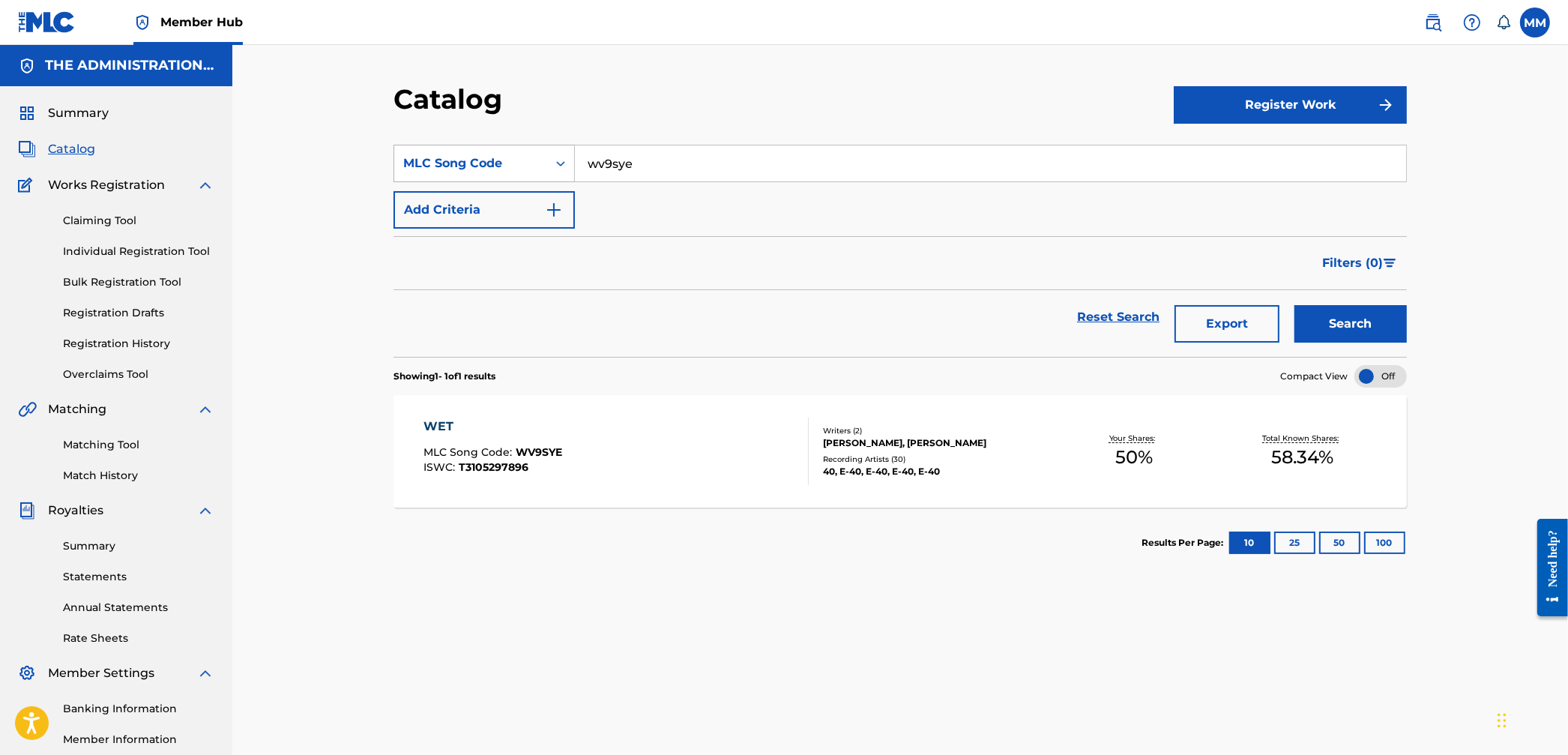
drag, startPoint x: 649, startPoint y: 170, endPoint x: 519, endPoint y: 149, distance: 131.7
click at [521, 149] on div "SearchWithCriteria4a6db8be-f61a-452e-b19a-62b684cecc3a MLC Song Code wv9sye" at bounding box center [900, 164] width 1013 height 37
click at [1295, 305] on button "Search" at bounding box center [1351, 324] width 112 height 37
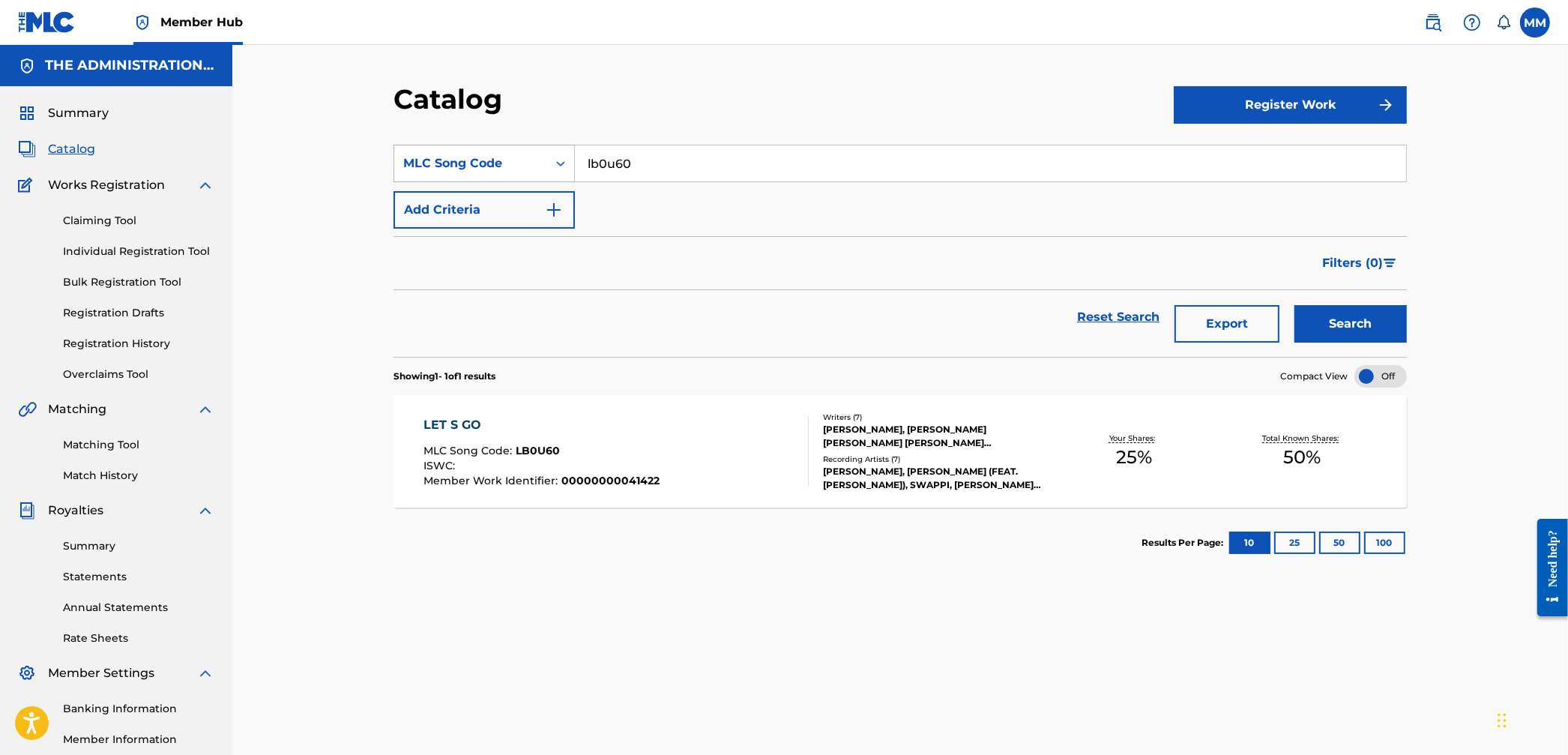
drag, startPoint x: 646, startPoint y: 169, endPoint x: 459, endPoint y: 155, distance: 187.5
click at [466, 155] on div "SearchWithCriteria4a6db8be-f61a-452e-b19a-62b684cecc3a MLC Song Code lb0u60" at bounding box center [900, 164] width 1013 height 37
type input "mv4weg"
click at [1295, 305] on button "Search" at bounding box center [1351, 324] width 112 height 37
click at [630, 461] on div "ISWC :" at bounding box center [540, 467] width 231 height 15
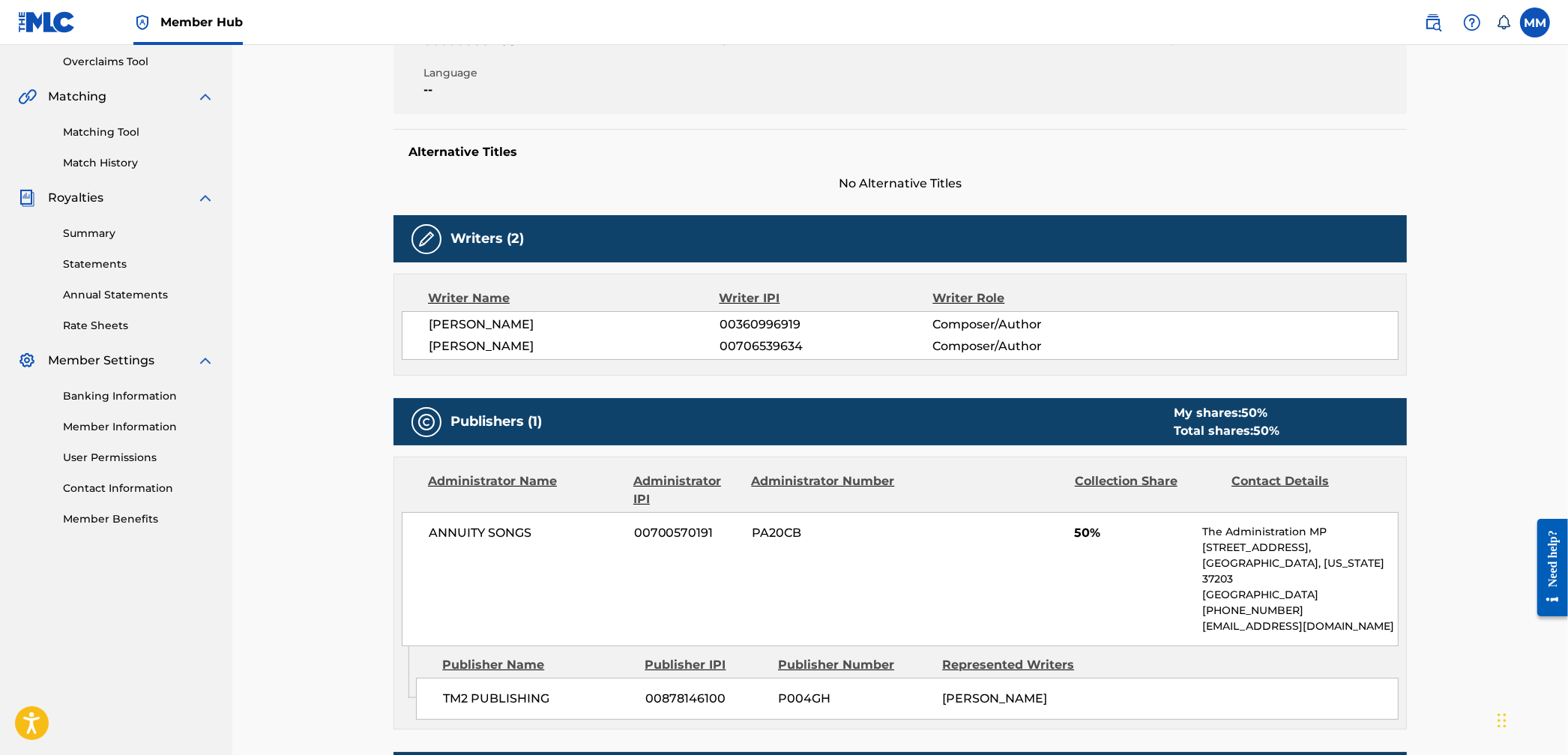
scroll to position [421, 0]
